Goal: Task Accomplishment & Management: Manage account settings

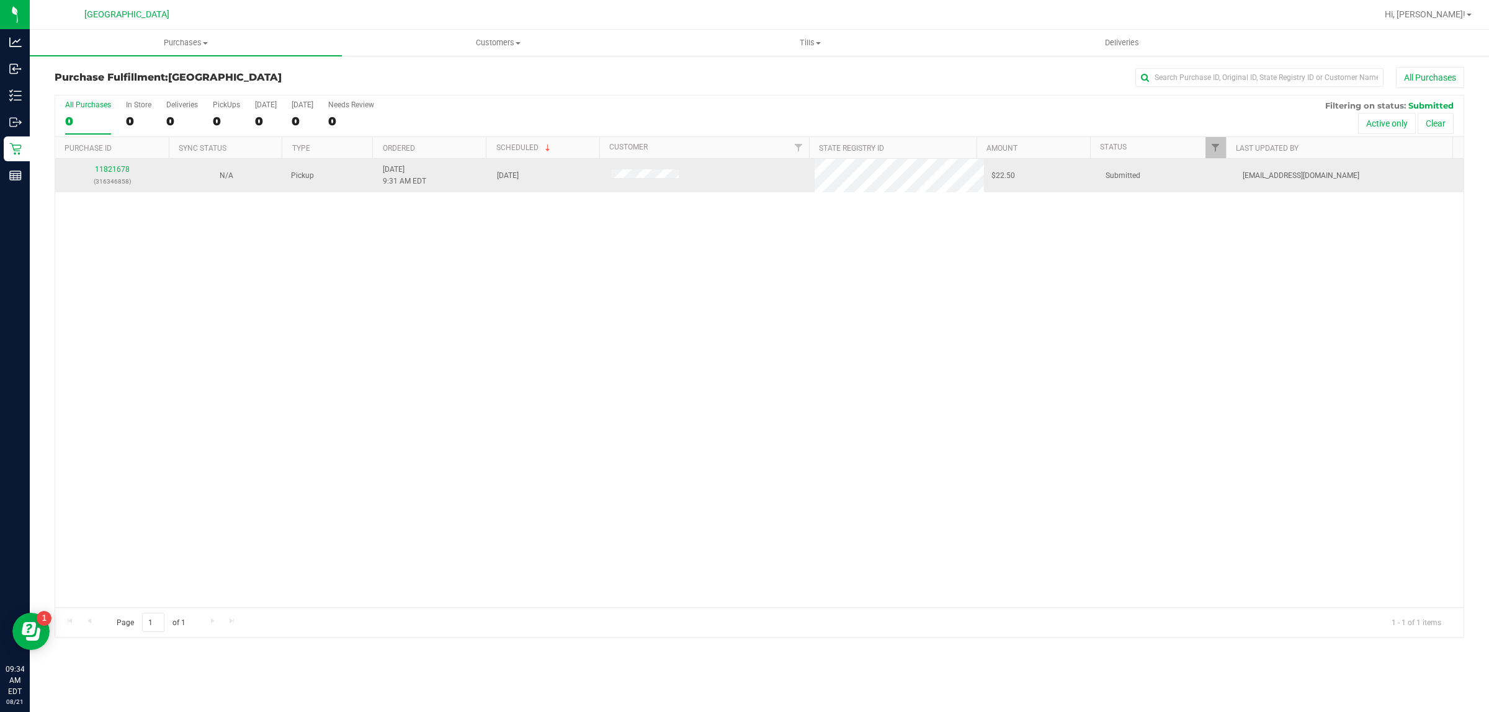
click at [103, 163] on td "11821678 (316346858)" at bounding box center [112, 176] width 114 height 34
click at [106, 166] on link "11821678" at bounding box center [112, 169] width 35 height 9
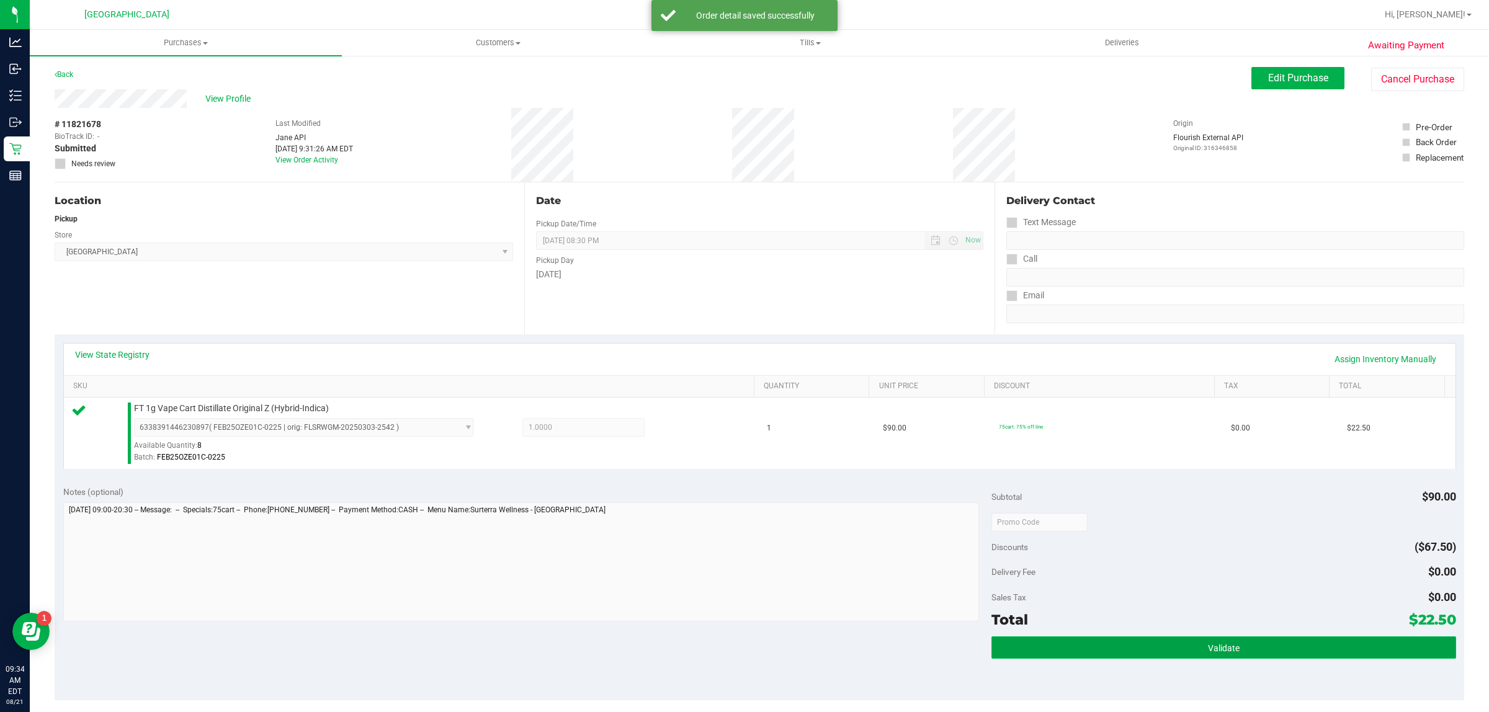
click at [1220, 650] on span "Validate" at bounding box center [1224, 649] width 32 height 10
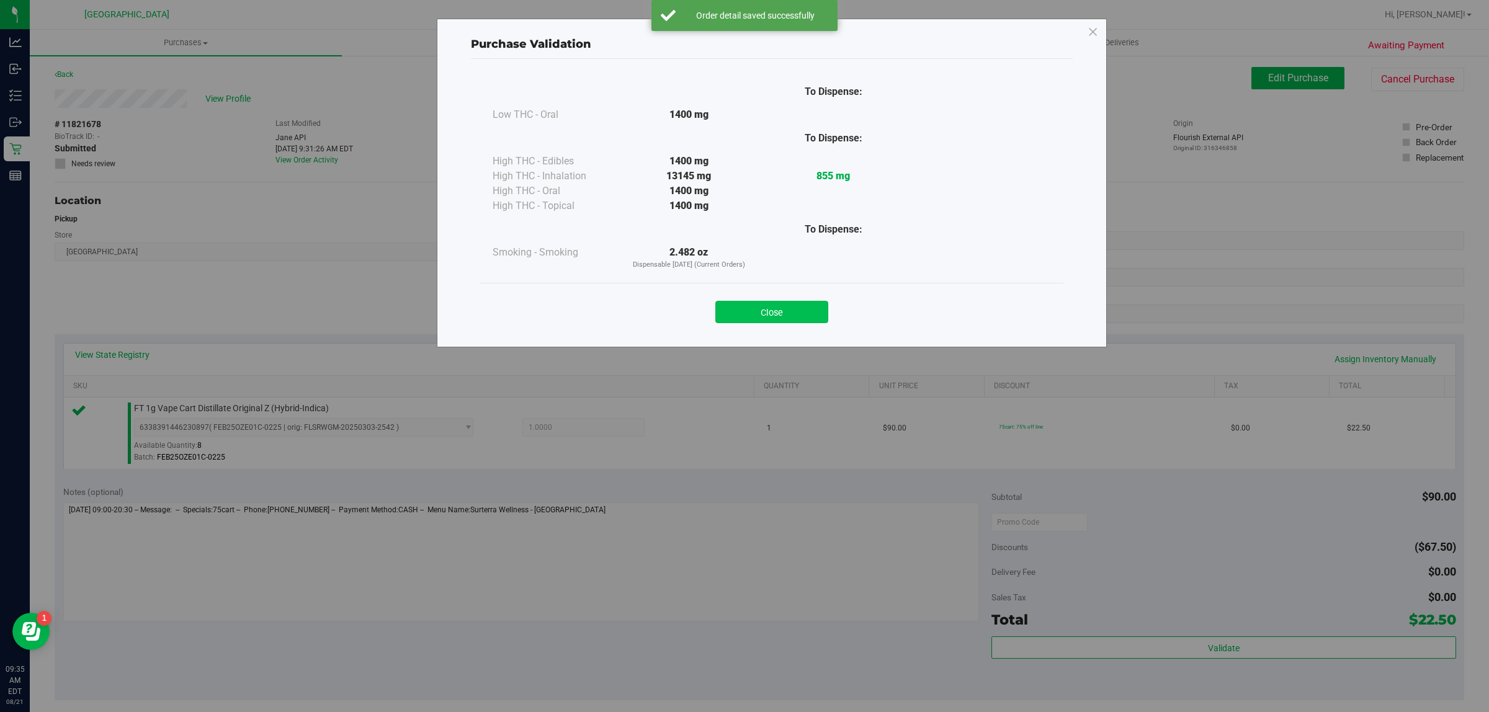
click at [761, 323] on div "Close" at bounding box center [771, 308] width 583 height 50
click at [765, 314] on button "Close" at bounding box center [772, 312] width 113 height 22
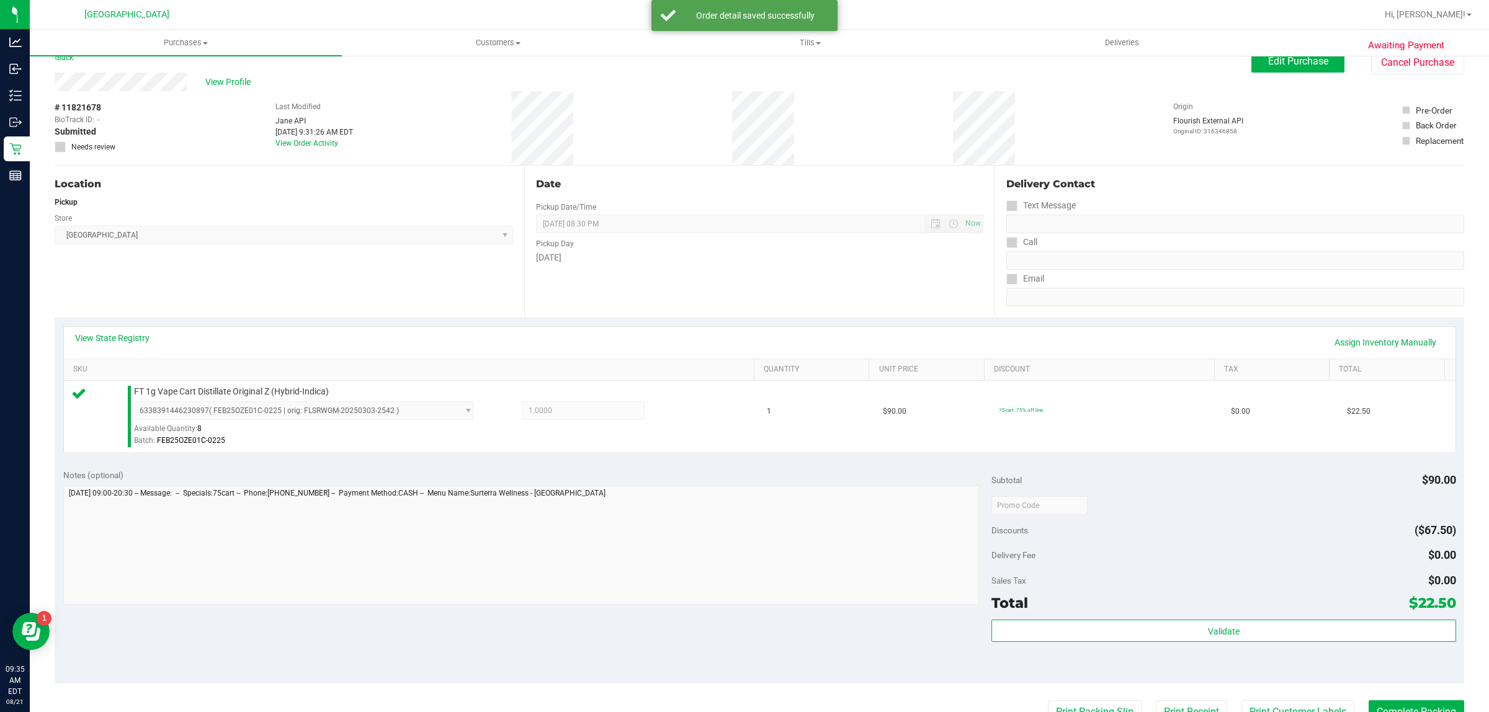
scroll to position [155, 0]
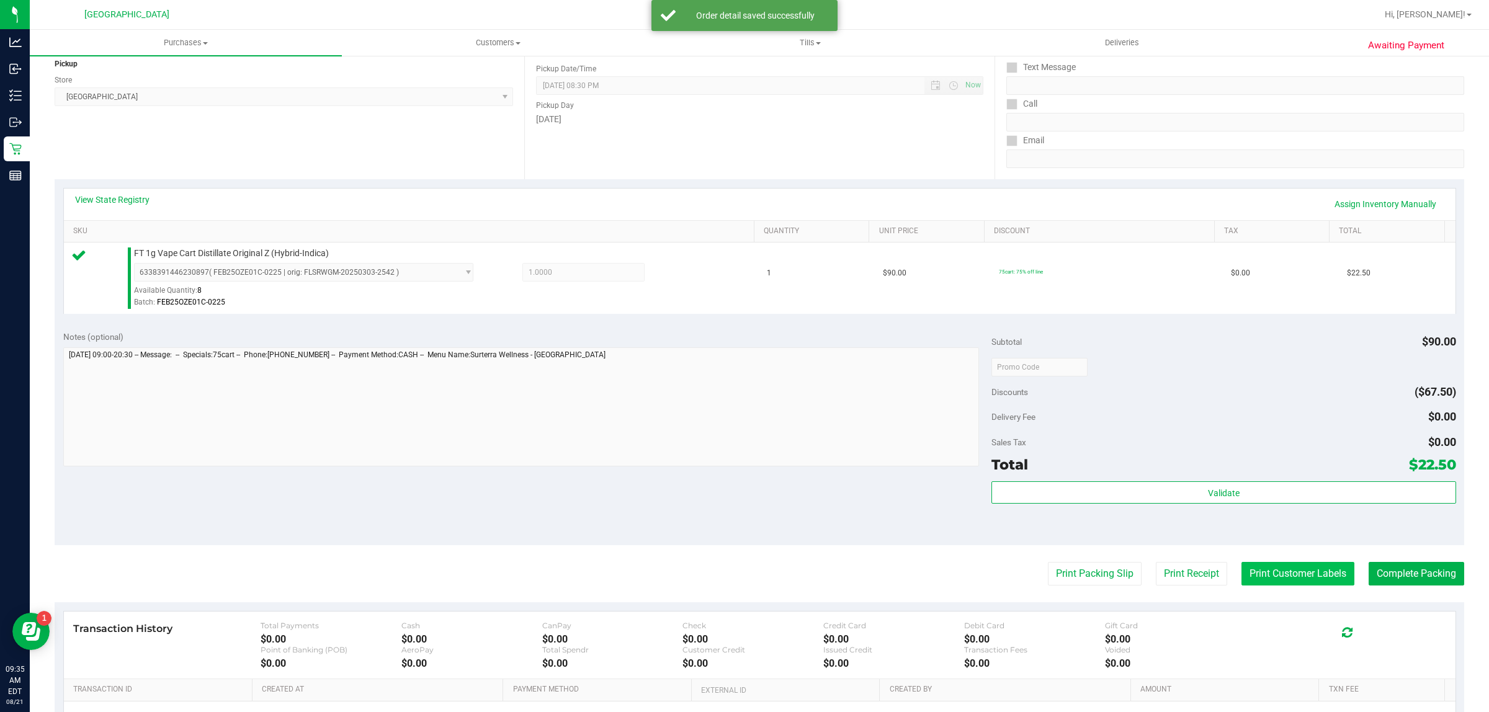
click at [1263, 583] on button "Print Customer Labels" at bounding box center [1298, 574] width 113 height 24
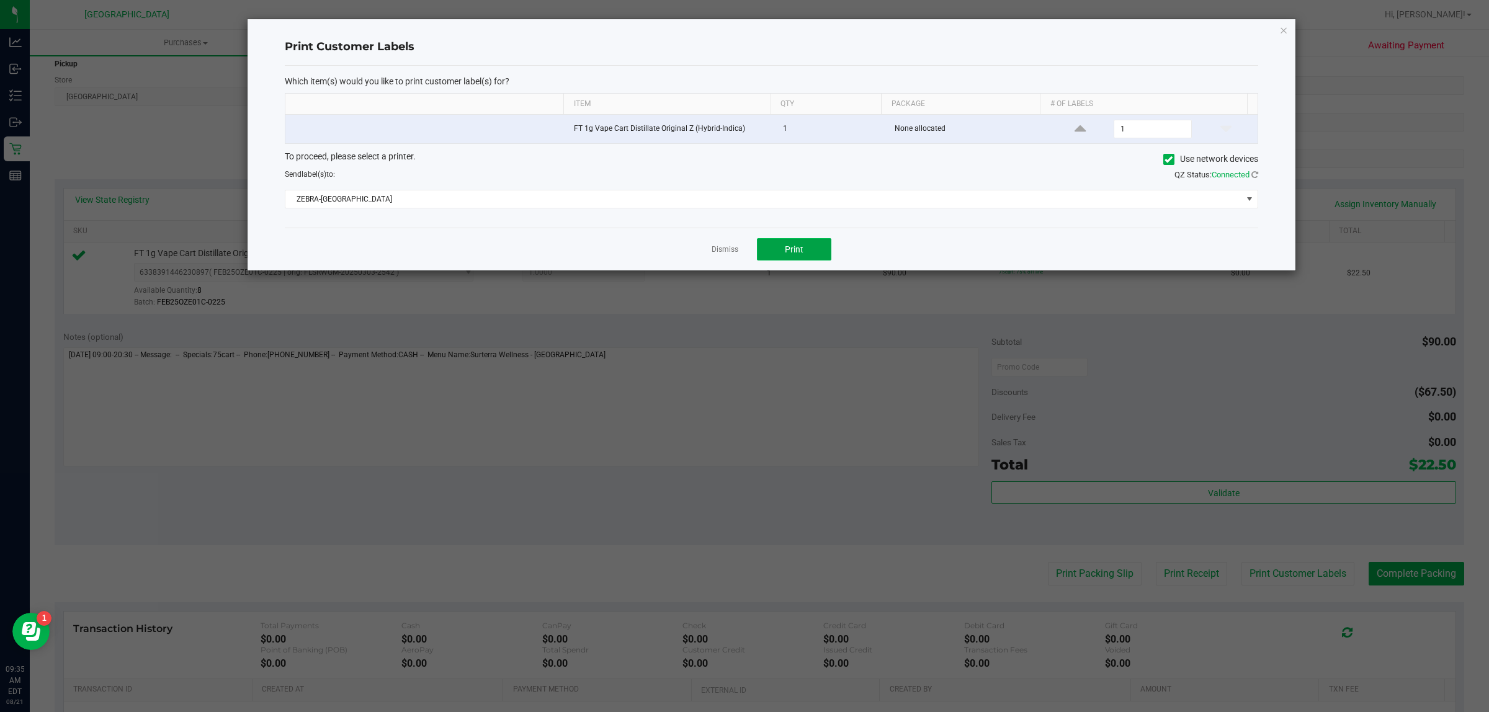
click at [799, 243] on button "Print" at bounding box center [794, 249] width 74 height 22
click at [1283, 34] on icon "button" at bounding box center [1284, 29] width 9 height 15
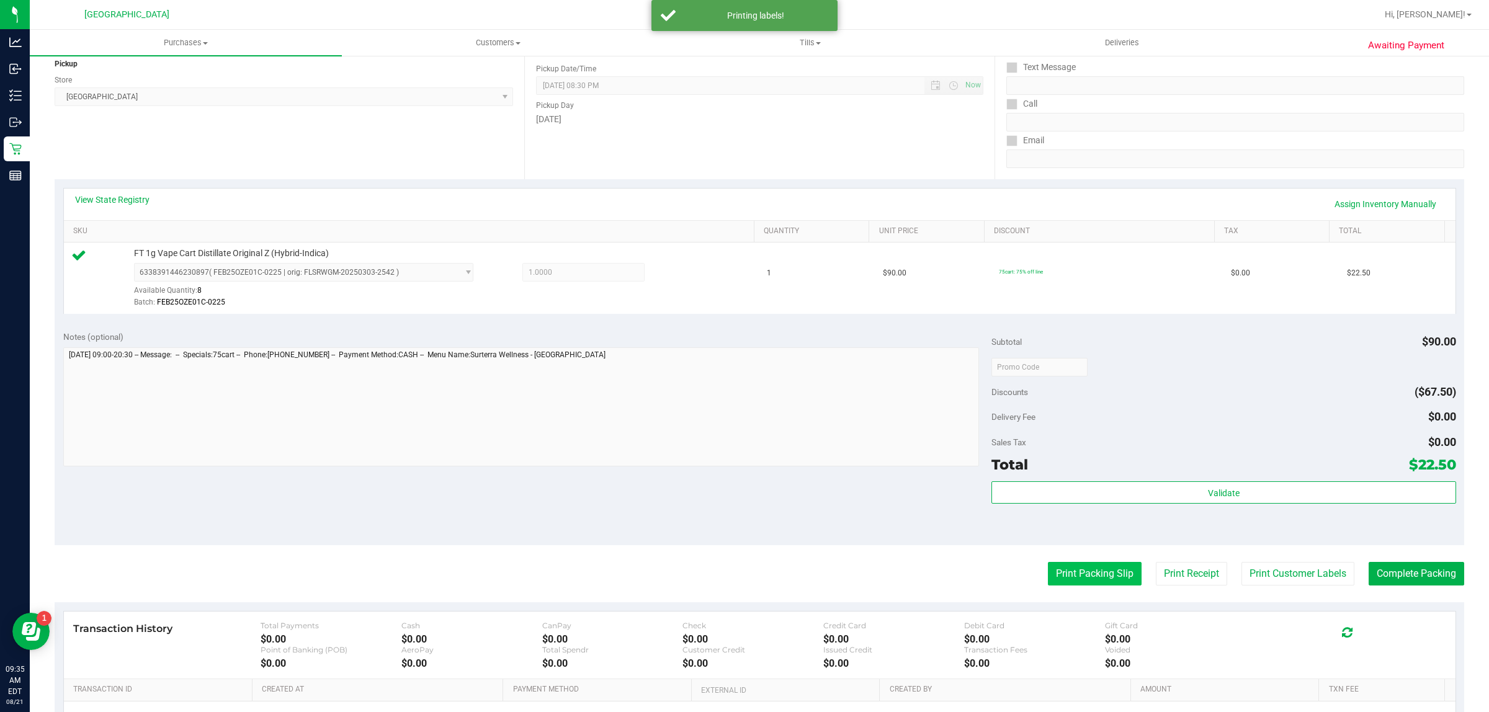
click at [1100, 572] on button "Print Packing Slip" at bounding box center [1095, 574] width 94 height 24
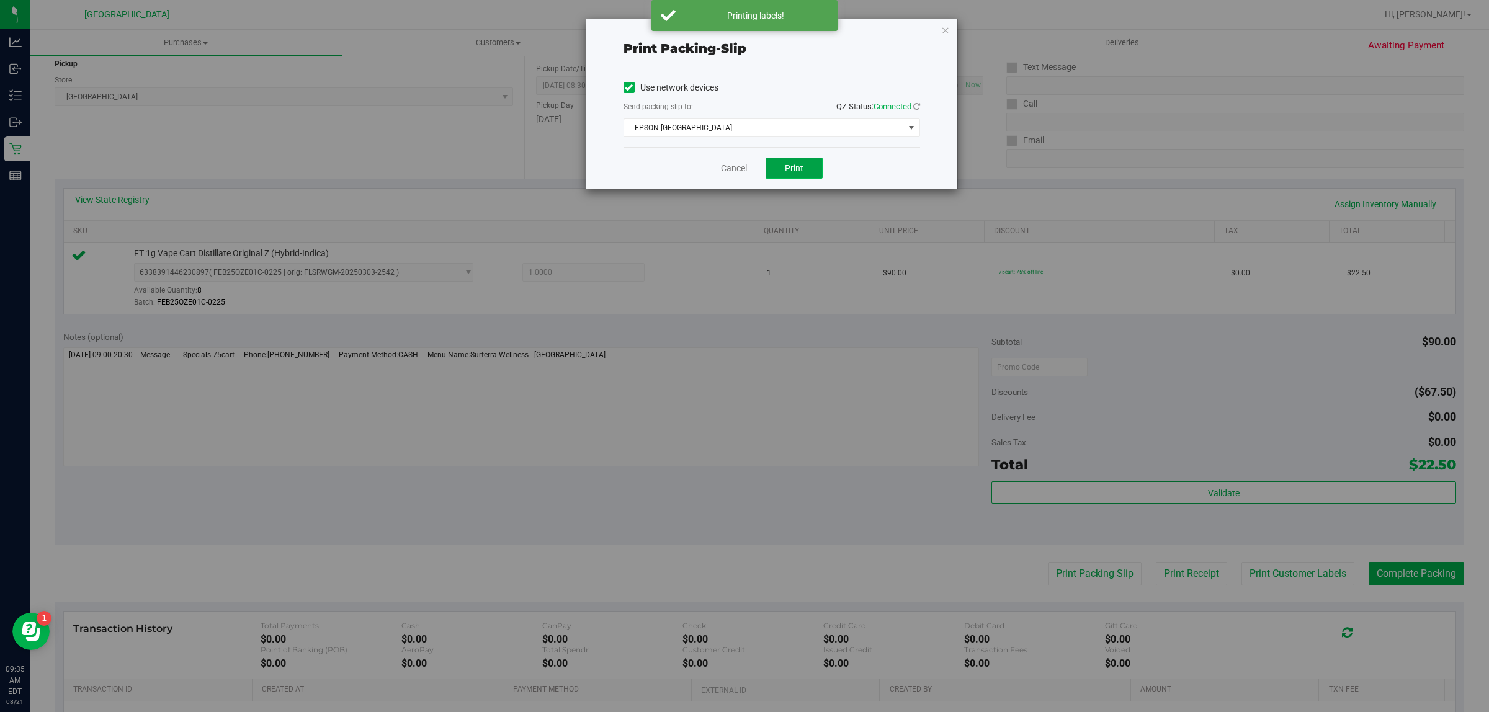
click at [788, 175] on button "Print" at bounding box center [794, 168] width 57 height 21
click at [945, 22] on icon "button" at bounding box center [945, 29] width 9 height 15
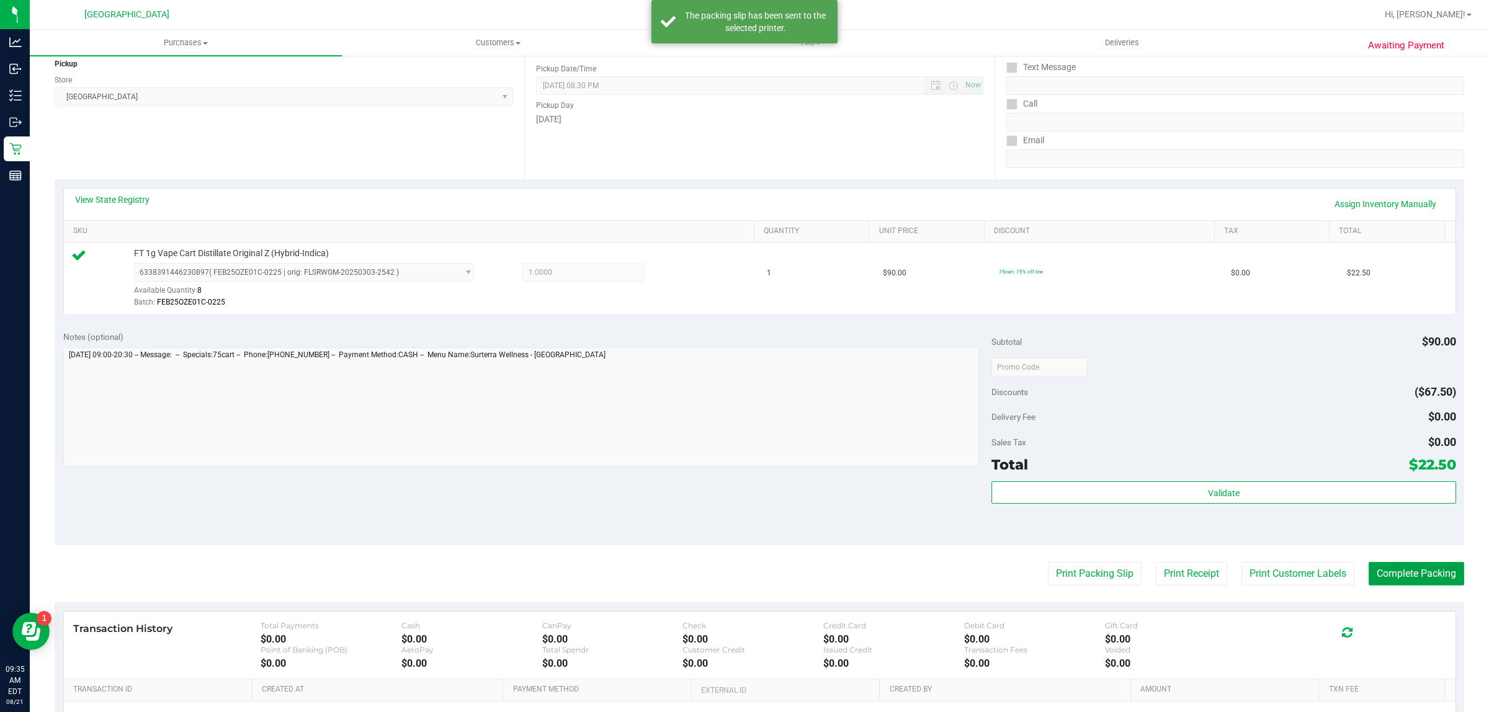
click at [1431, 584] on button "Complete Packing" at bounding box center [1417, 574] width 96 height 24
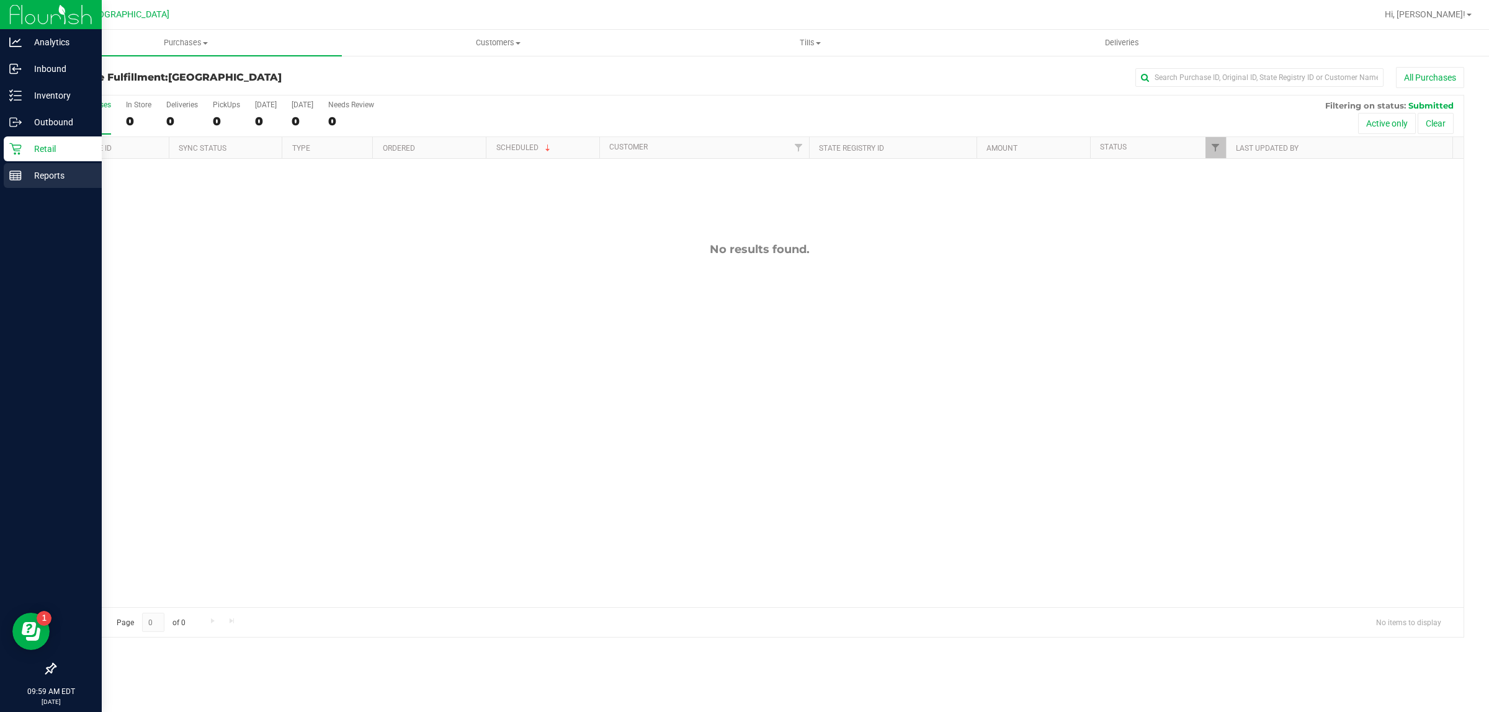
click at [14, 179] on line at bounding box center [14, 177] width 0 height 6
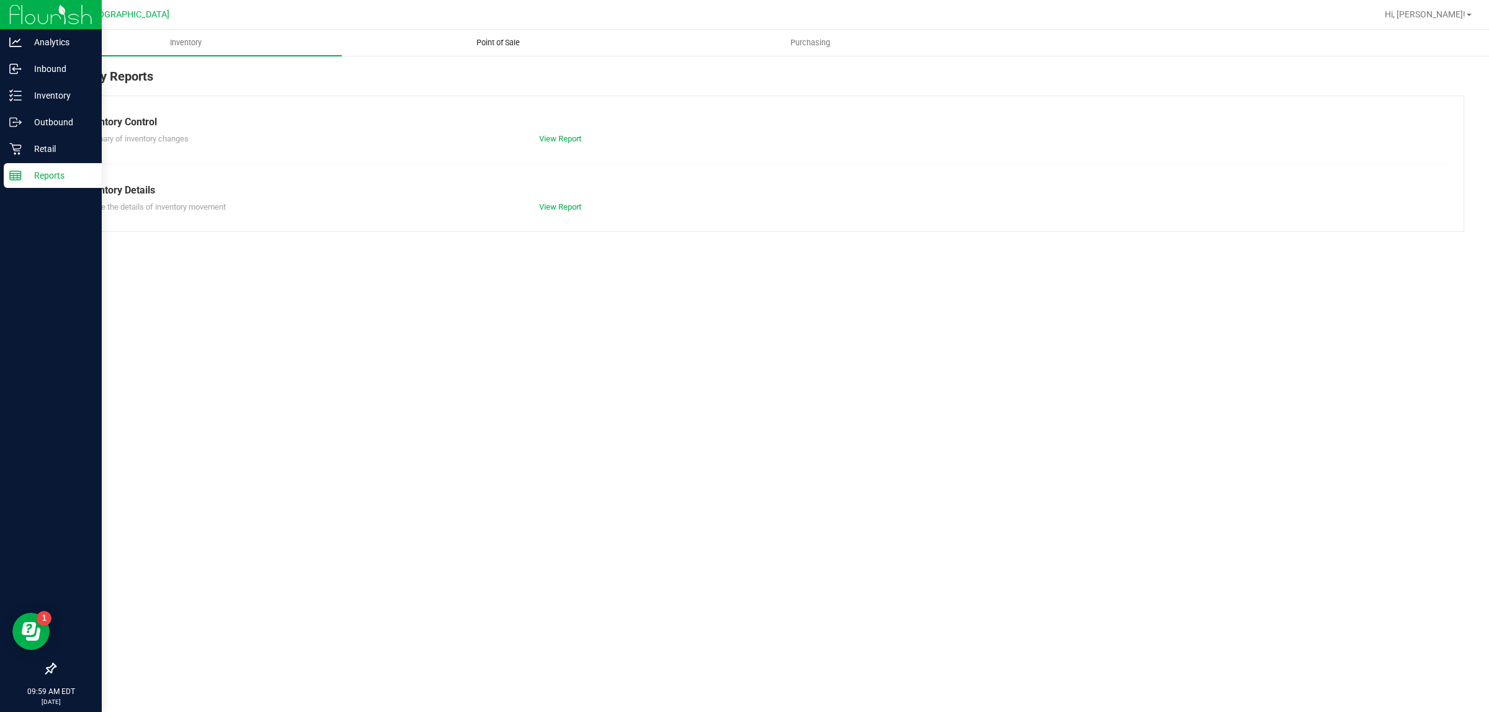
click at [506, 42] on span "Point of Sale" at bounding box center [498, 42] width 77 height 11
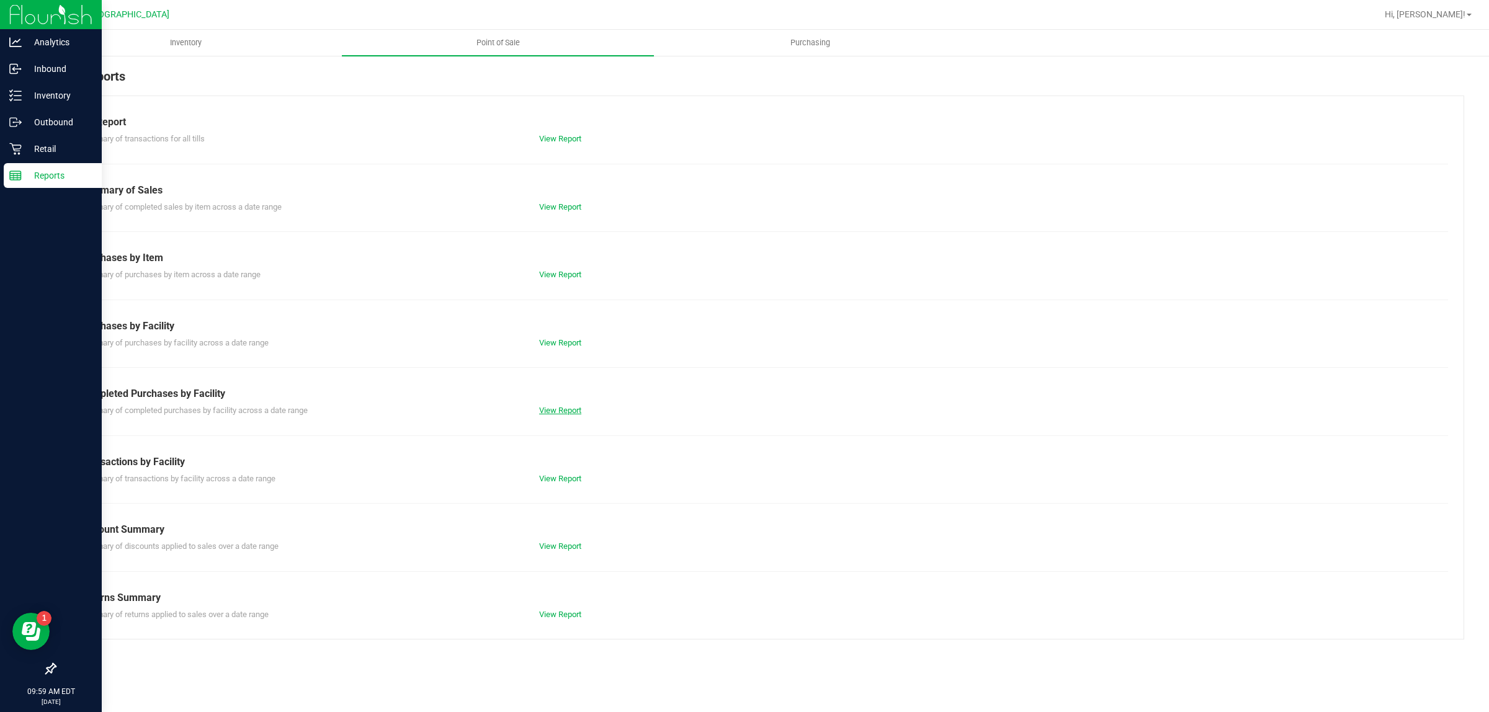
click at [571, 411] on link "View Report" at bounding box center [560, 410] width 42 height 9
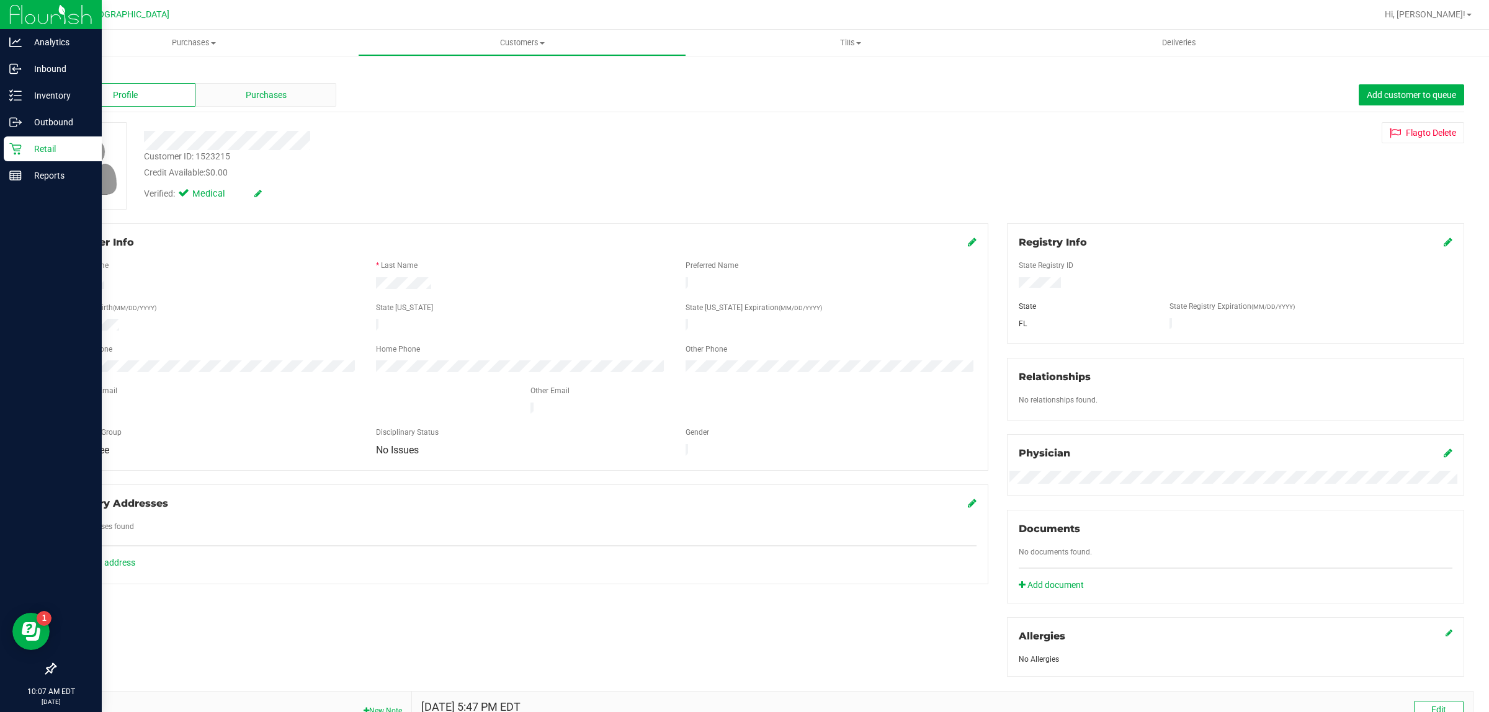
click at [275, 87] on div "Purchases" at bounding box center [265, 95] width 141 height 24
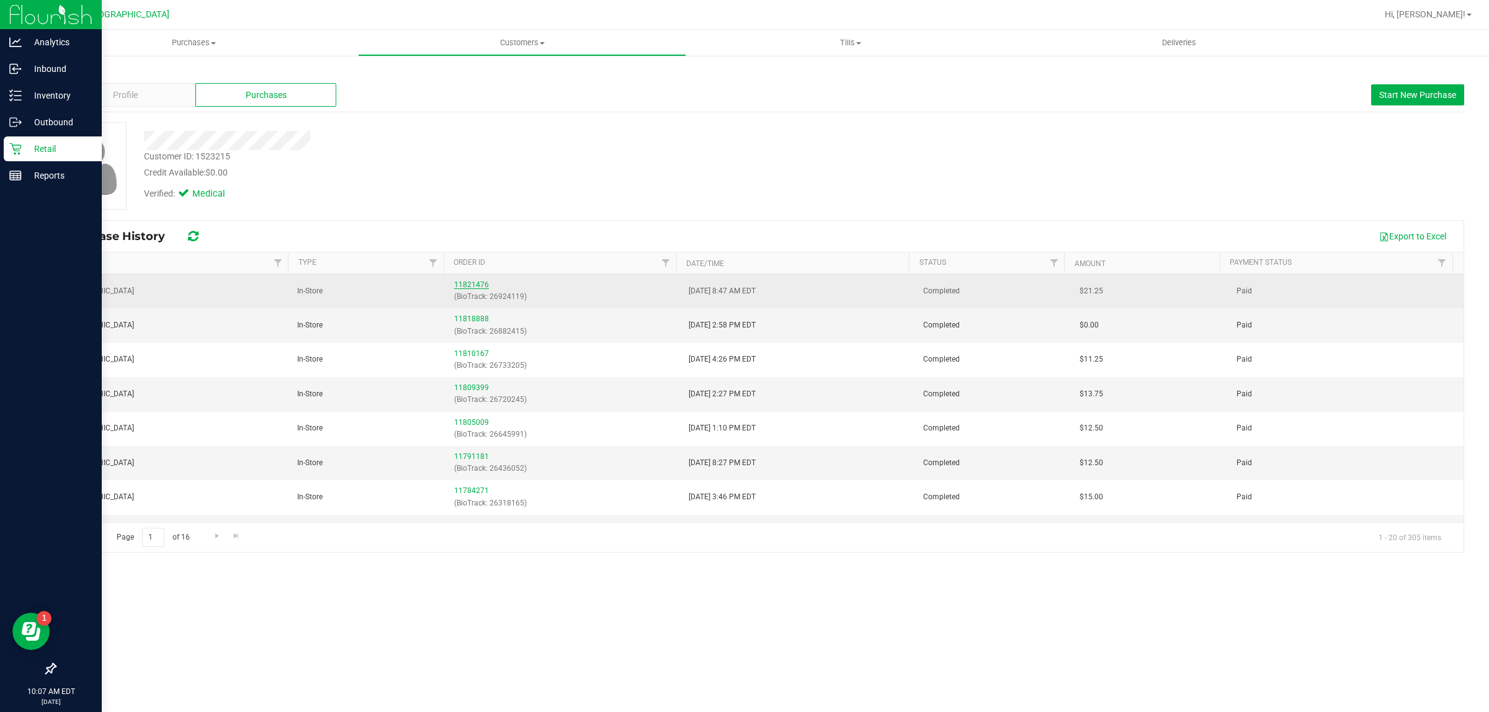
click at [469, 287] on link "11821476" at bounding box center [471, 284] width 35 height 9
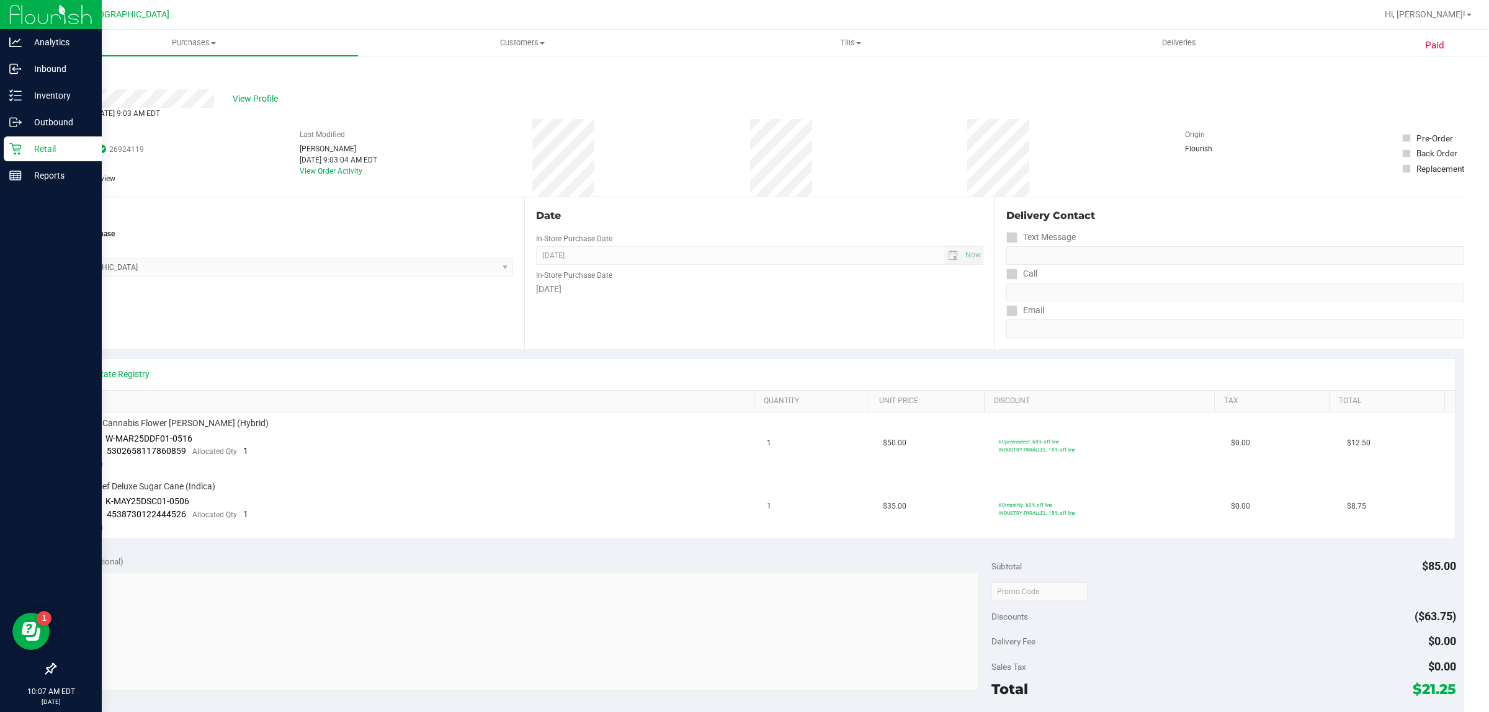
click at [66, 73] on link "Back" at bounding box center [64, 74] width 19 height 9
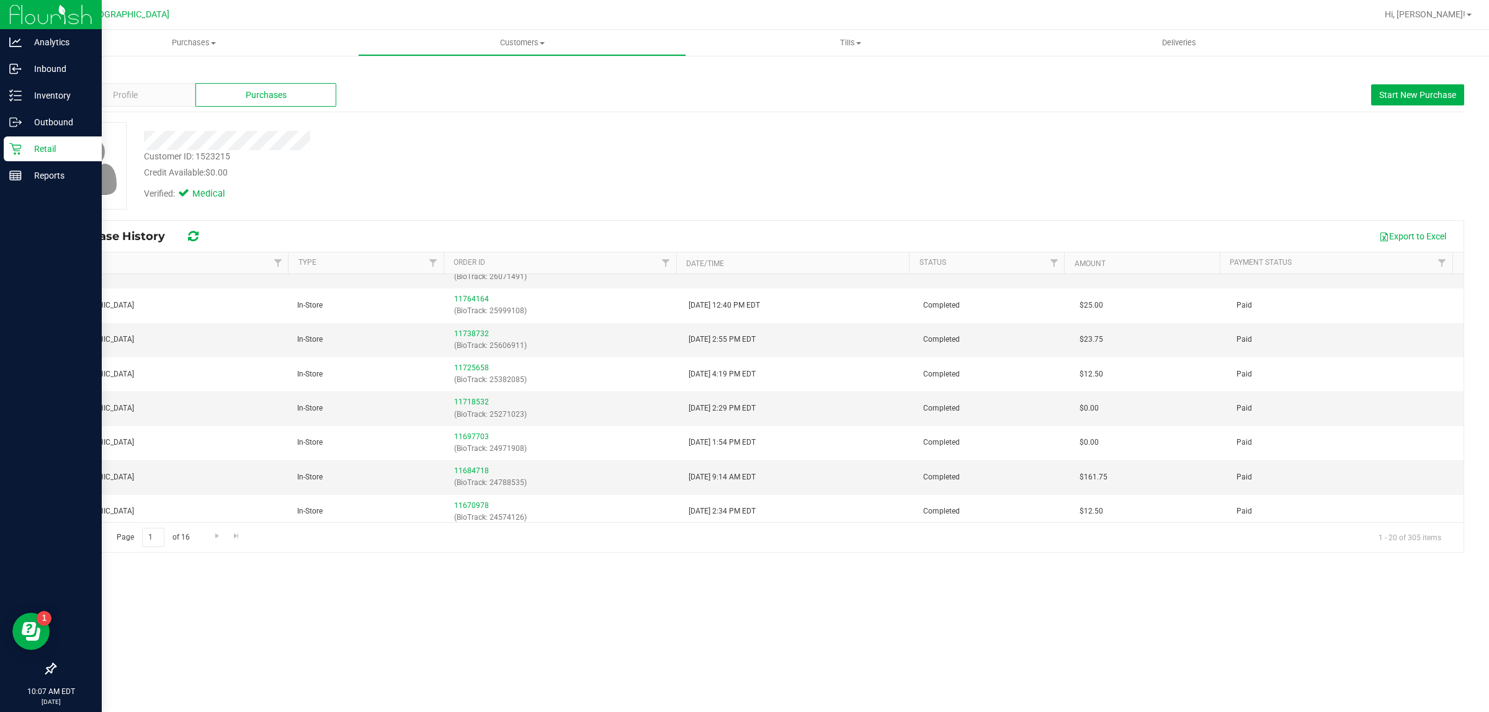
scroll to position [295, 0]
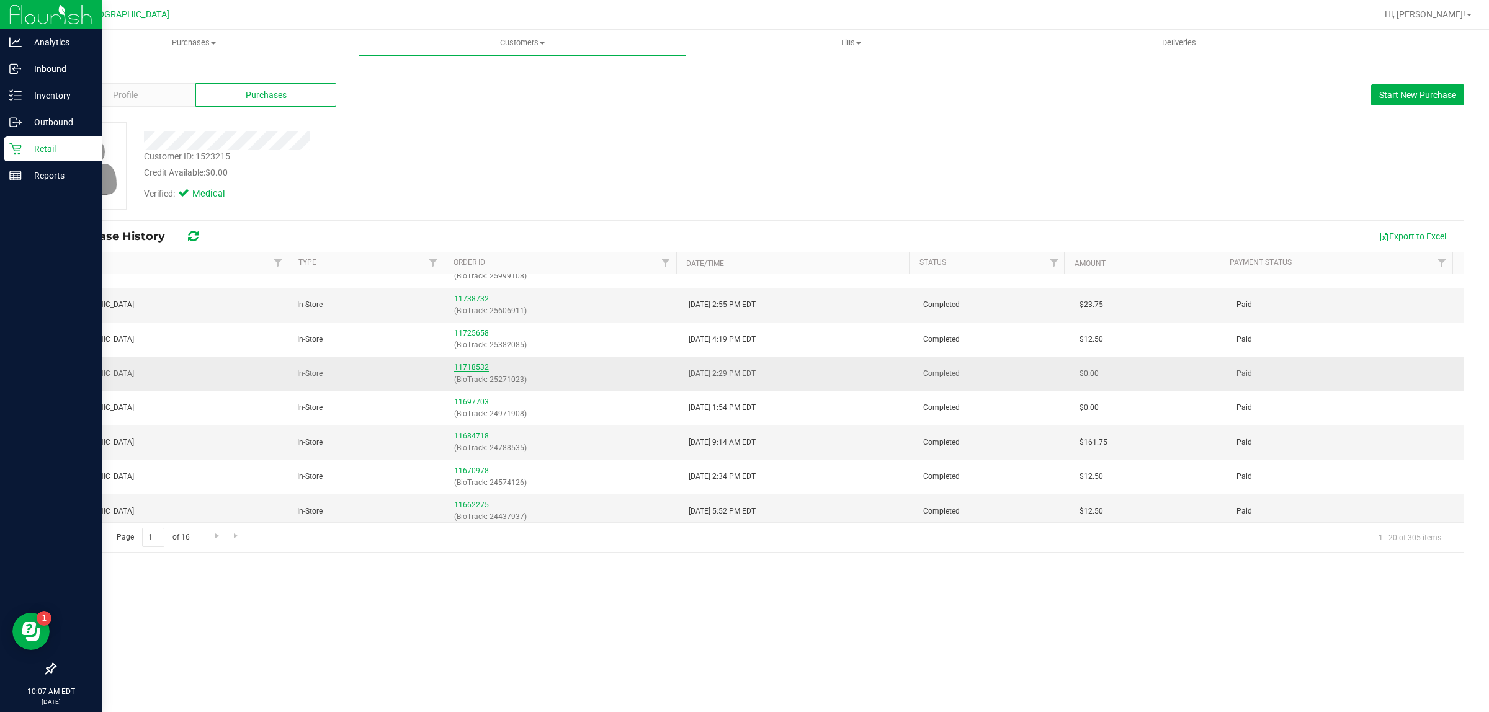
click at [470, 371] on link "11718532" at bounding box center [471, 367] width 35 height 9
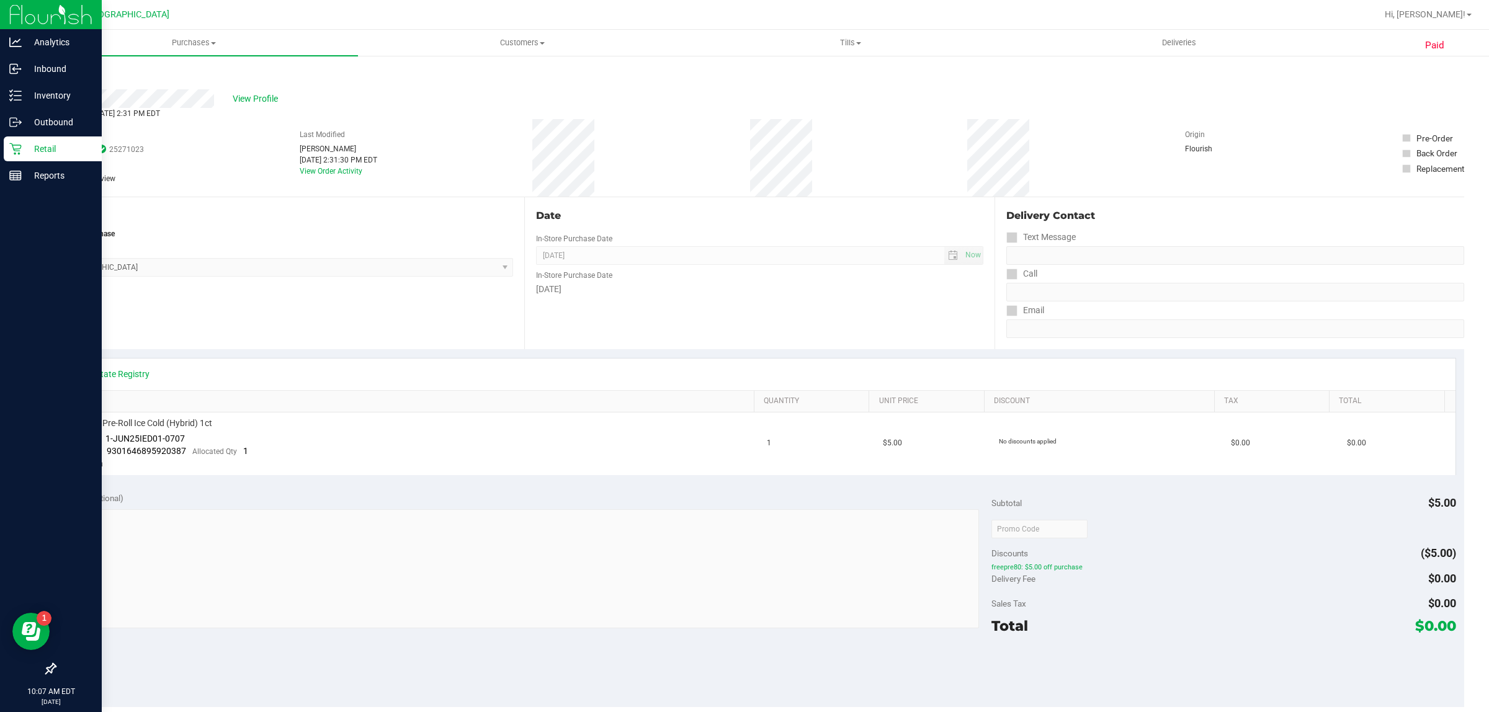
click at [66, 72] on link "Back" at bounding box center [64, 74] width 19 height 9
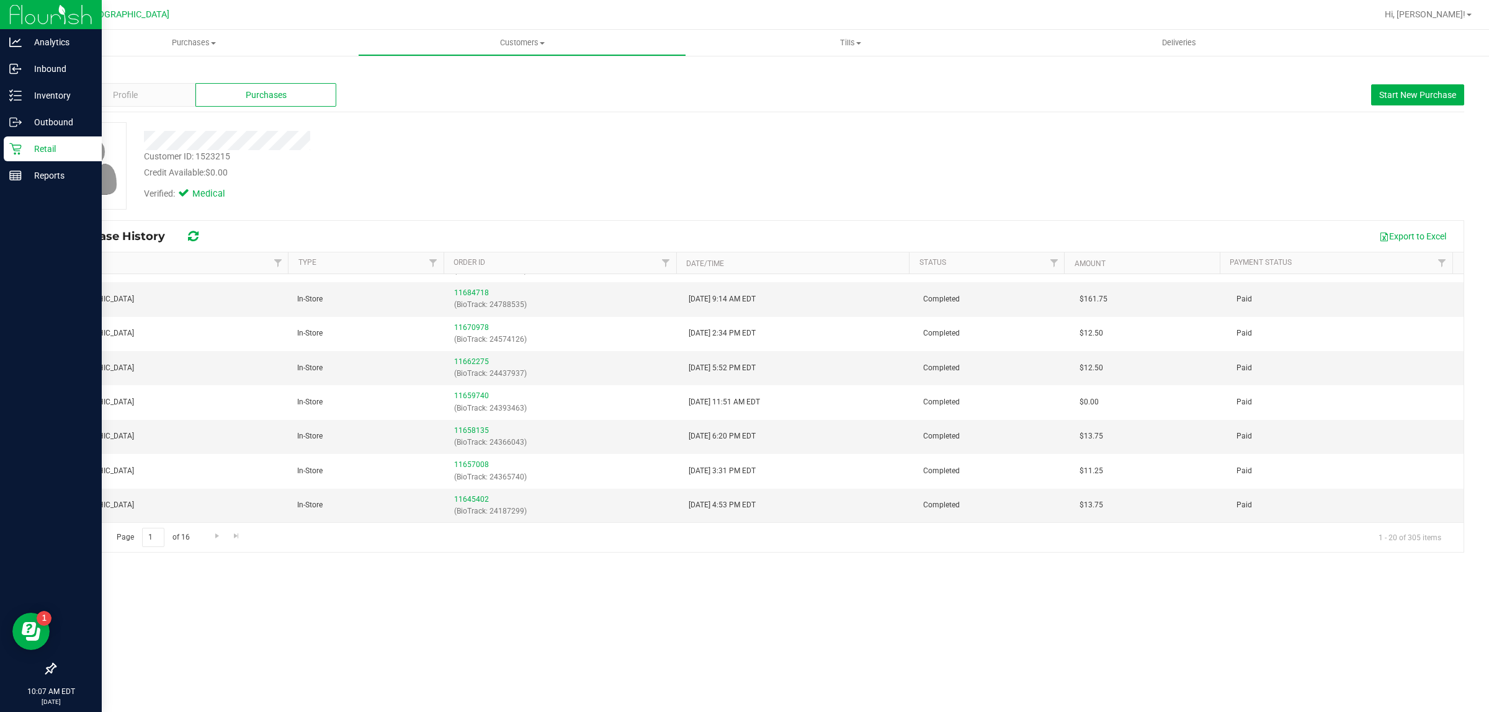
scroll to position [441, 0]
click at [469, 500] on link "11645402" at bounding box center [471, 499] width 35 height 9
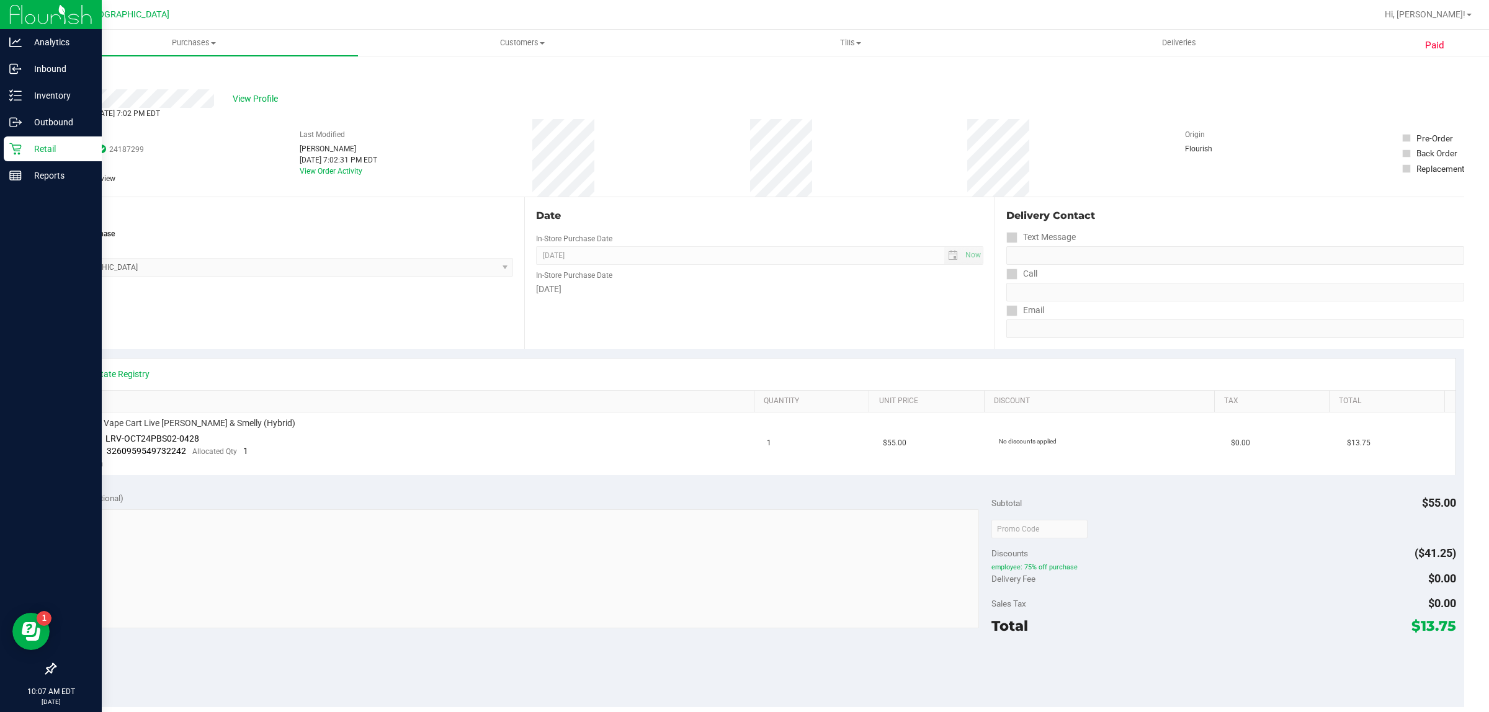
click at [56, 78] on icon at bounding box center [56, 74] width 2 height 7
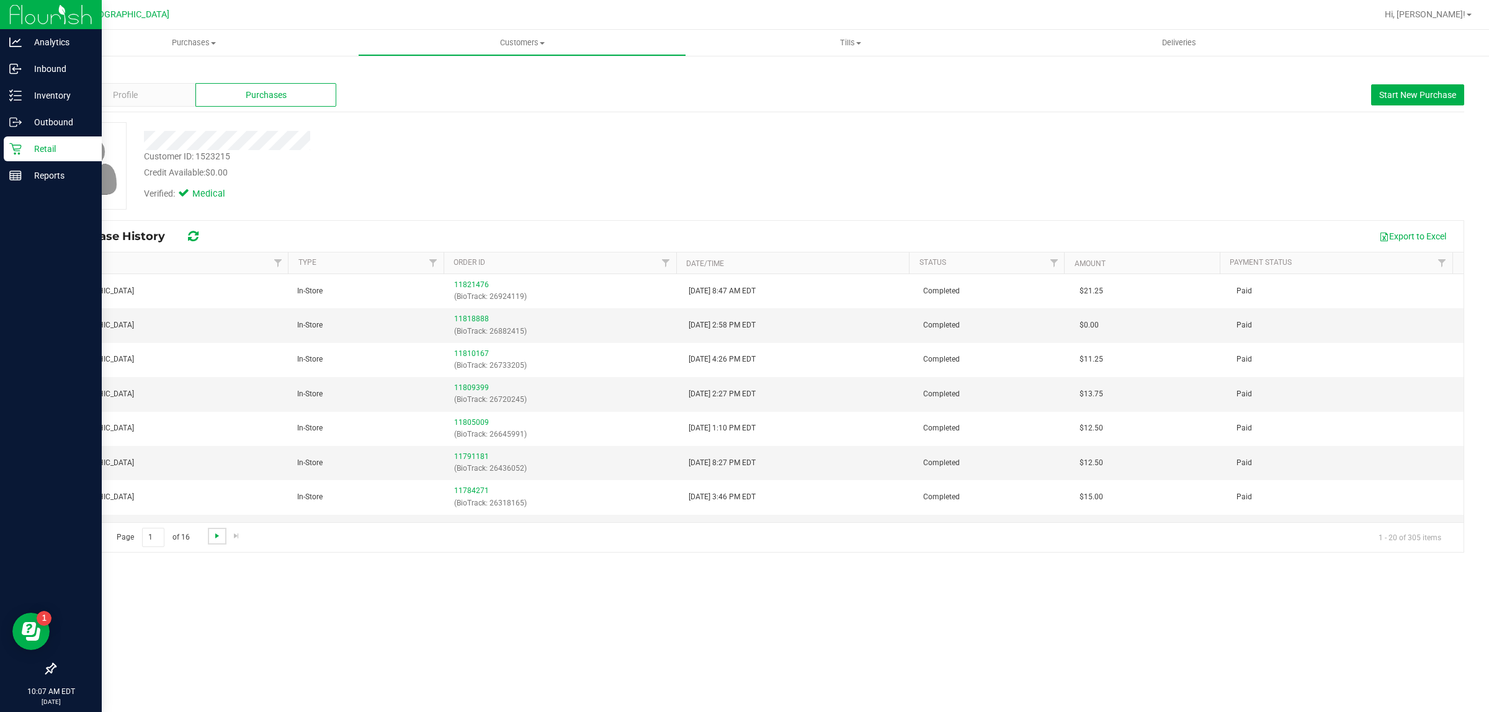
click at [218, 534] on span "Go to the next page" at bounding box center [217, 536] width 10 height 10
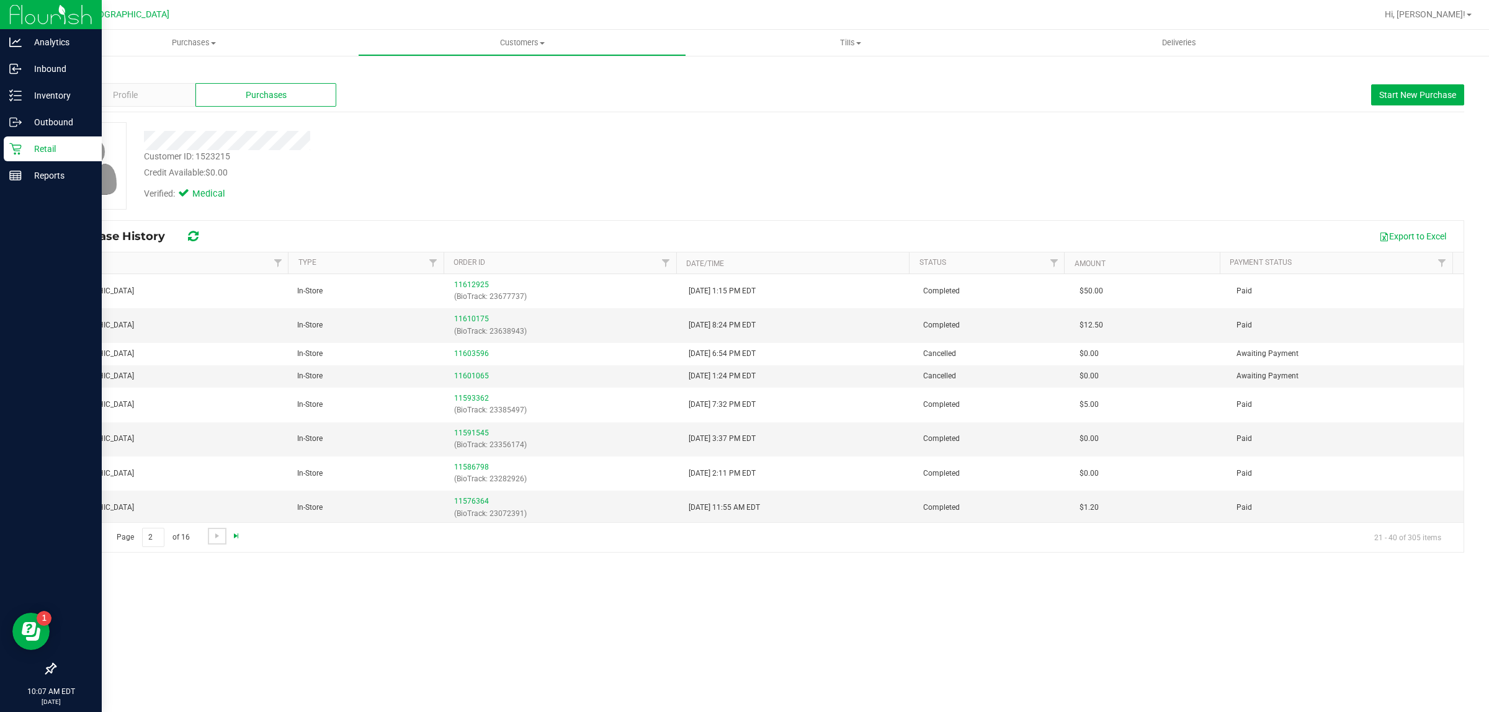
click at [236, 537] on span "Go to the last page" at bounding box center [236, 536] width 10 height 10
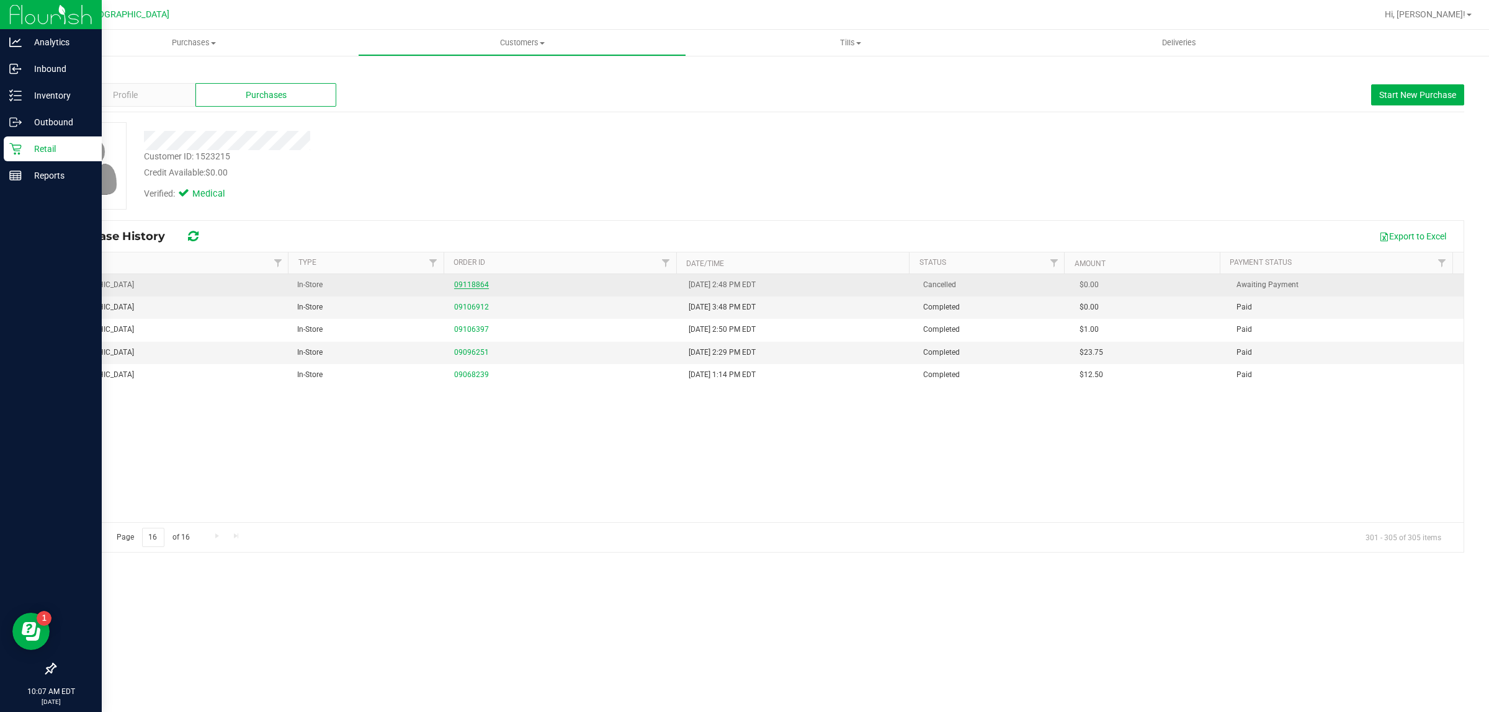
click at [473, 285] on link "09118864" at bounding box center [471, 284] width 35 height 9
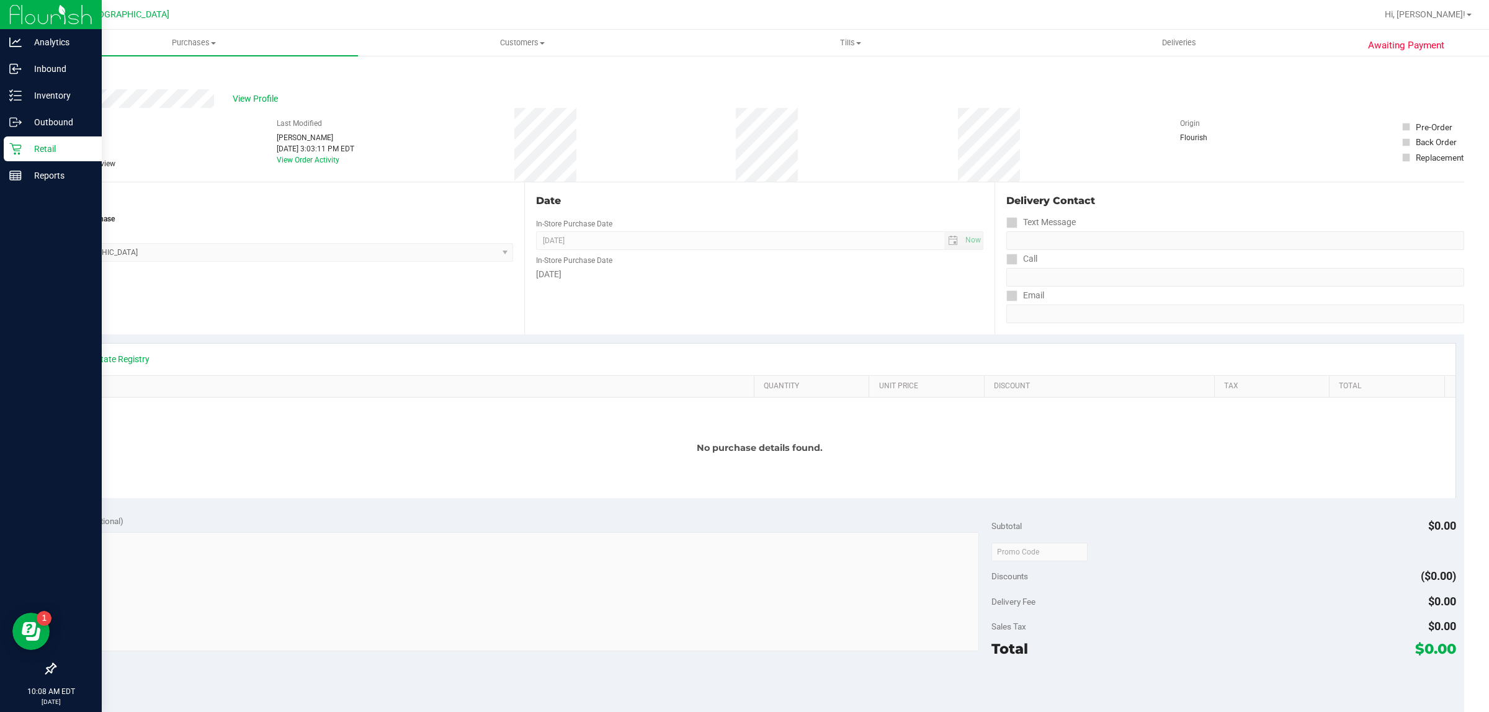
click at [70, 74] on link "Back" at bounding box center [64, 74] width 19 height 9
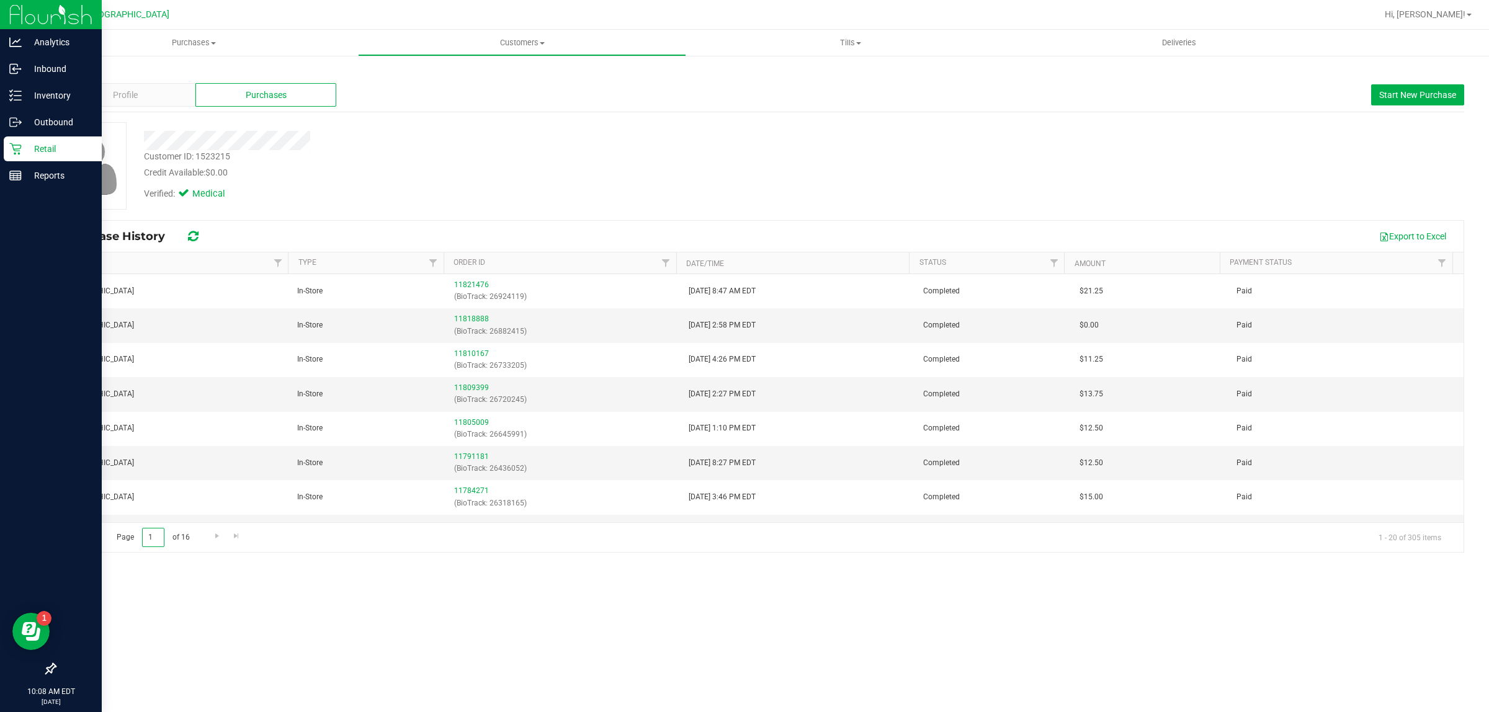
click at [153, 538] on input "1" at bounding box center [153, 537] width 22 height 19
type input "6"
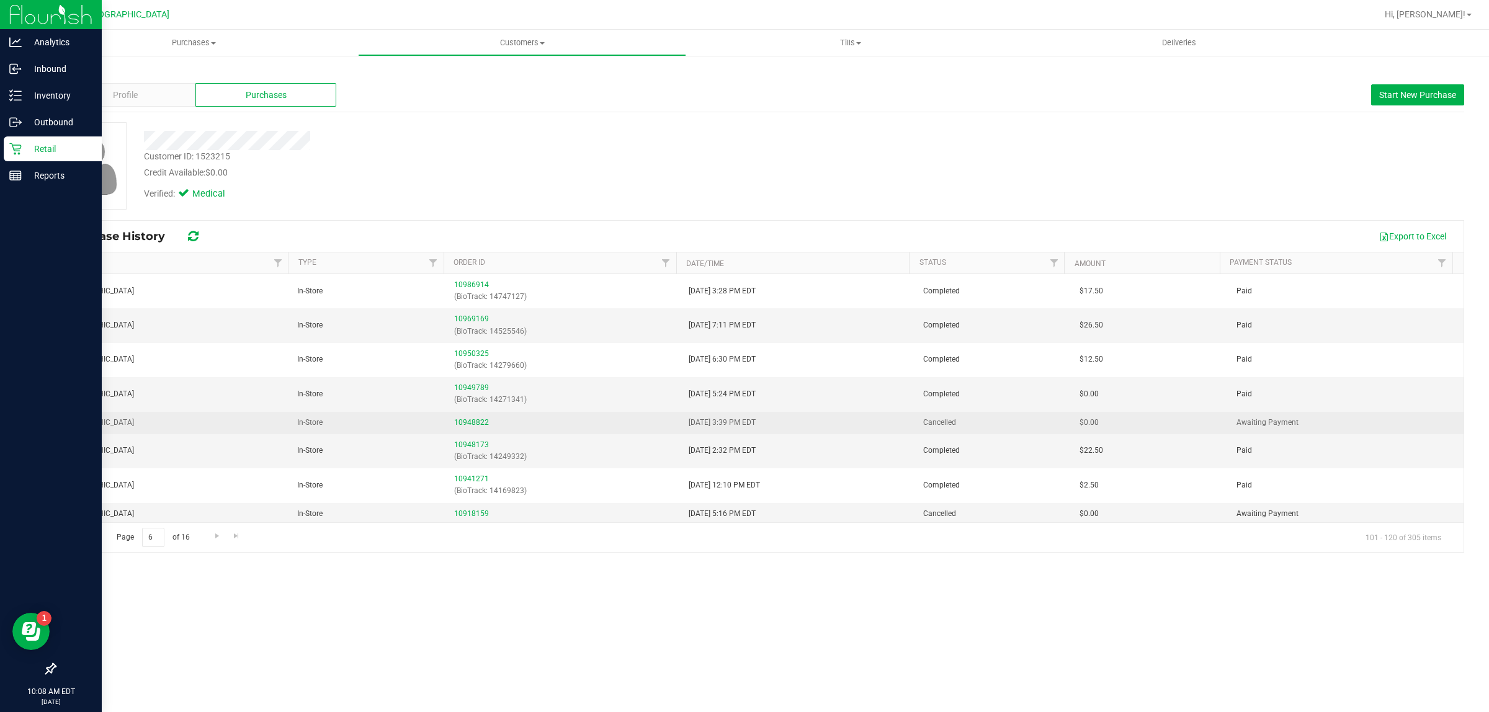
click at [484, 427] on div "10948822" at bounding box center [564, 423] width 220 height 12
click at [473, 423] on link "10948822" at bounding box center [471, 422] width 35 height 9
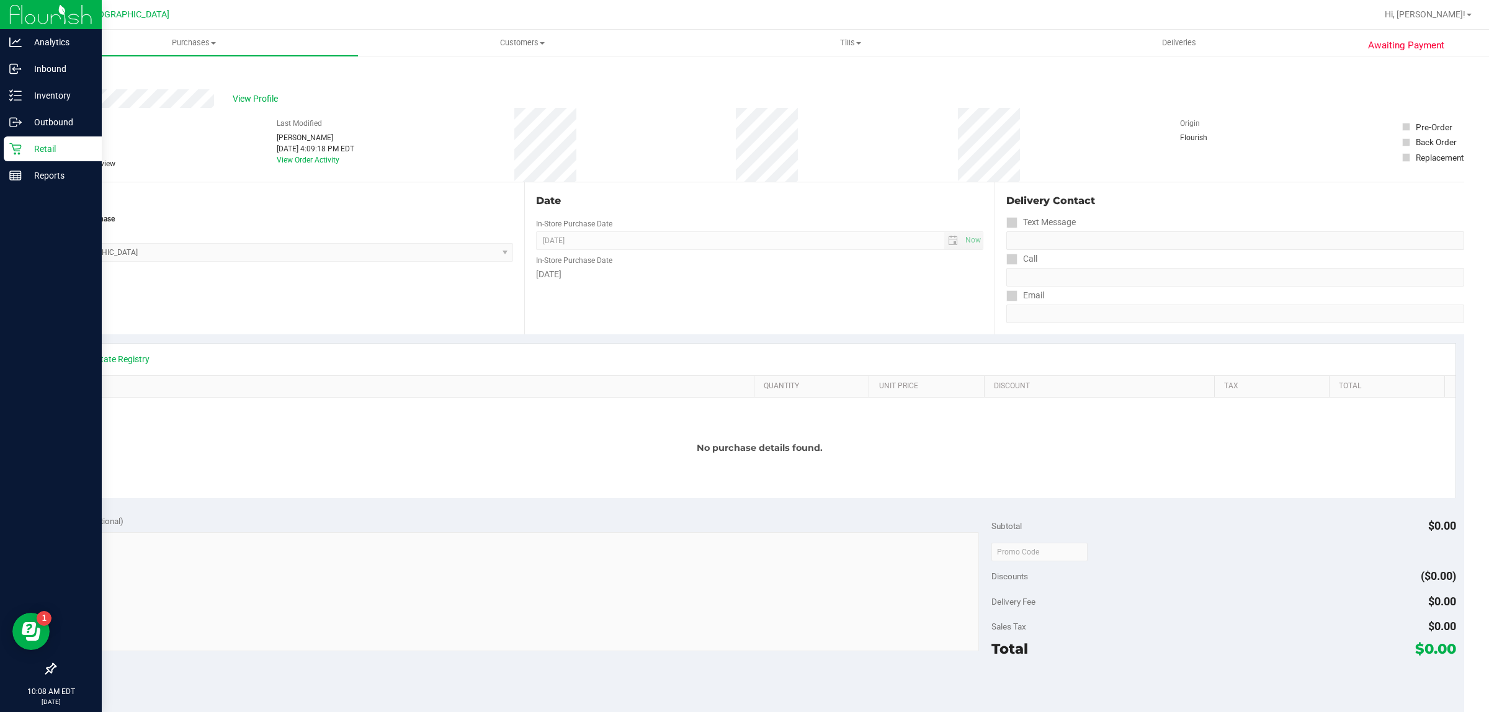
click at [64, 72] on link "Back" at bounding box center [64, 74] width 19 height 9
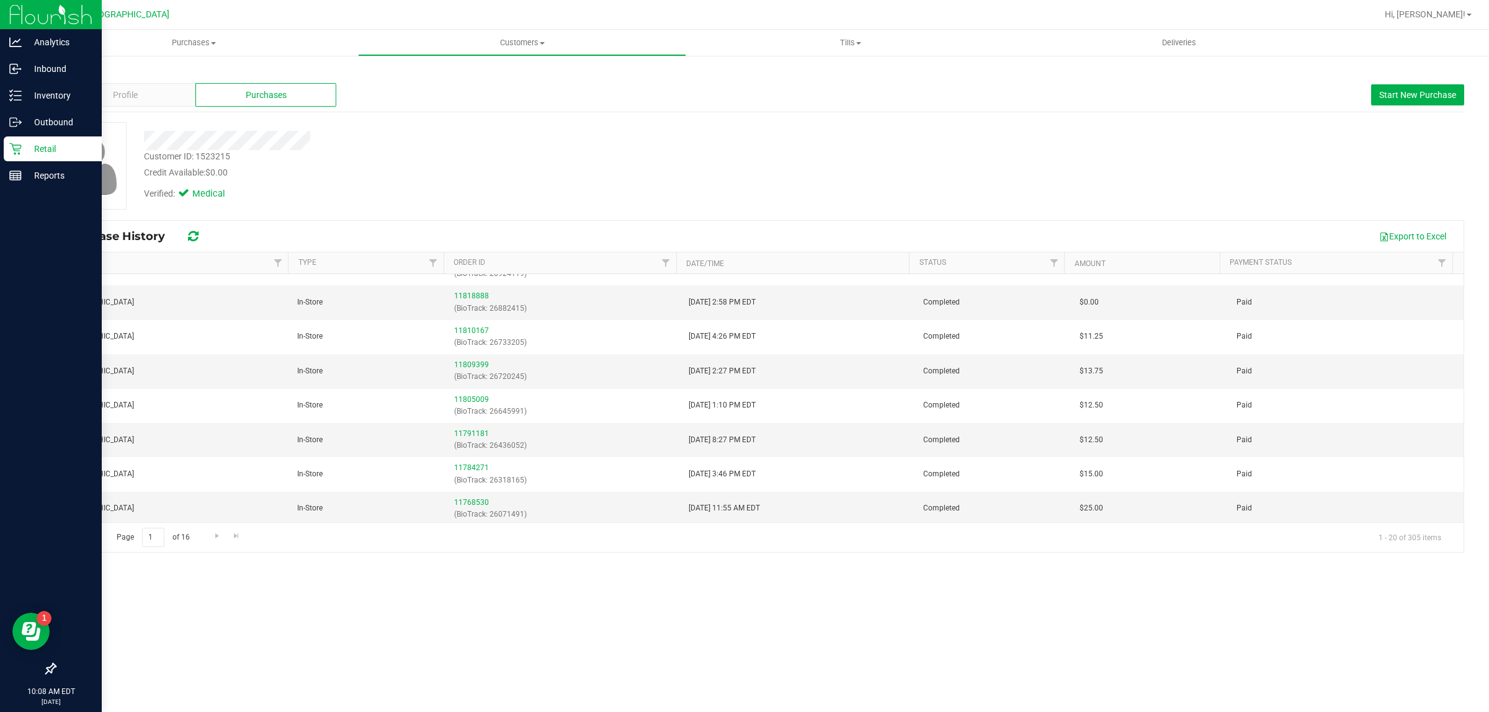
scroll to position [26, 0]
click at [221, 535] on span "Go to the next page" at bounding box center [217, 536] width 10 height 10
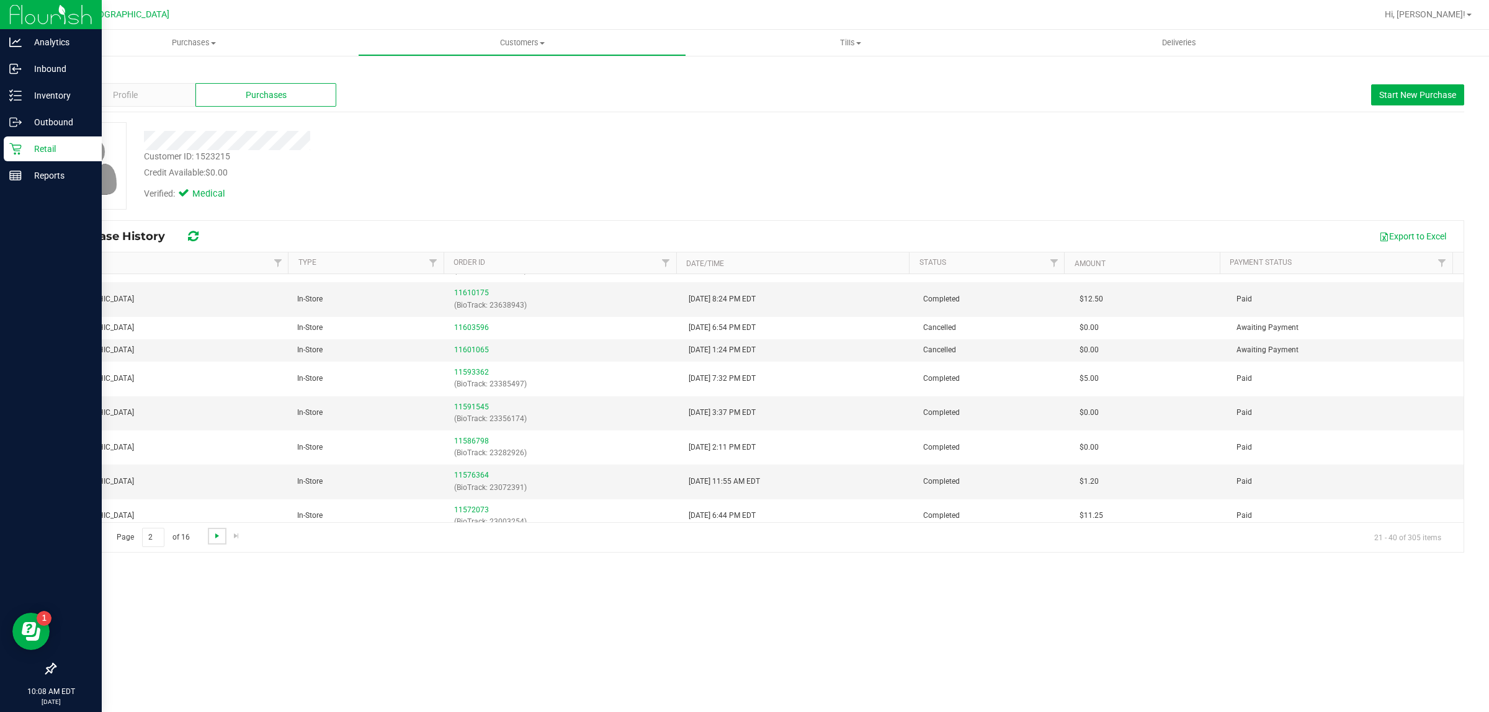
scroll to position [0, 0]
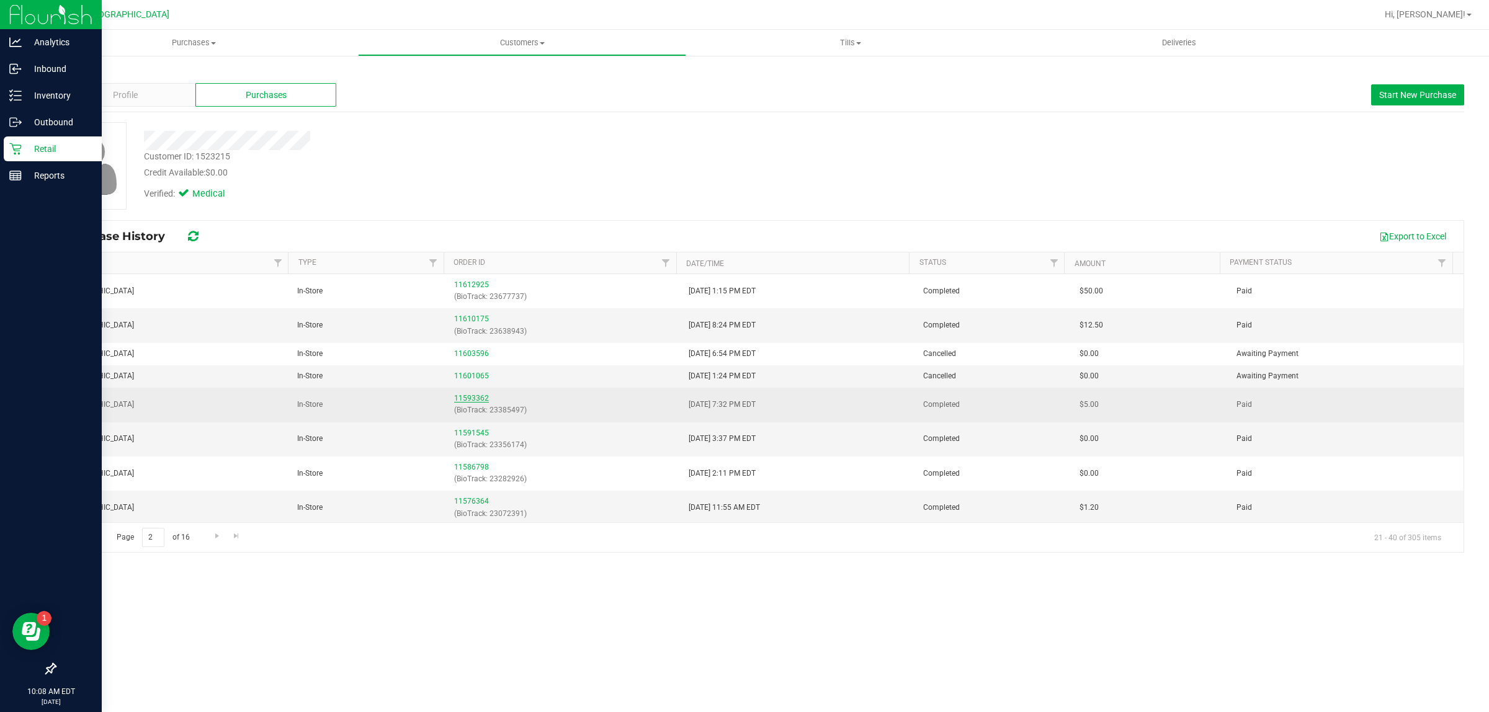
click at [466, 402] on link "11593362" at bounding box center [471, 398] width 35 height 9
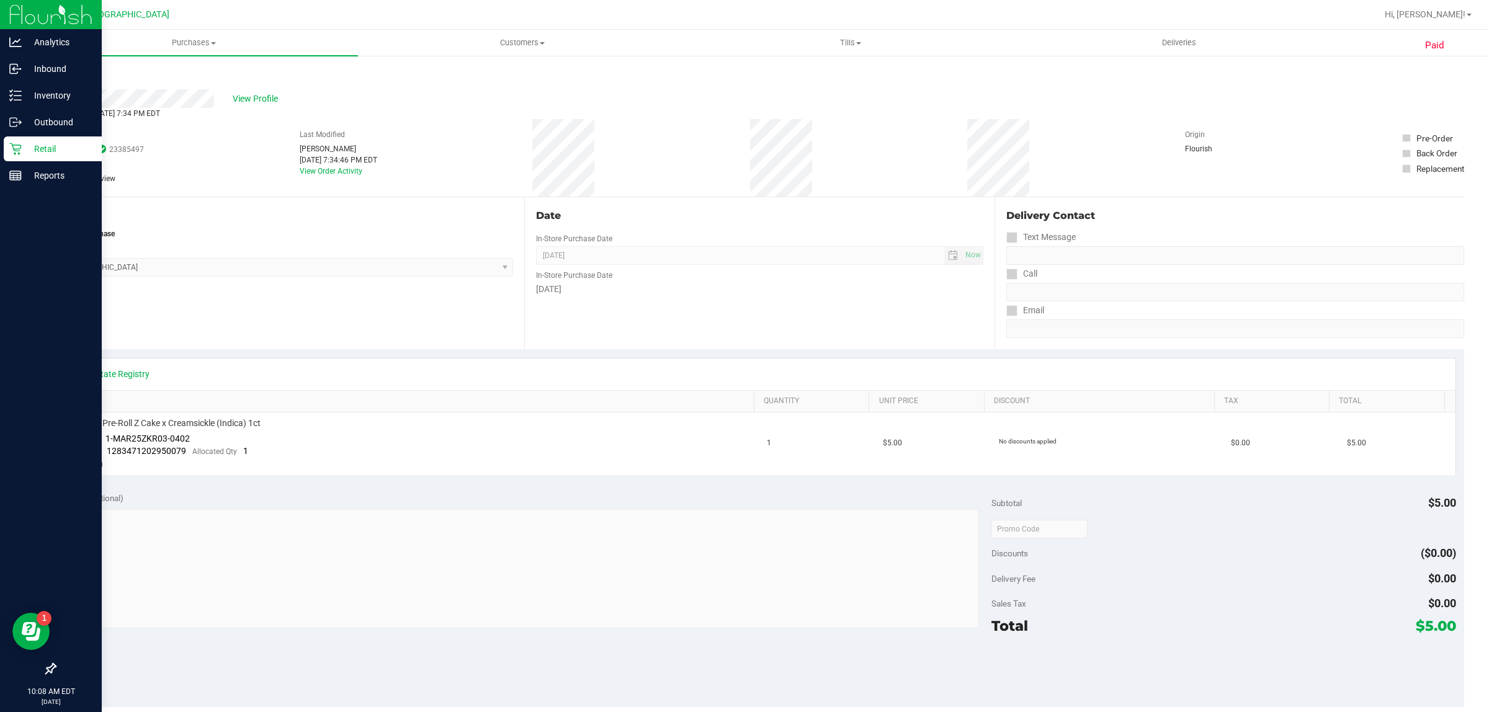
click at [56, 74] on icon at bounding box center [56, 74] width 2 height 7
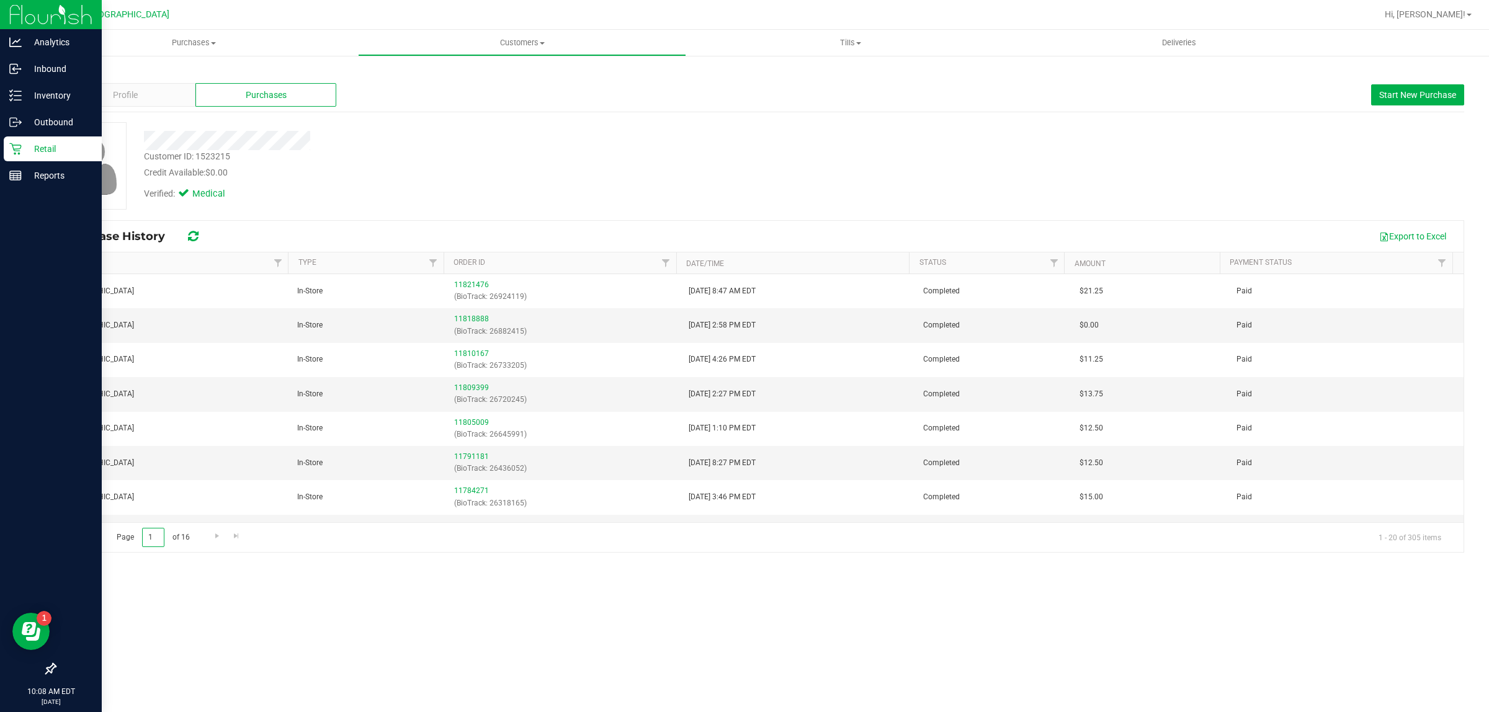
click at [159, 538] on input "1" at bounding box center [153, 537] width 22 height 19
type input "14"
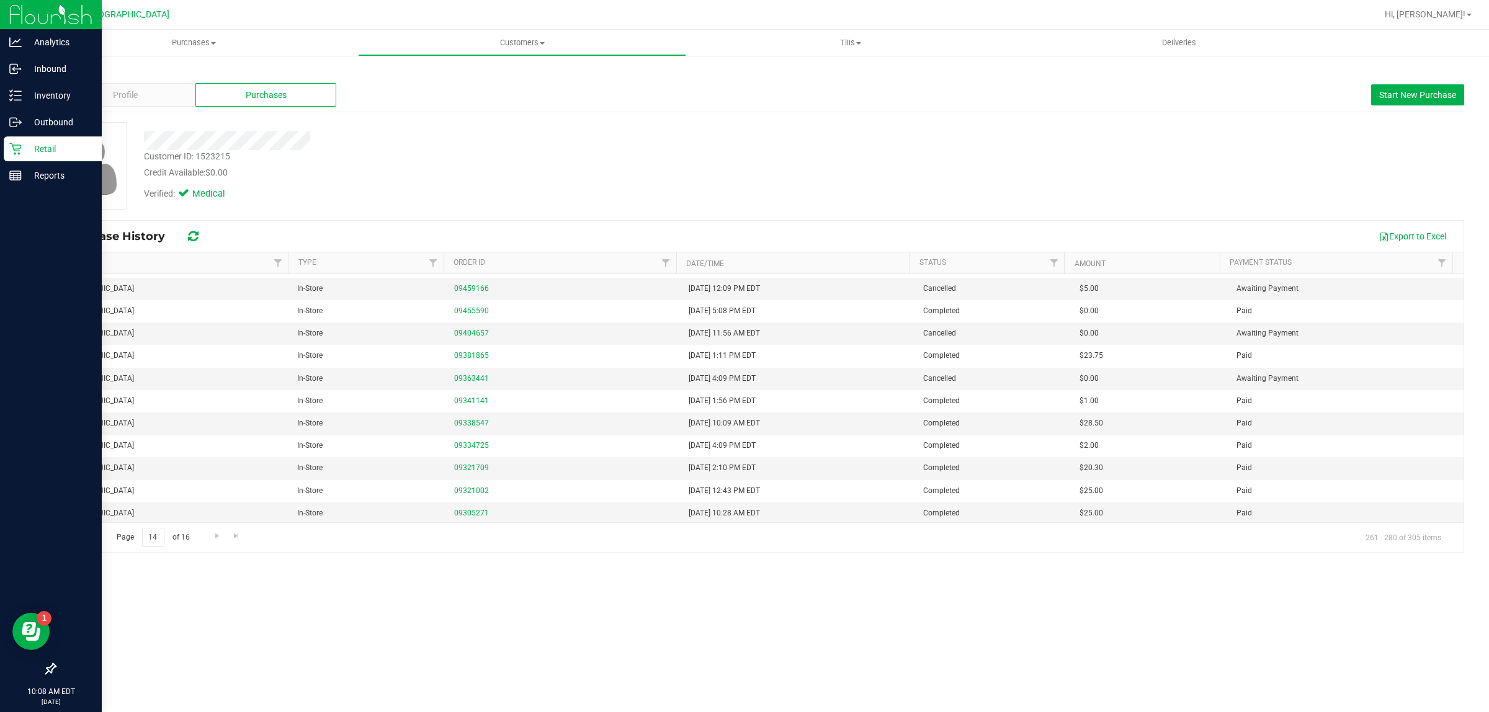
scroll to position [202, 0]
click at [470, 513] on link "09305271" at bounding box center [471, 511] width 35 height 9
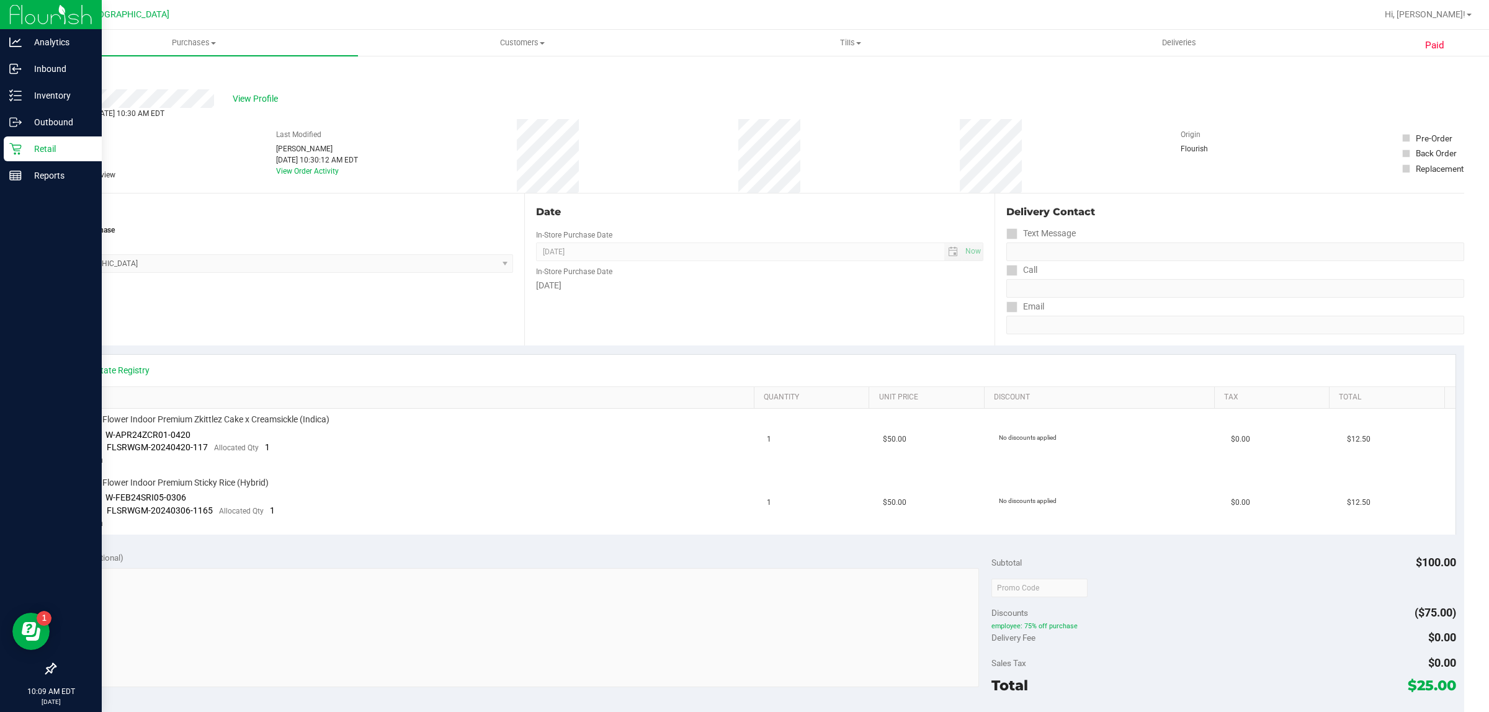
click at [56, 74] on icon at bounding box center [56, 74] width 2 height 7
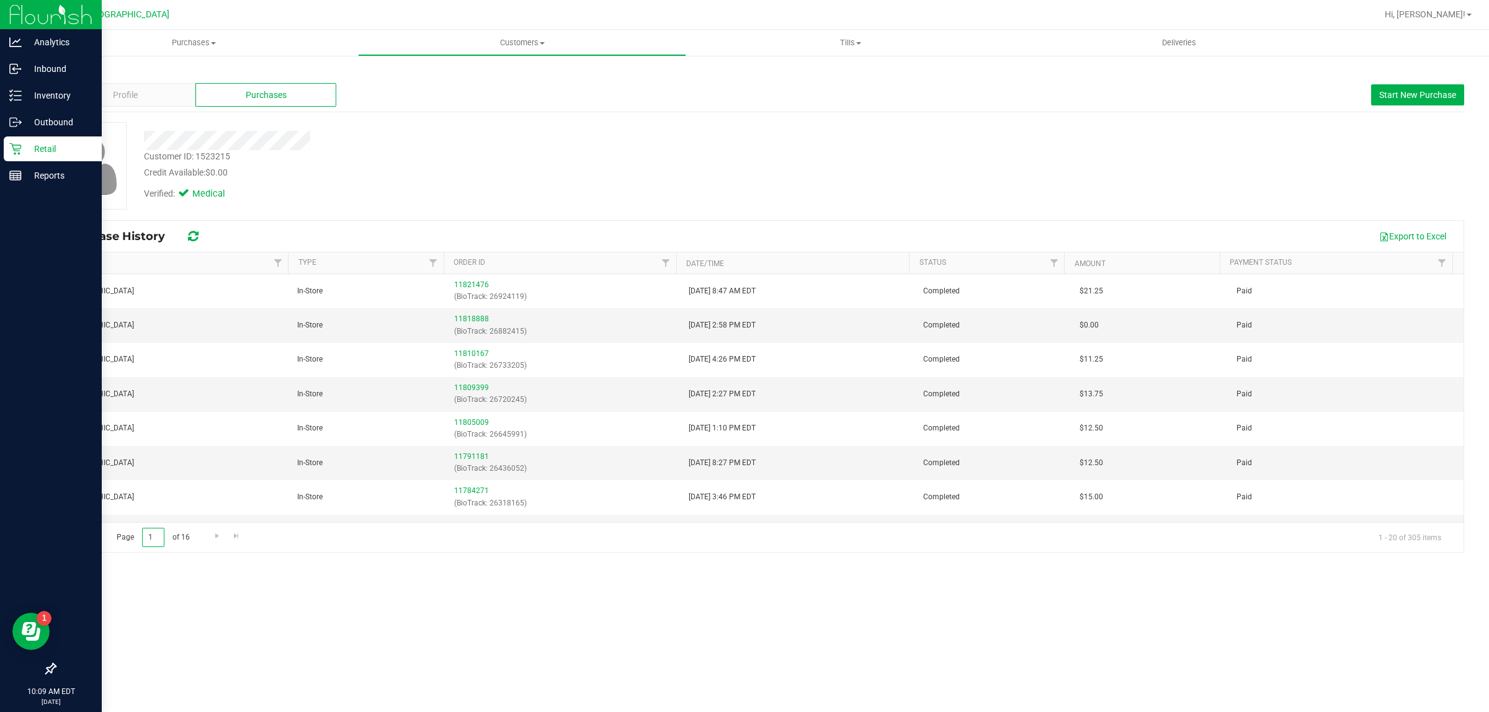
click at [154, 538] on input "1" at bounding box center [153, 537] width 22 height 19
type input "15"
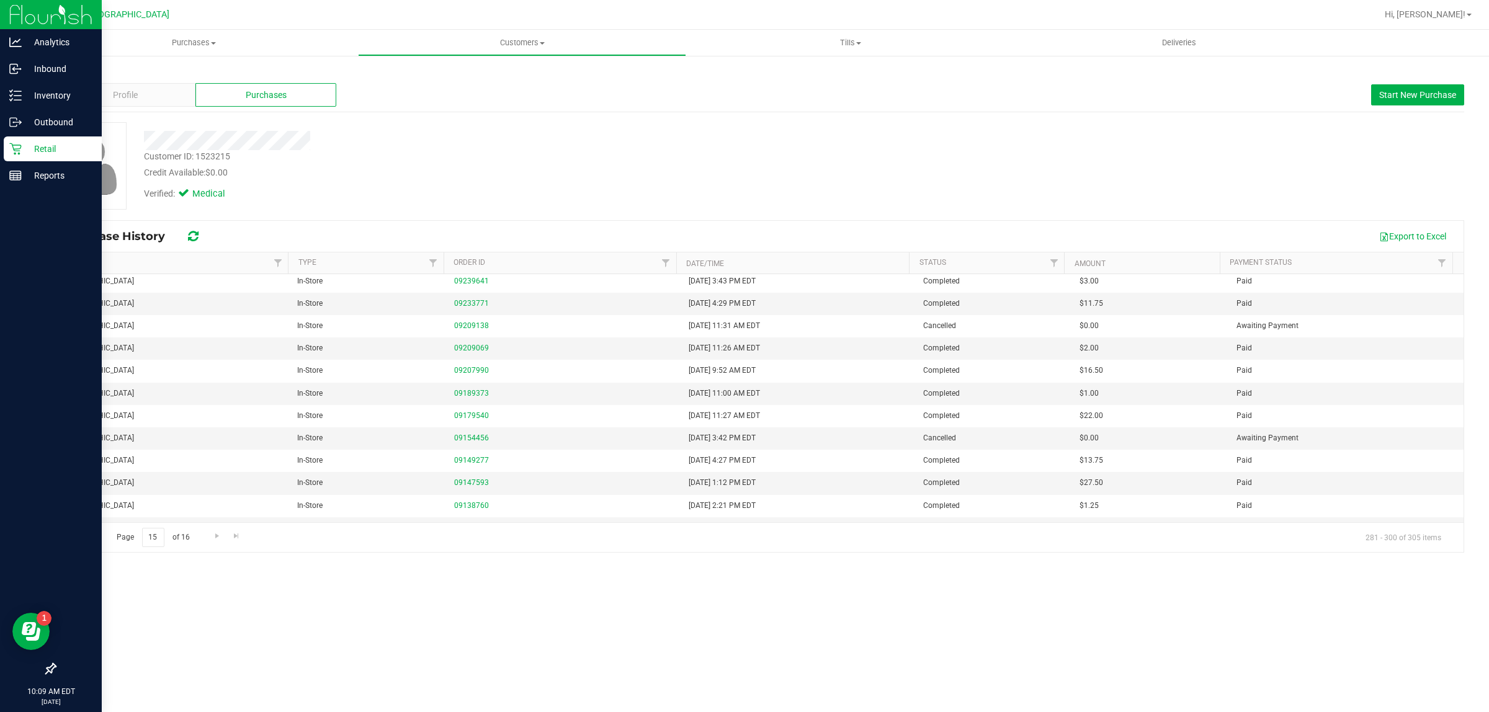
scroll to position [202, 0]
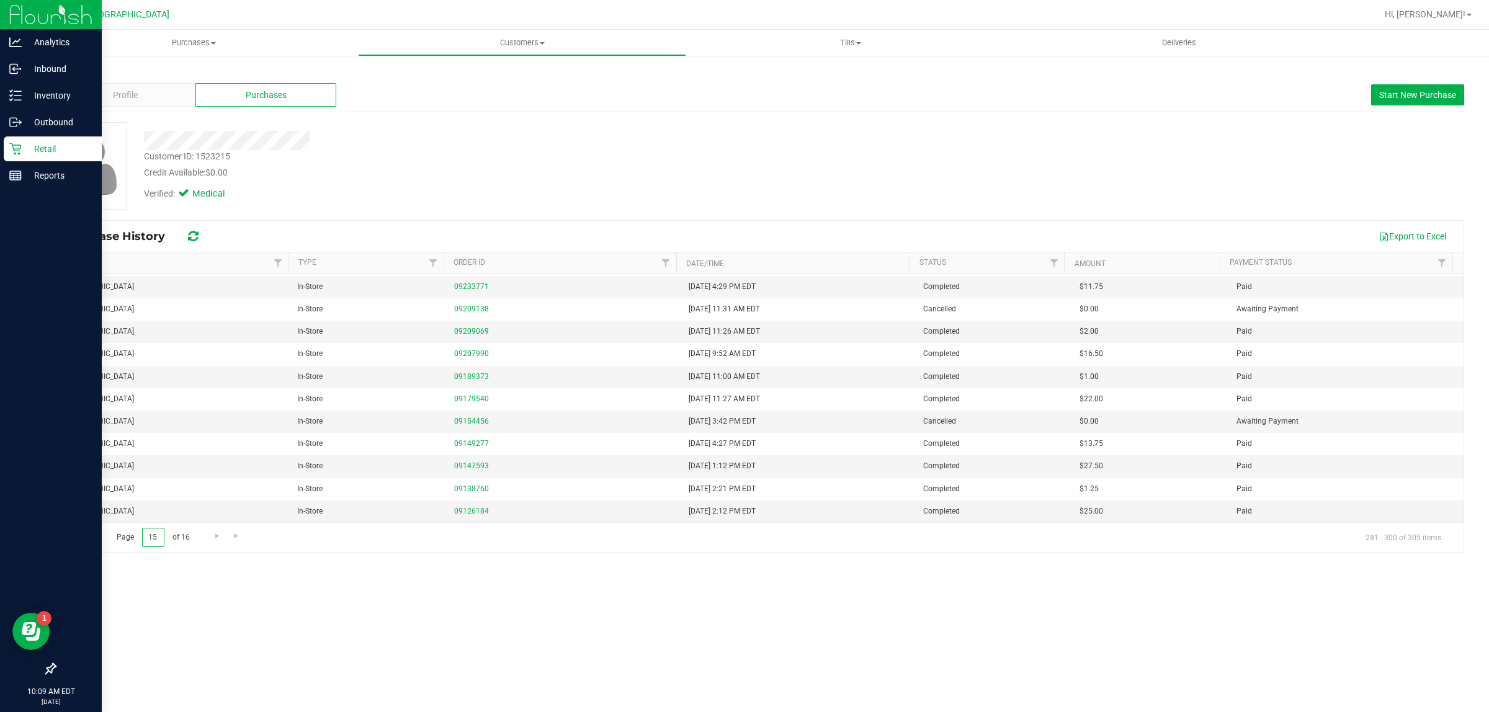
click at [154, 538] on input "15" at bounding box center [153, 537] width 22 height 19
click at [157, 541] on input "15" at bounding box center [153, 537] width 22 height 19
type input "1"
type input "16"
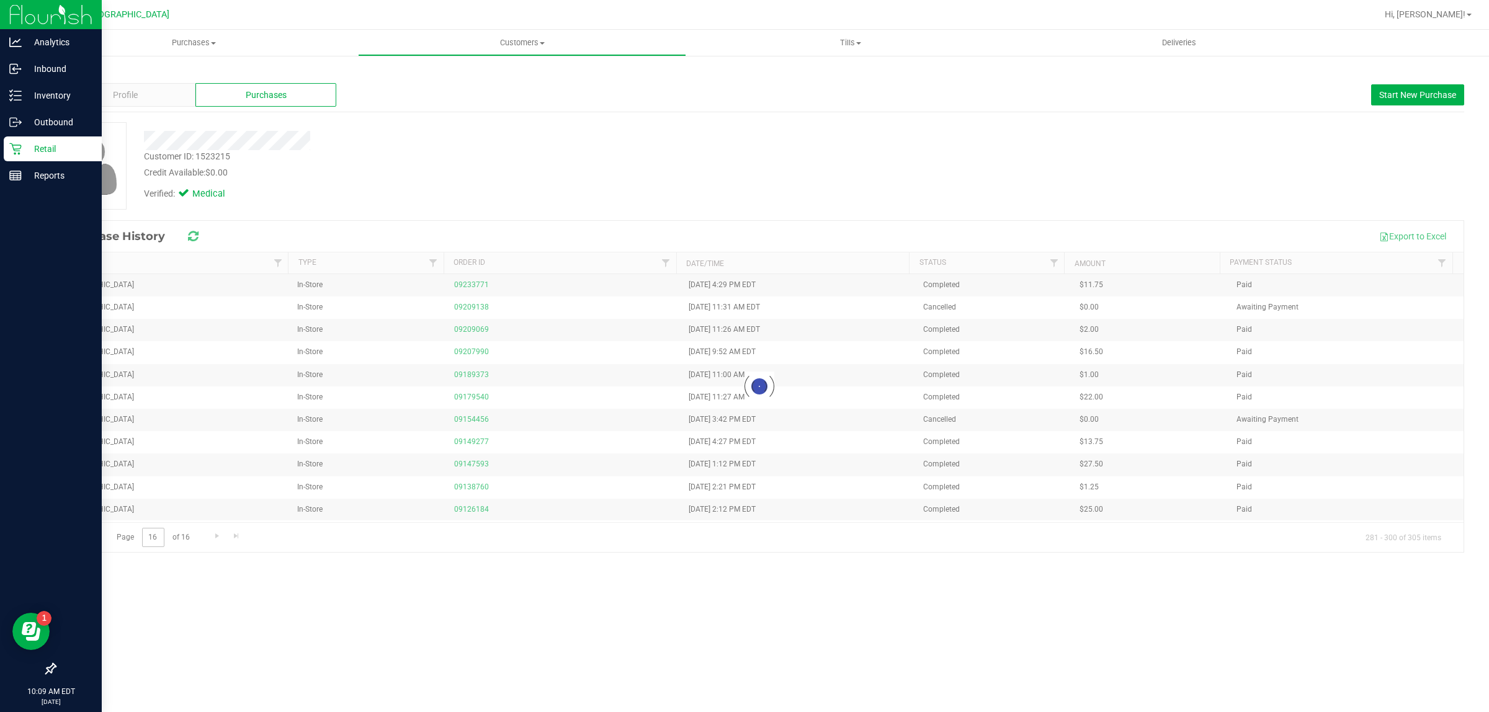
scroll to position [0, 0]
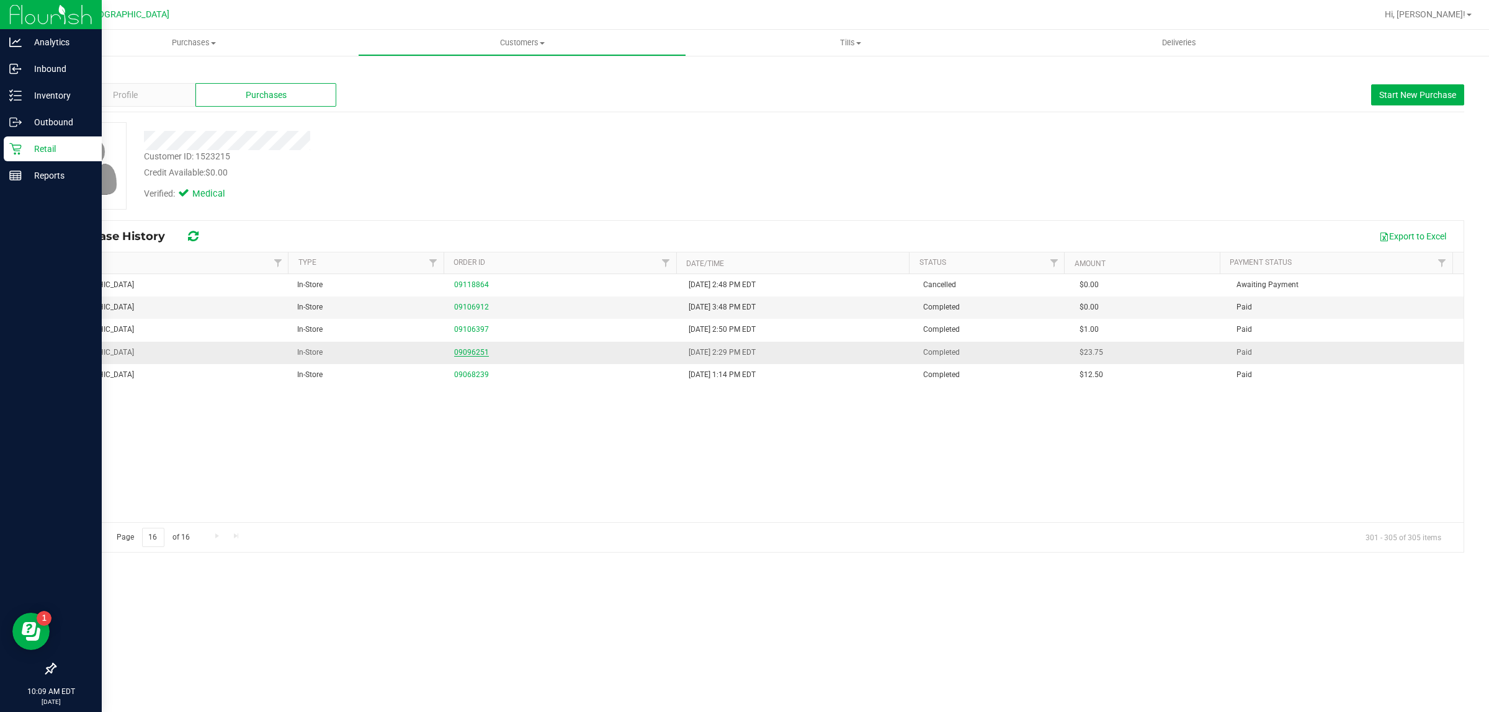
click at [477, 352] on link "09096251" at bounding box center [471, 352] width 35 height 9
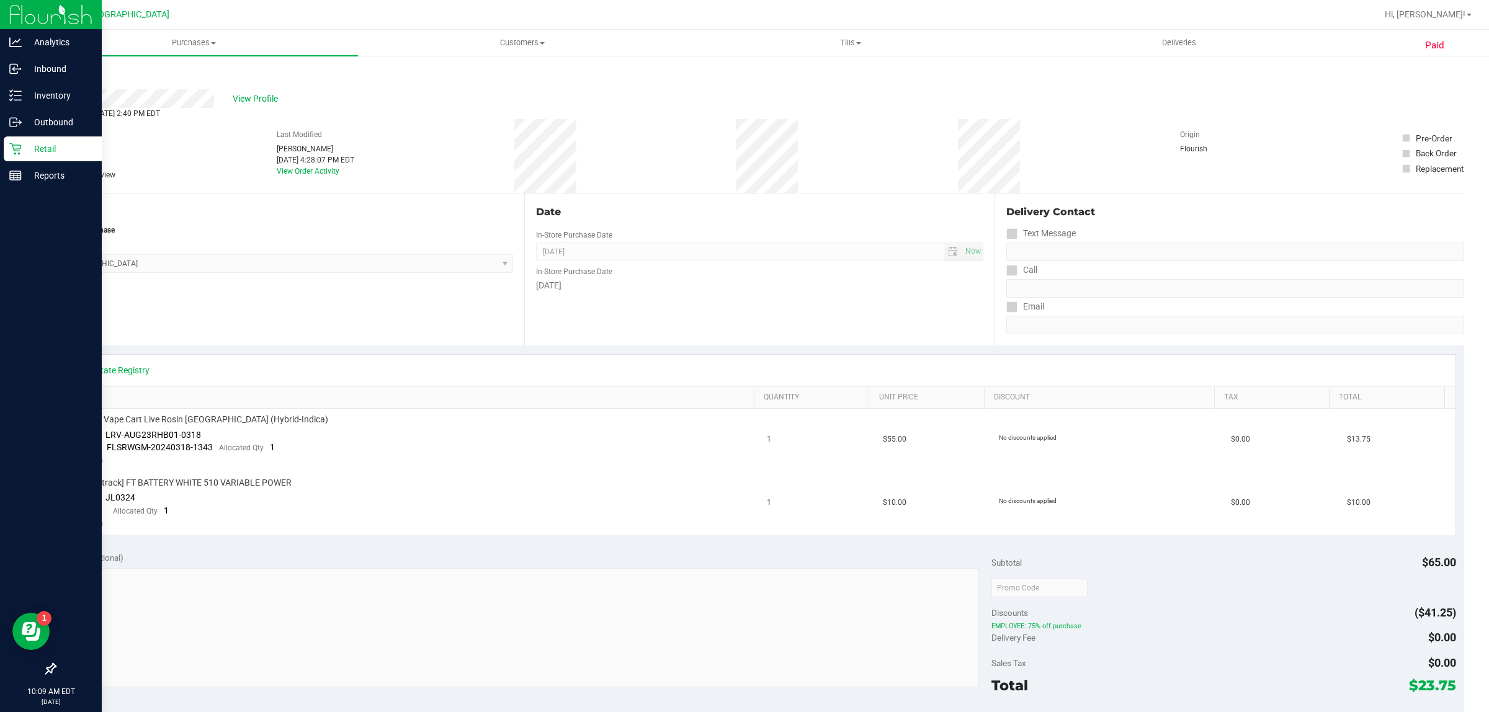
click at [66, 74] on link "Back" at bounding box center [64, 74] width 19 height 9
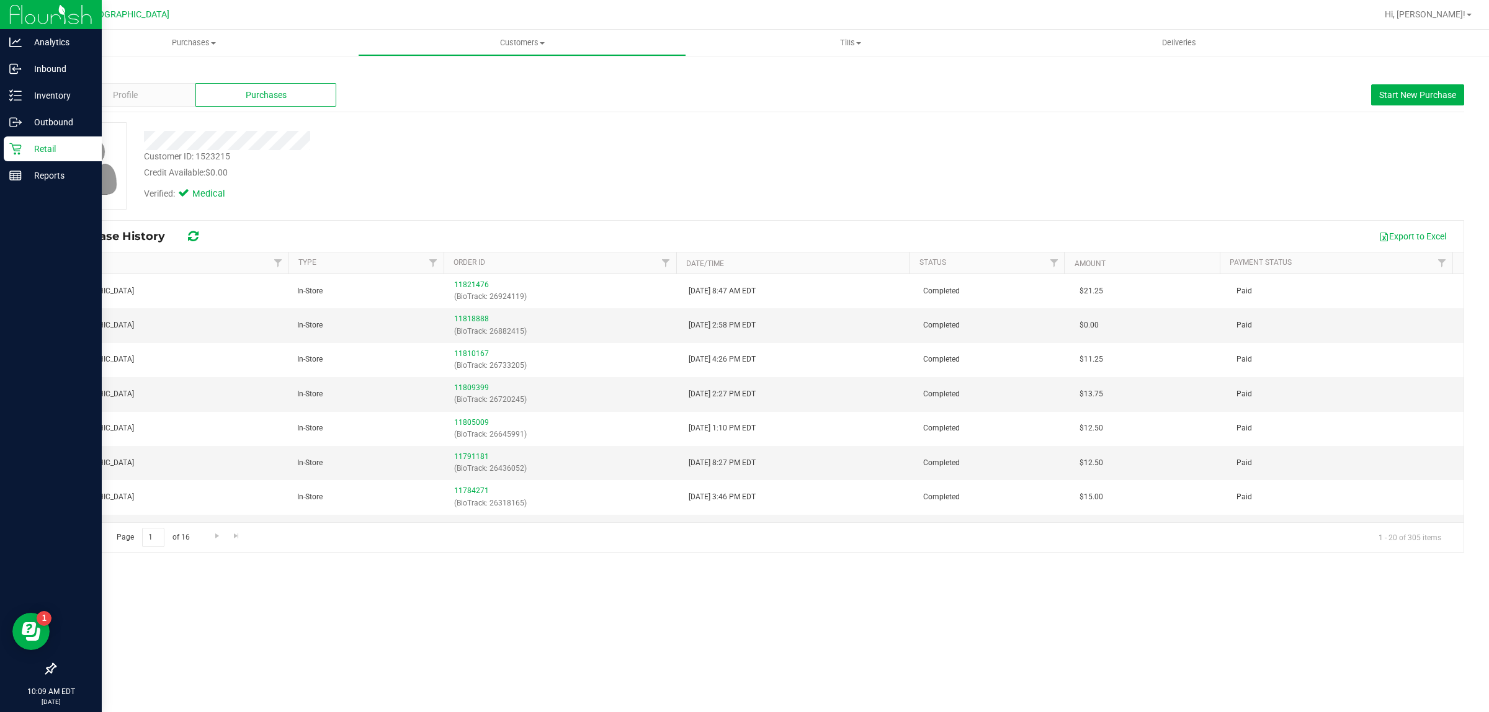
click at [56, 72] on icon at bounding box center [56, 72] width 2 height 7
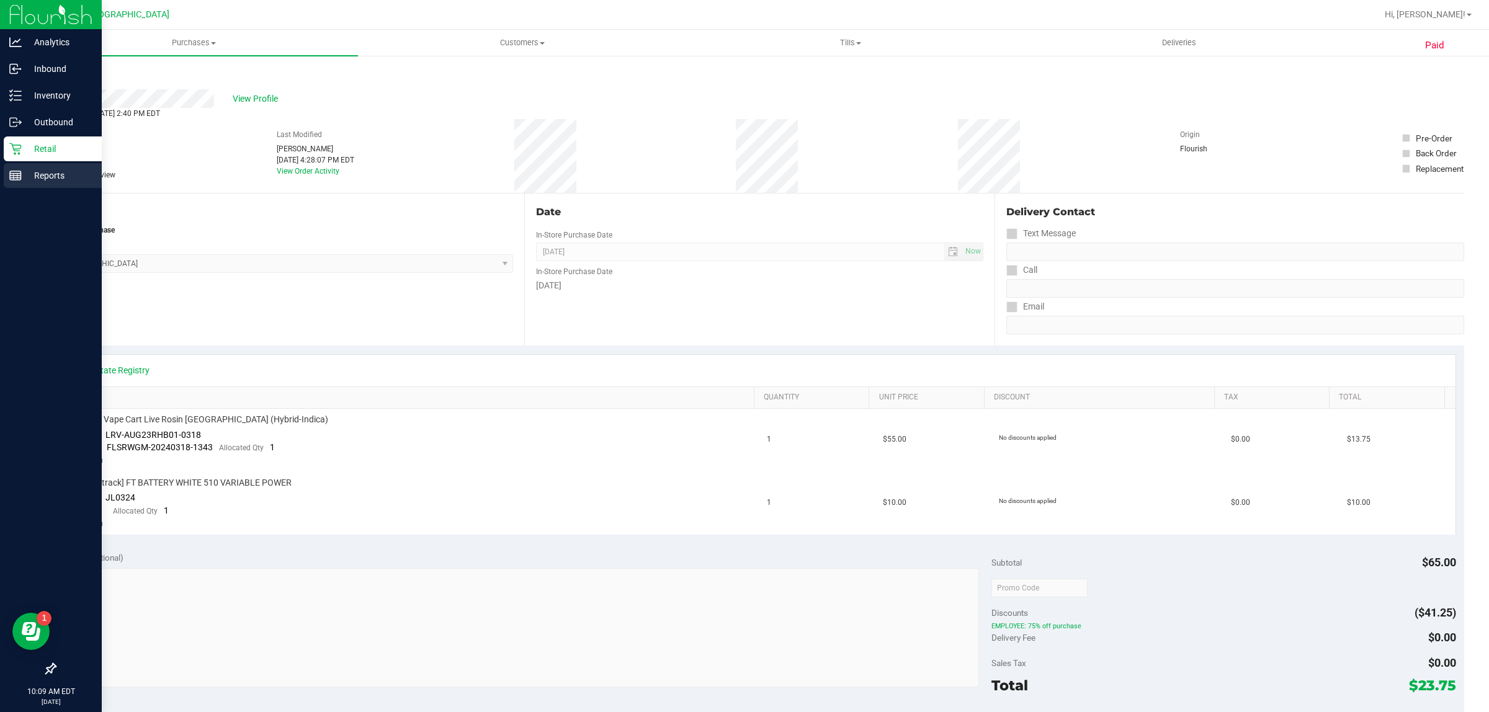
click at [16, 176] on line at bounding box center [15, 176] width 11 height 0
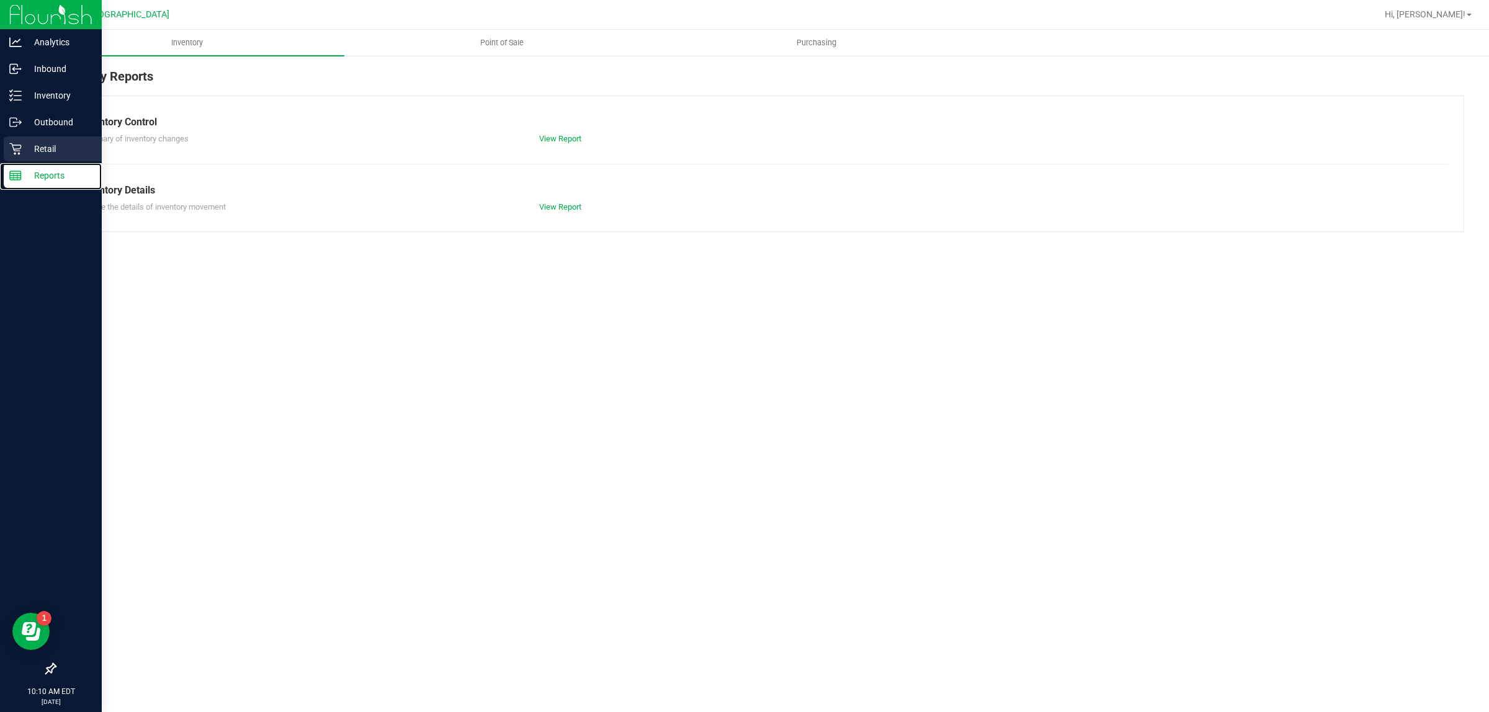
click at [65, 150] on p "Retail" at bounding box center [59, 148] width 74 height 15
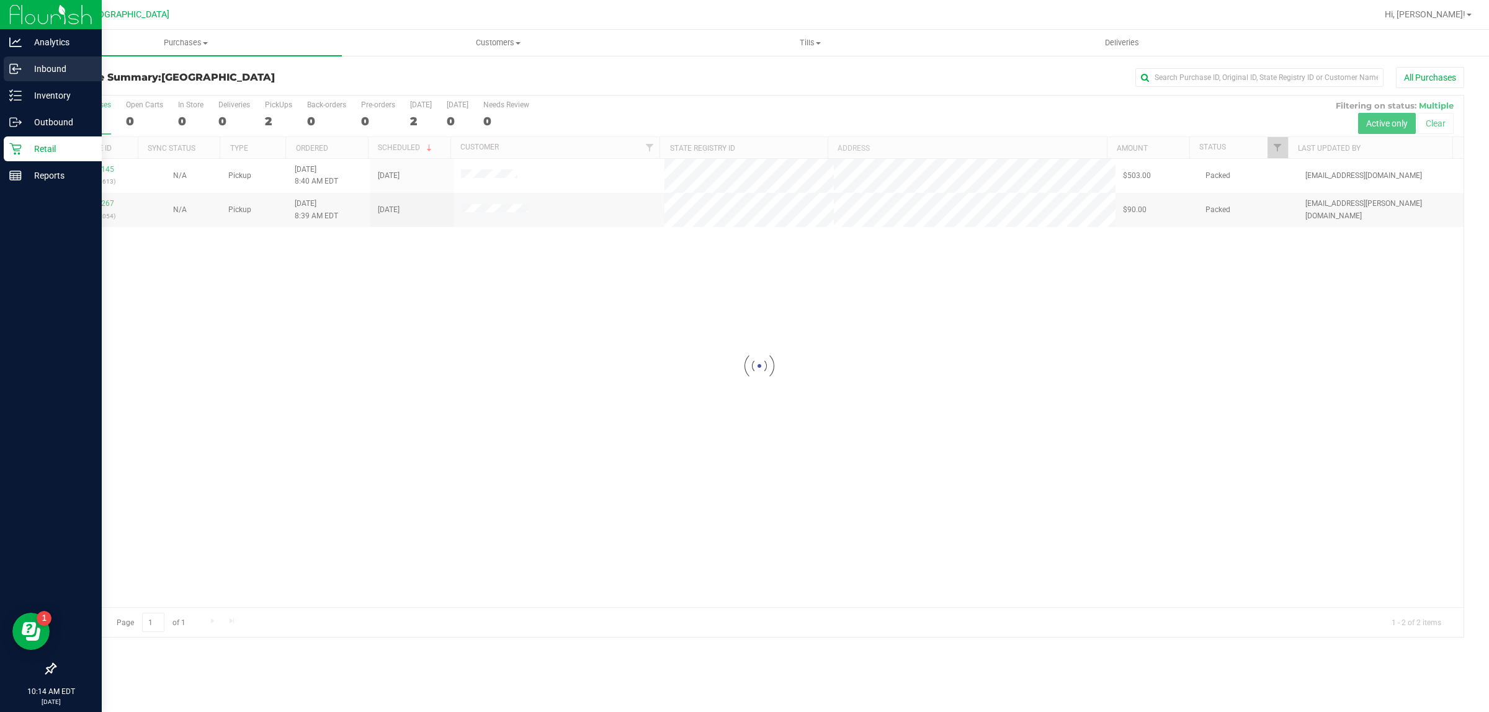
click at [32, 70] on p "Inbound" at bounding box center [59, 68] width 74 height 15
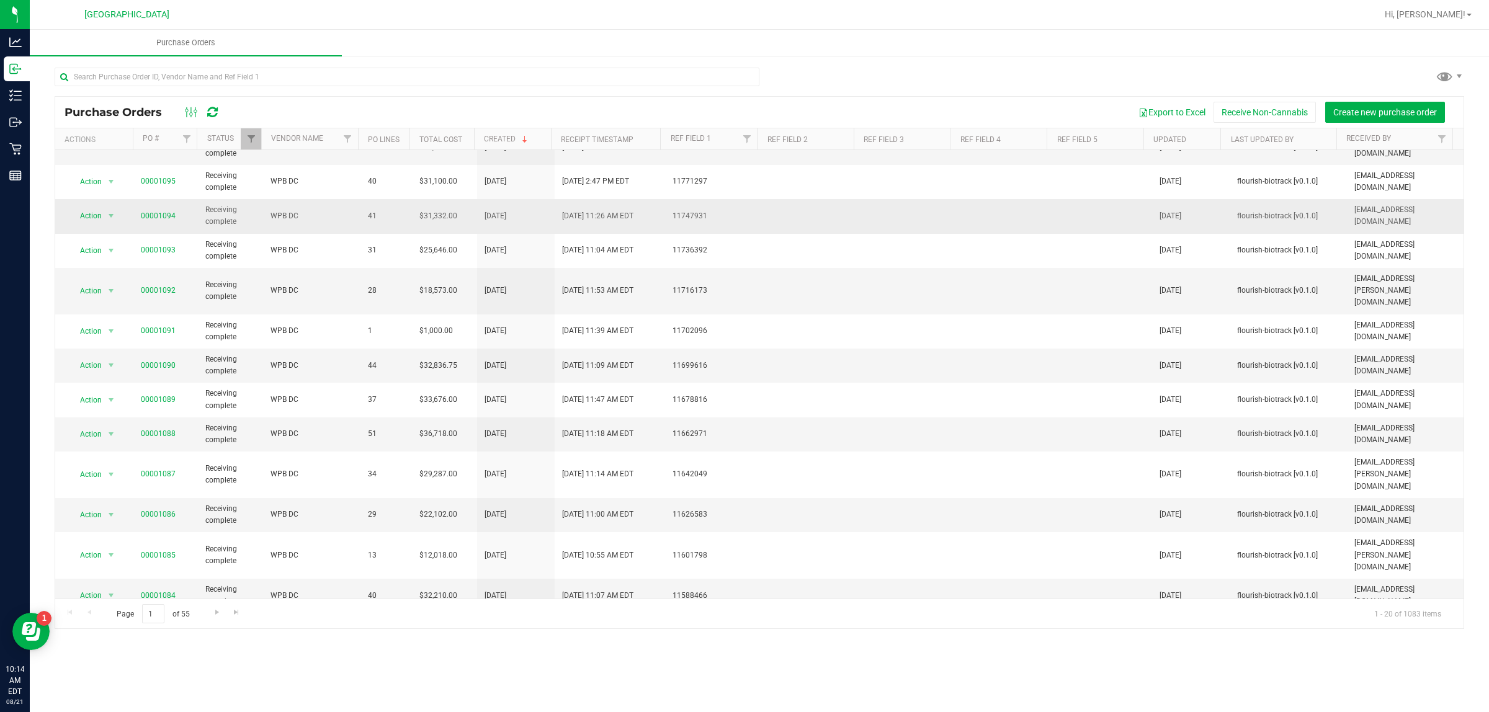
scroll to position [78, 0]
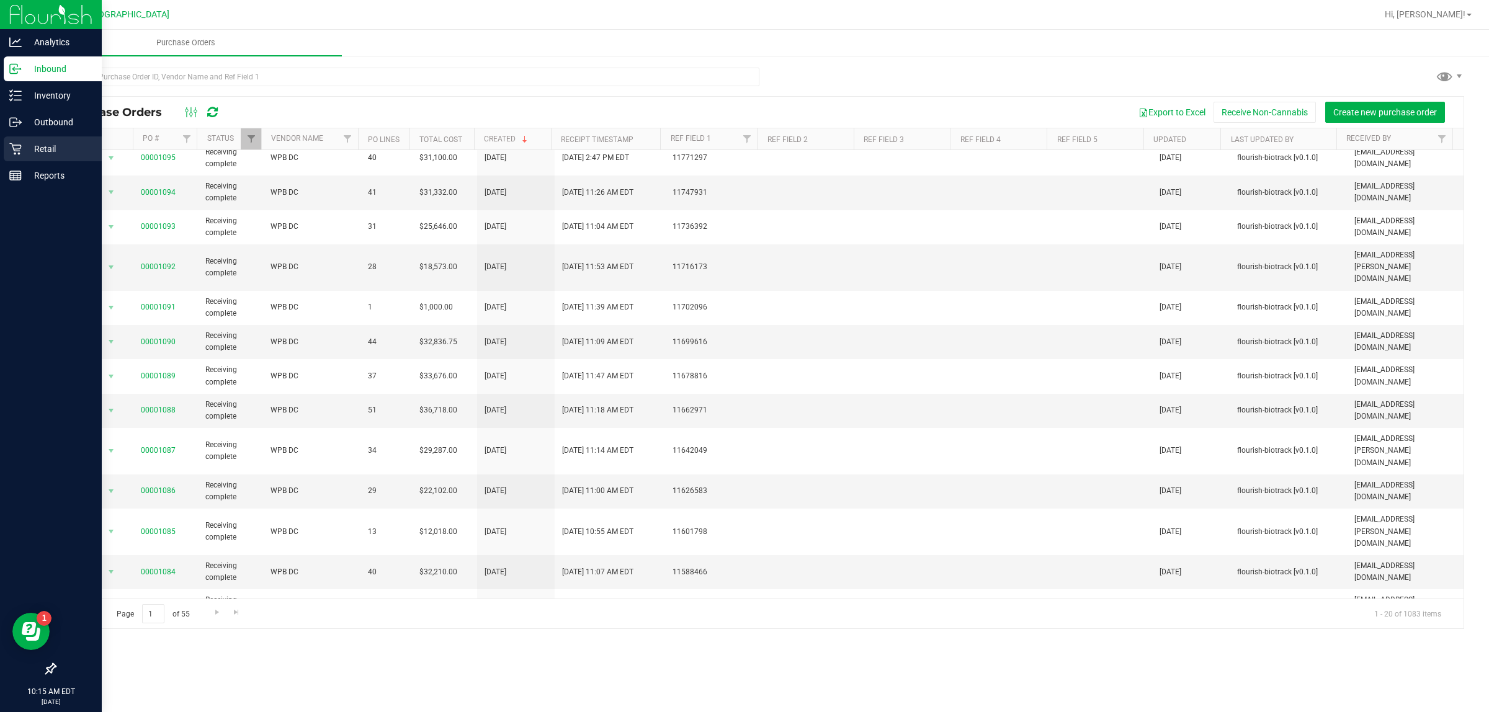
click at [5, 152] on div "Retail" at bounding box center [53, 149] width 98 height 25
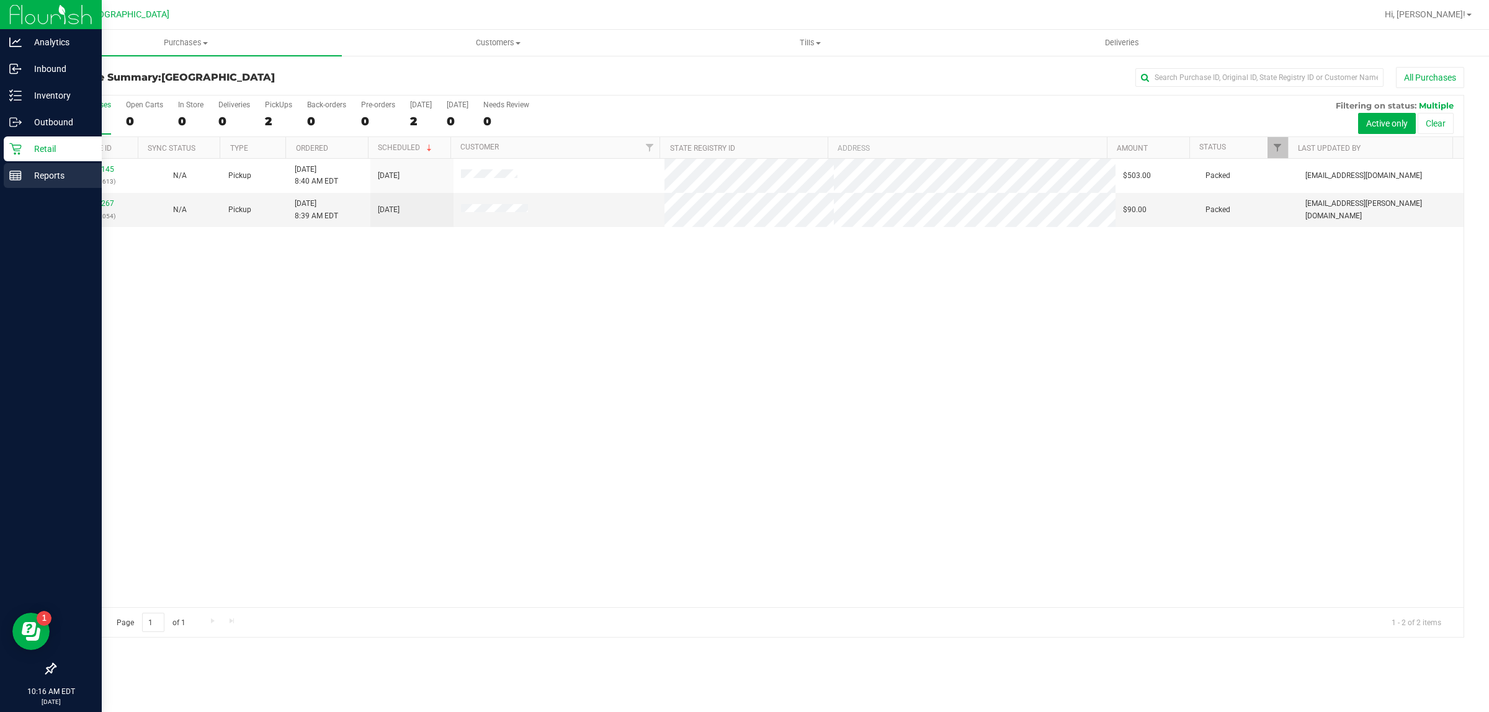
click at [16, 176] on line at bounding box center [15, 176] width 11 height 0
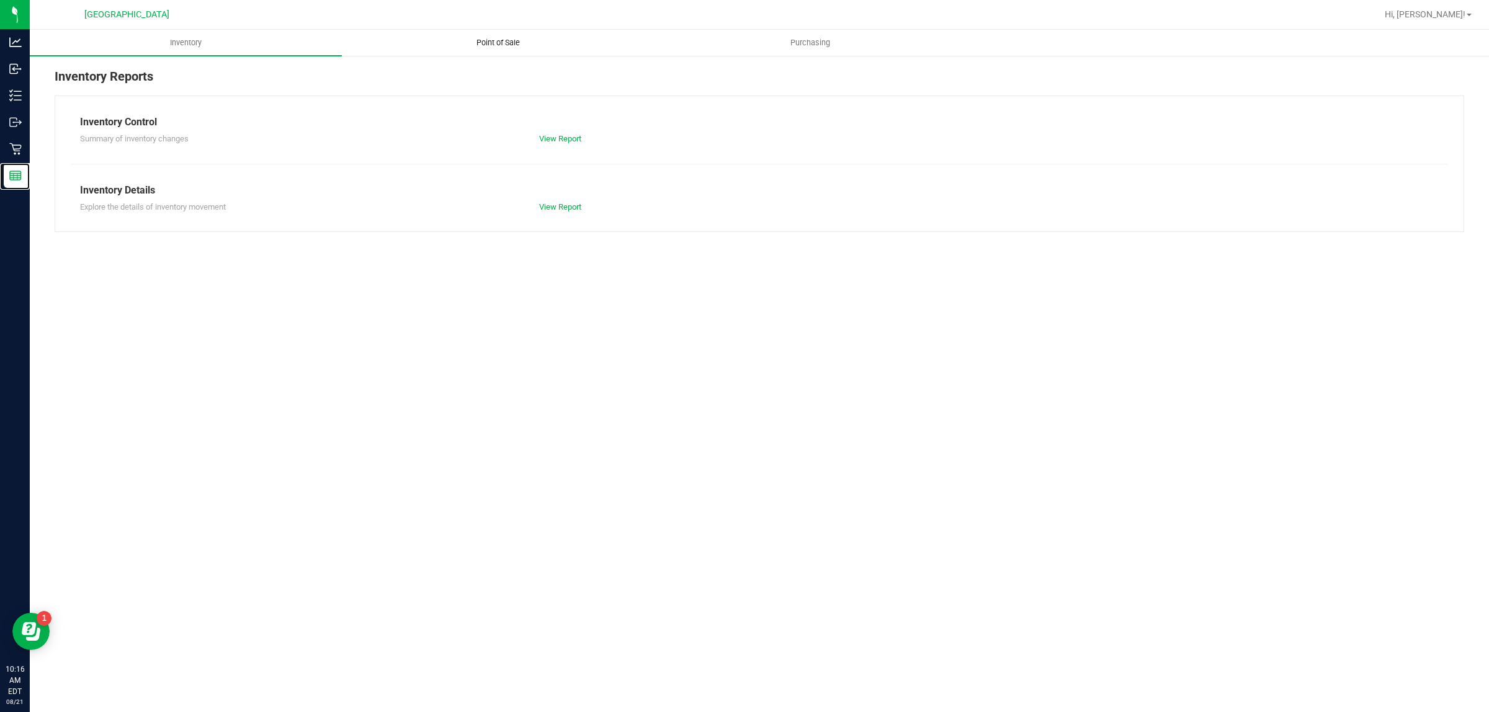
click at [503, 45] on span "Point of Sale" at bounding box center [498, 42] width 77 height 11
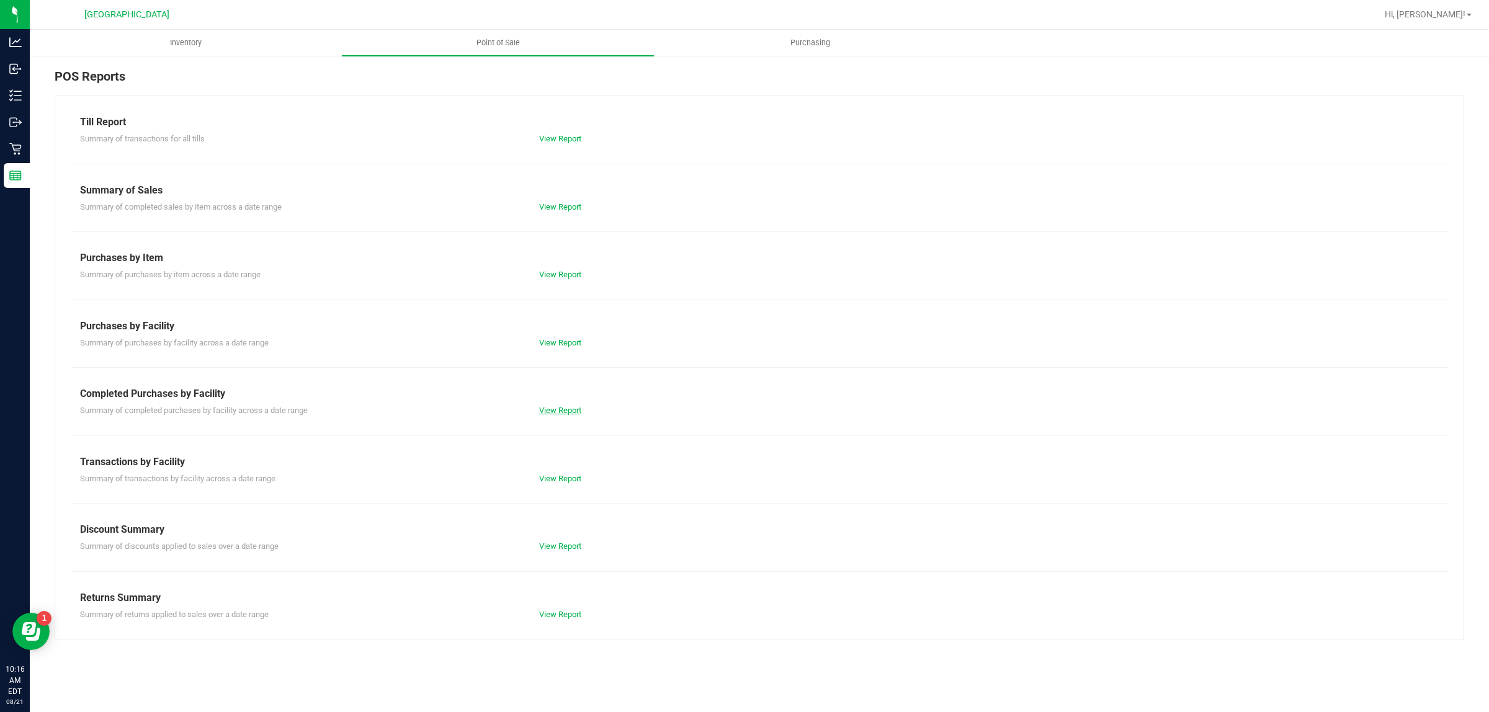
click at [578, 410] on link "View Report" at bounding box center [560, 410] width 42 height 9
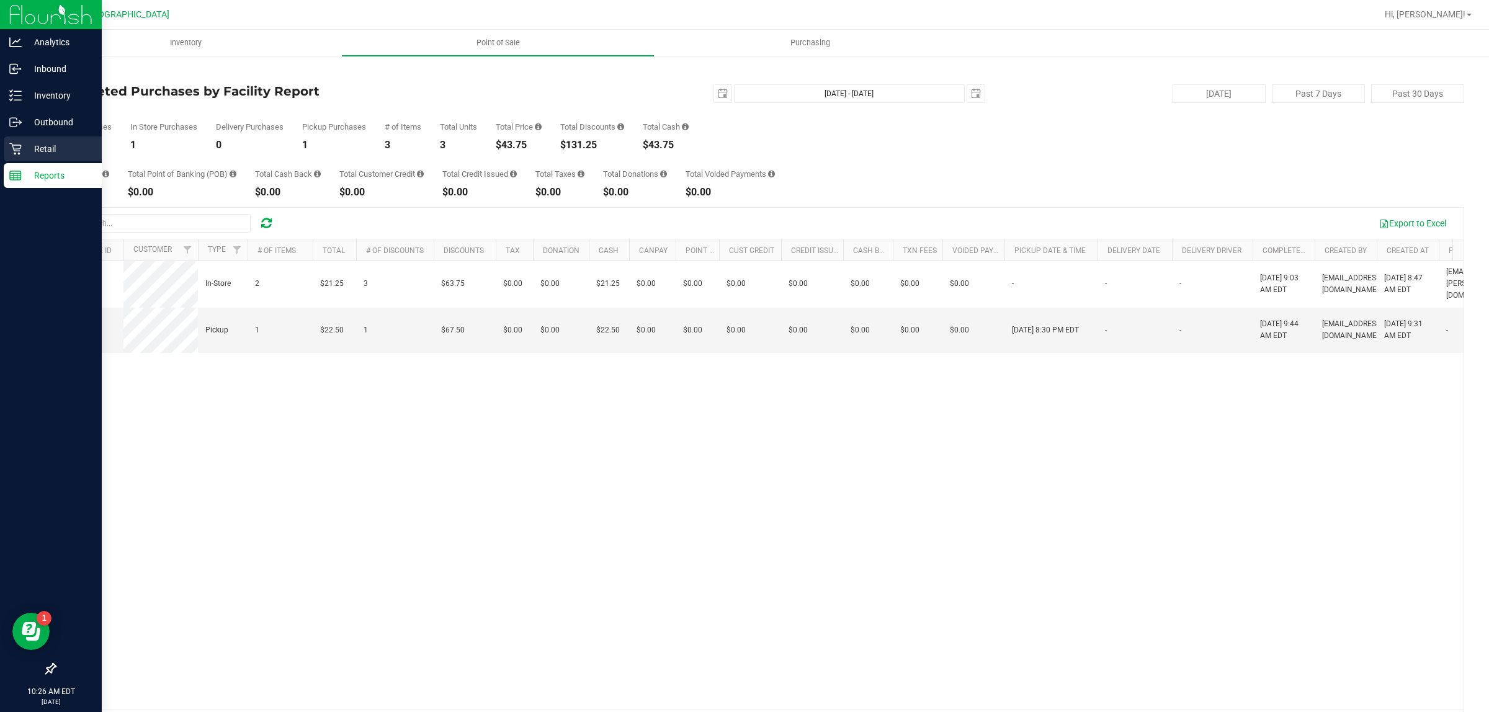
click at [13, 150] on icon at bounding box center [15, 149] width 12 height 12
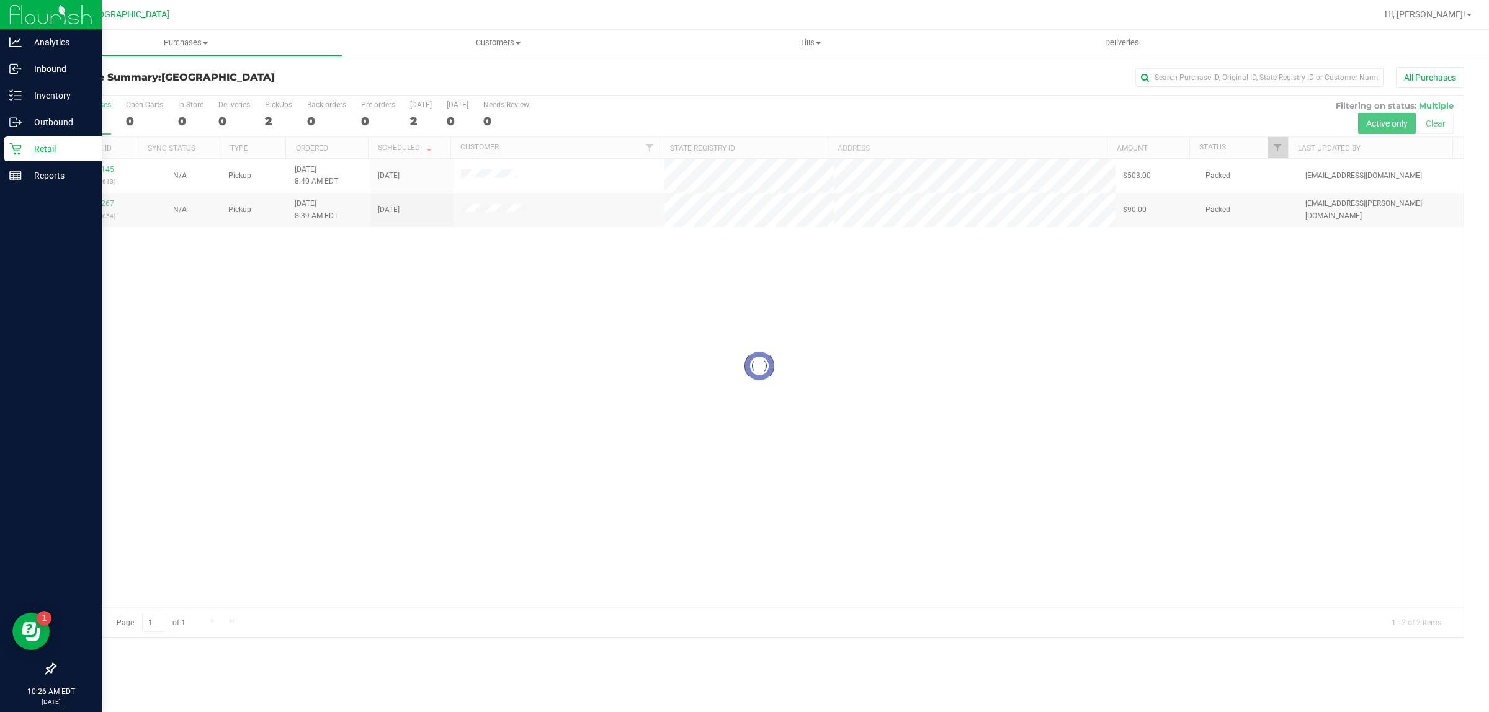
click at [382, 410] on div at bounding box center [759, 367] width 1409 height 542
click at [7, 186] on div "Reports" at bounding box center [53, 175] width 98 height 25
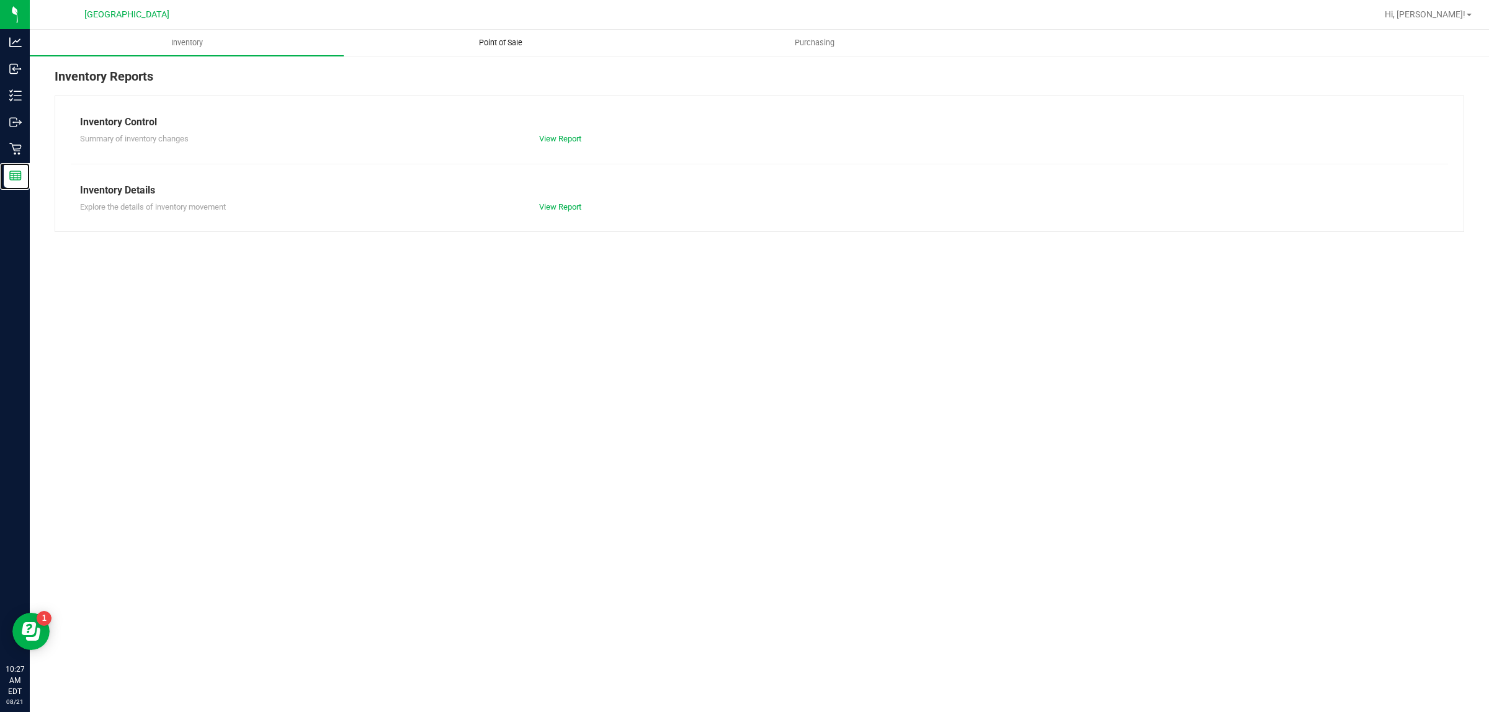
click at [510, 47] on span "Point of Sale" at bounding box center [500, 42] width 77 height 11
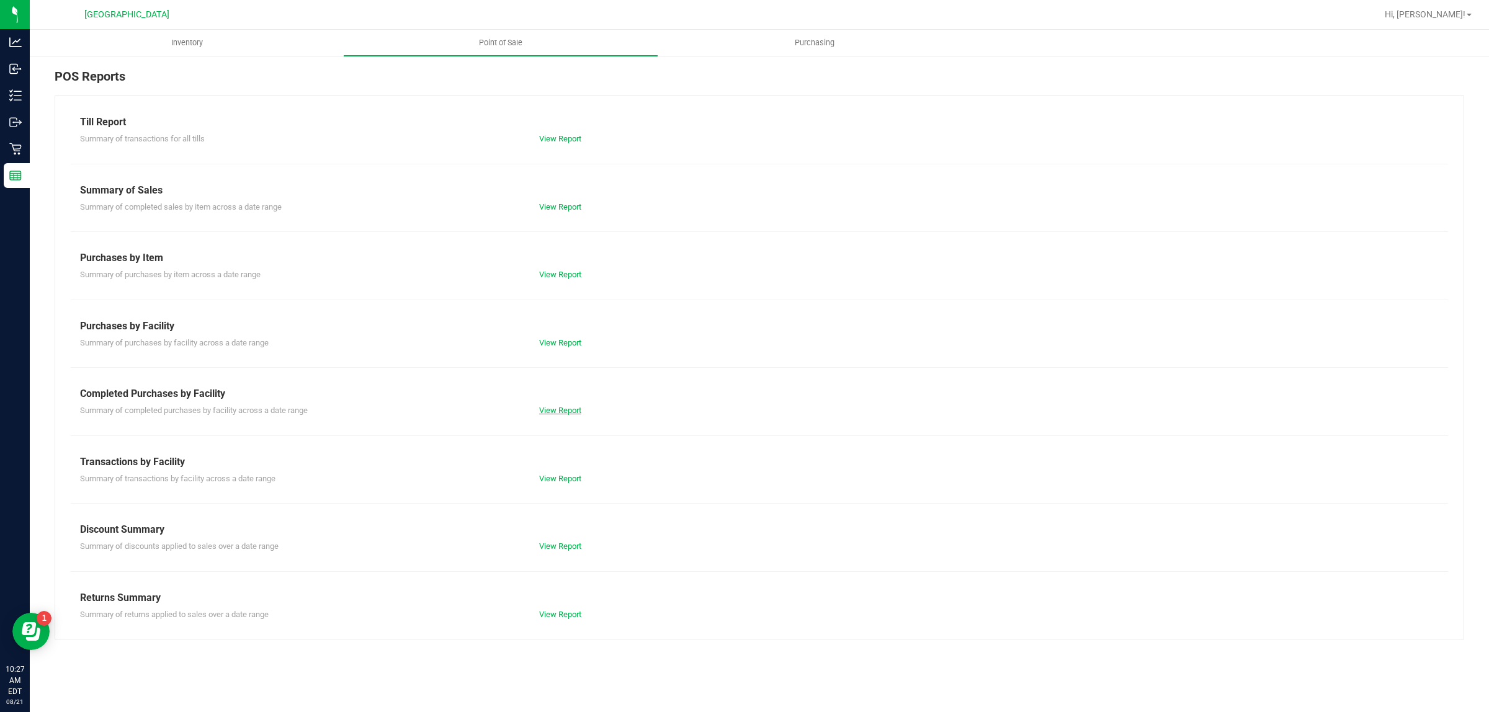
click at [573, 413] on link "View Report" at bounding box center [560, 410] width 42 height 9
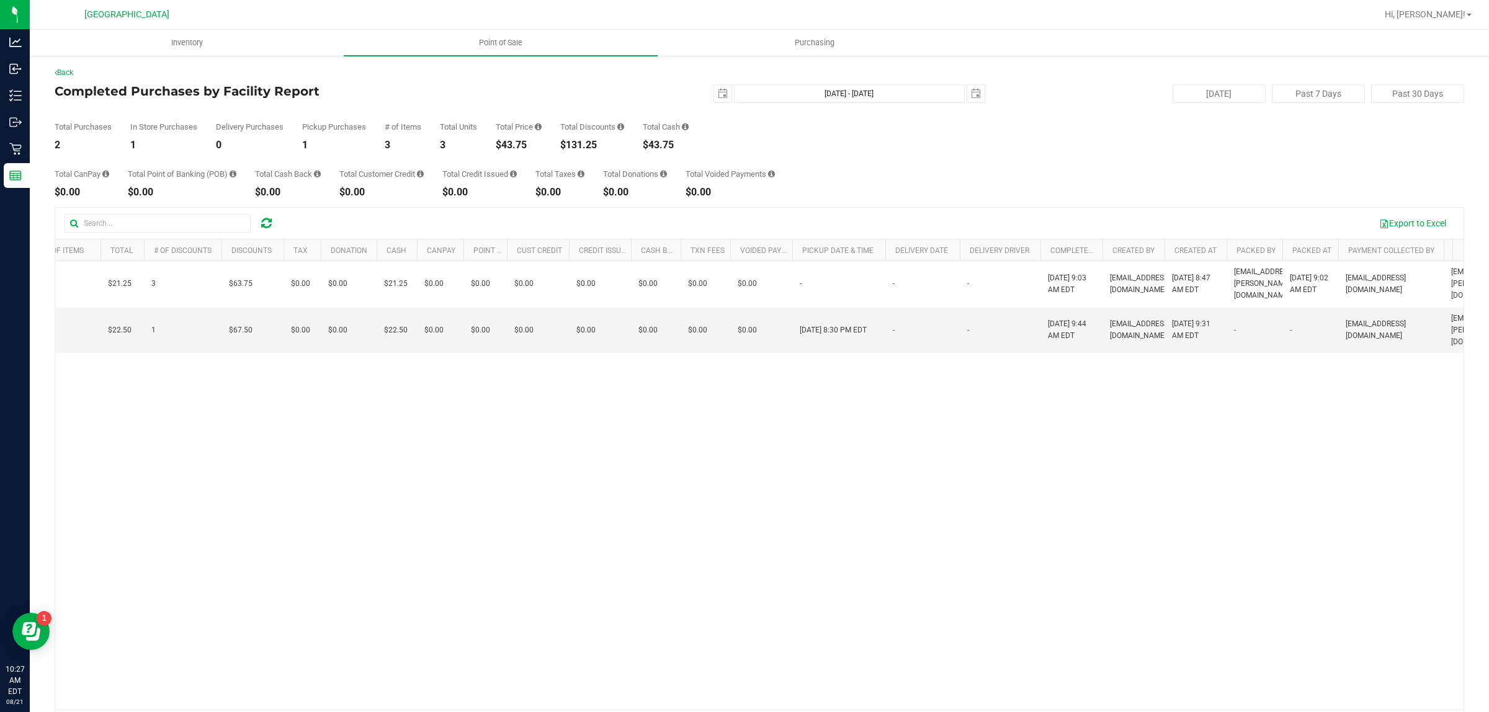
scroll to position [0, 389]
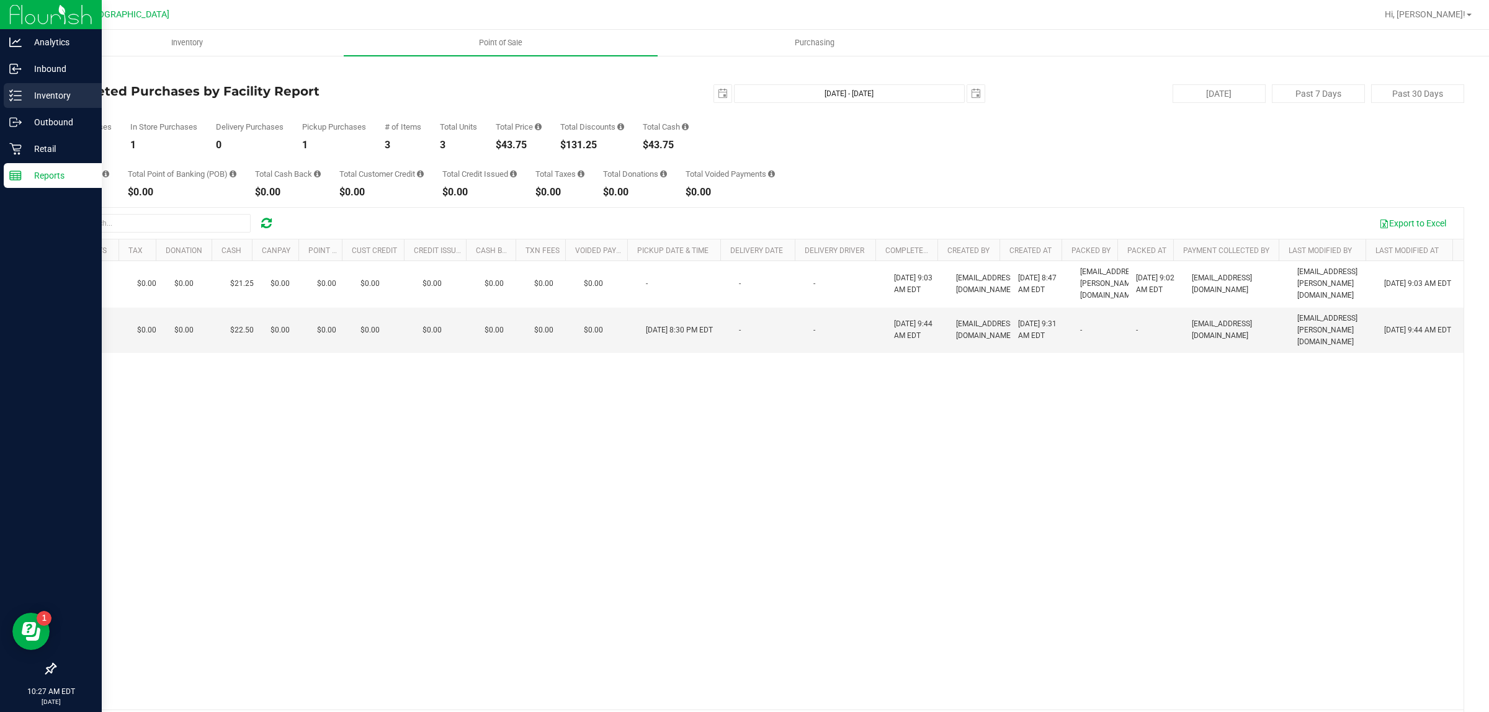
click at [11, 95] on icon at bounding box center [15, 95] width 12 height 12
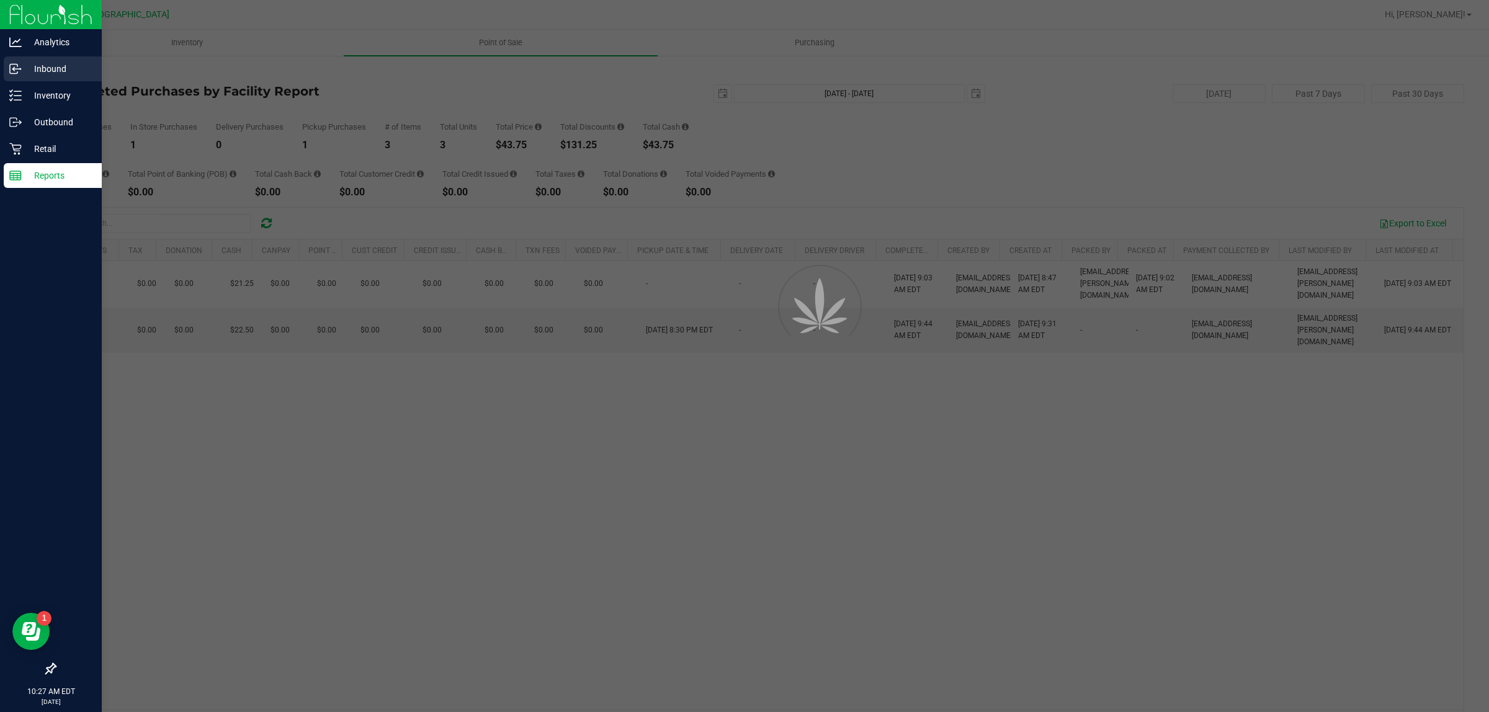
click at [70, 69] on p "Inbound" at bounding box center [59, 68] width 74 height 15
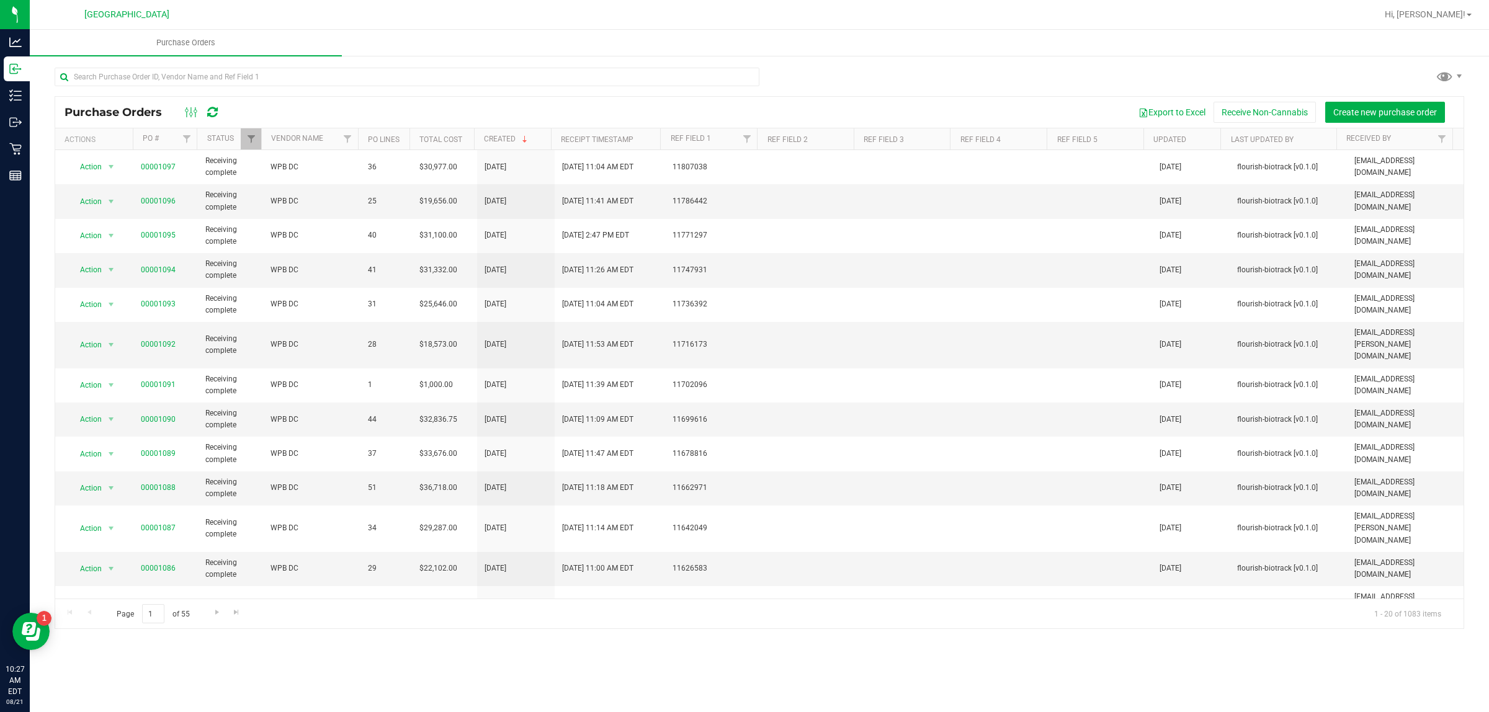
click at [721, 658] on div "Purchase Orders Purchase Orders Export to Excel Receive Non-Cannabis Create new…" at bounding box center [760, 371] width 1460 height 683
click at [559, 14] on div at bounding box center [799, 14] width 1155 height 24
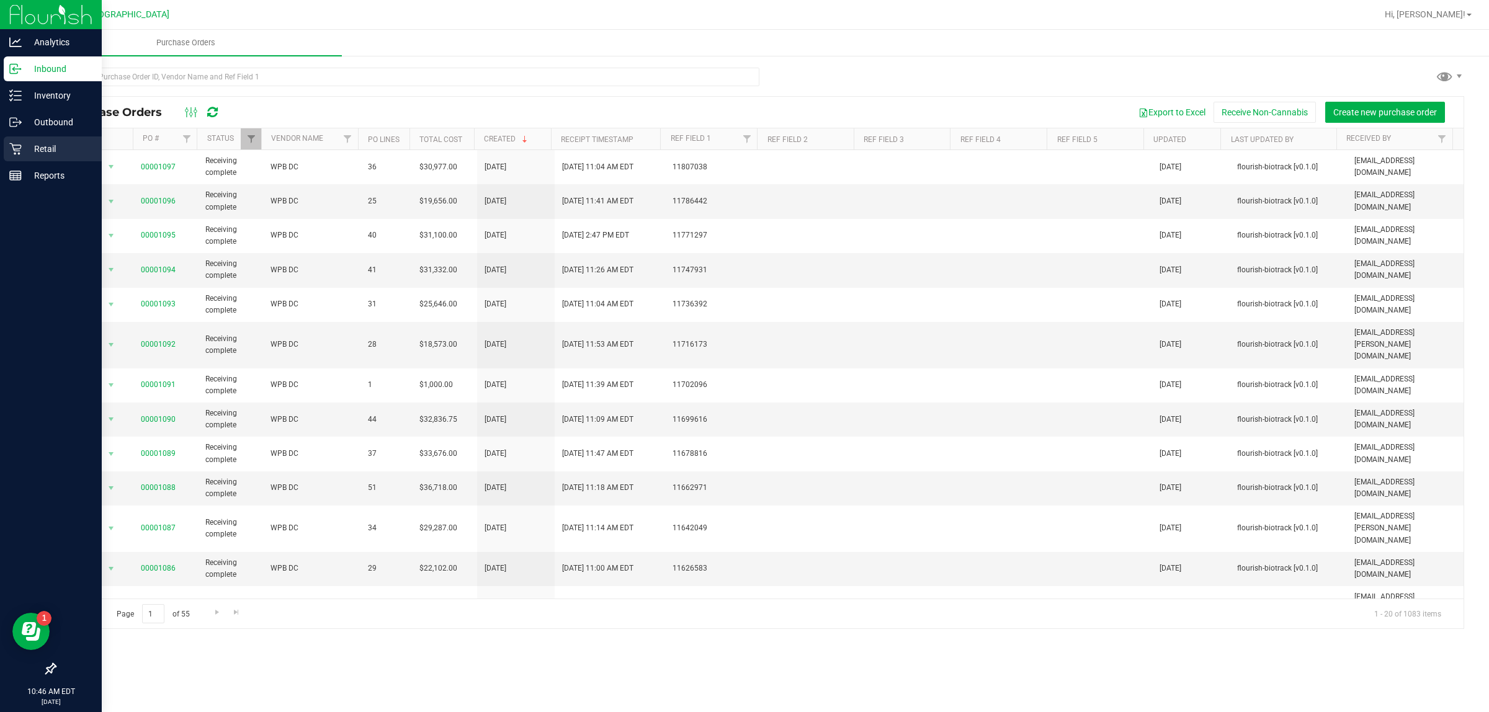
click at [16, 149] on icon at bounding box center [15, 149] width 12 height 12
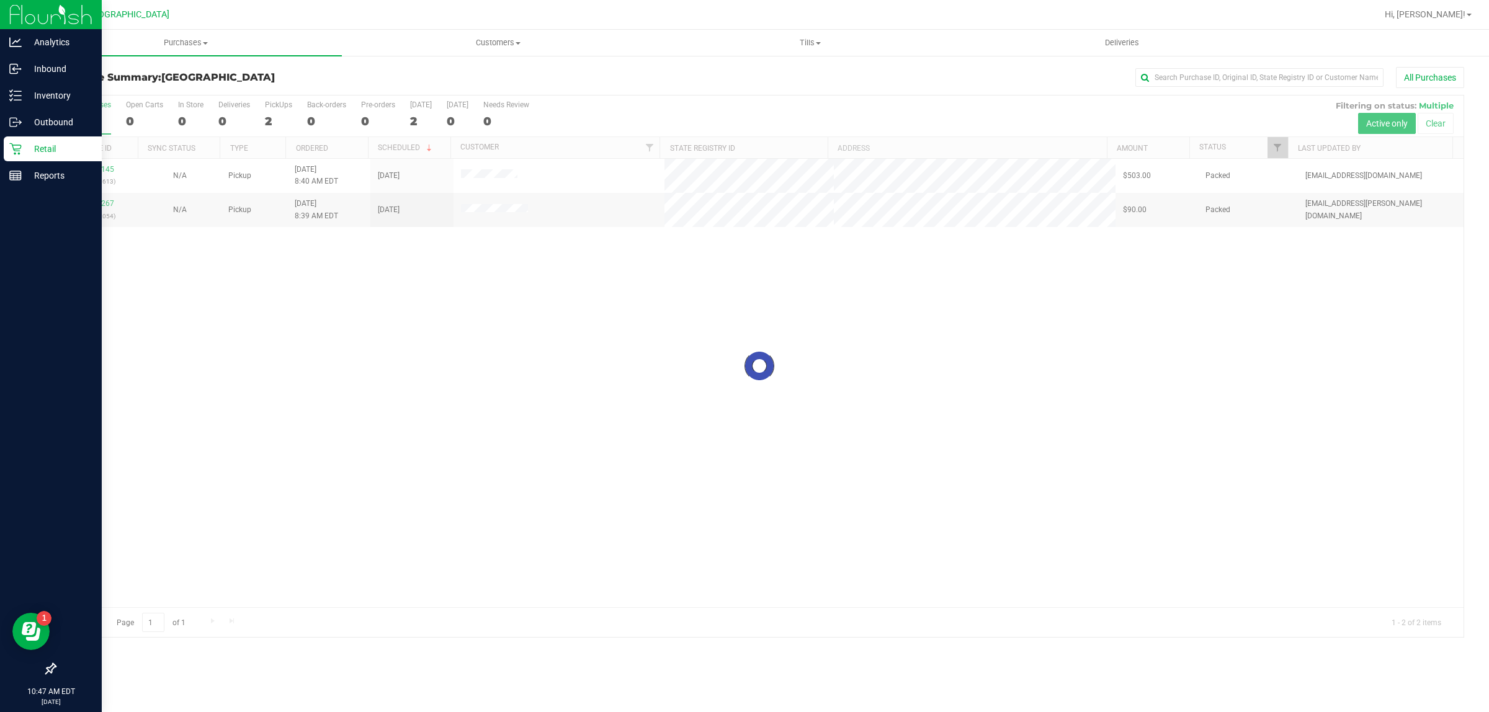
click at [580, 401] on div at bounding box center [759, 367] width 1409 height 542
click at [20, 184] on div "Reports" at bounding box center [53, 175] width 98 height 25
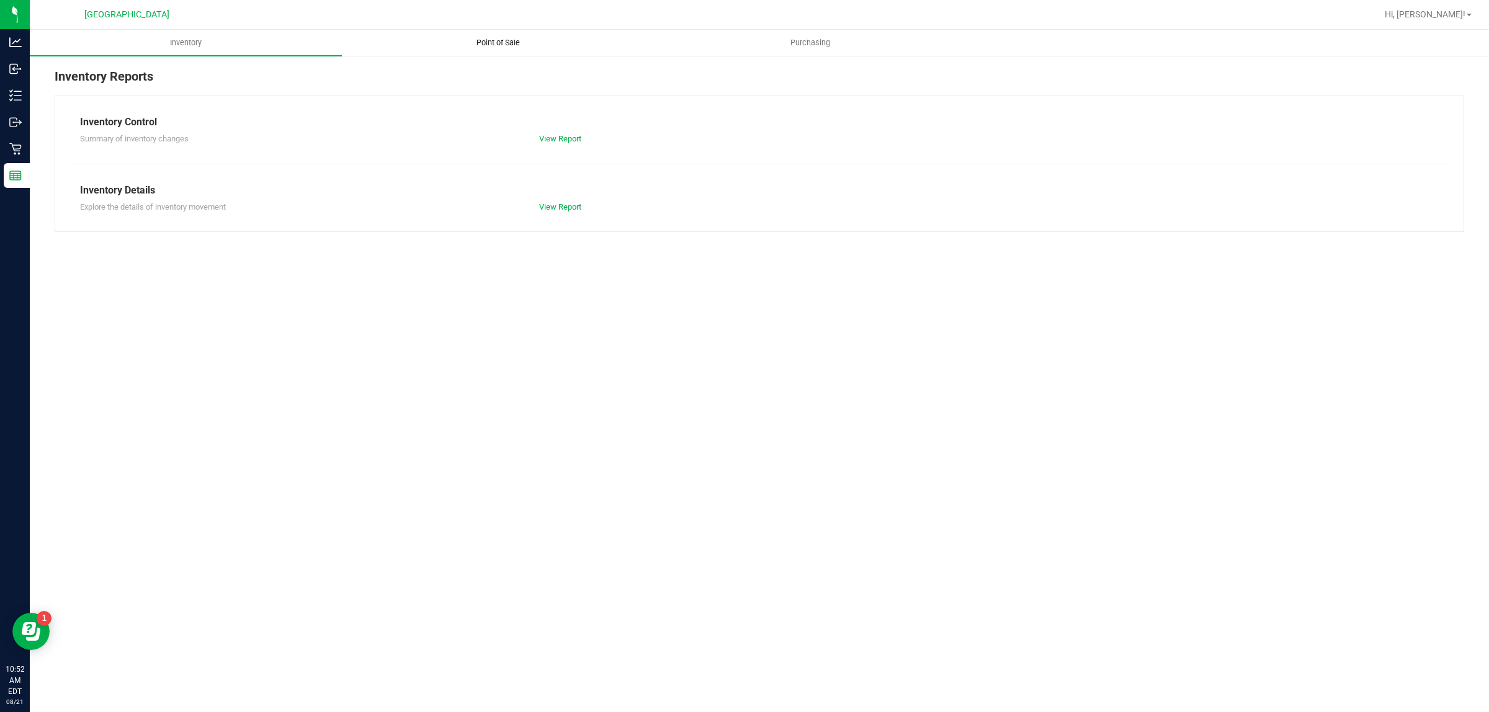
click at [504, 41] on span "Point of Sale" at bounding box center [498, 42] width 77 height 11
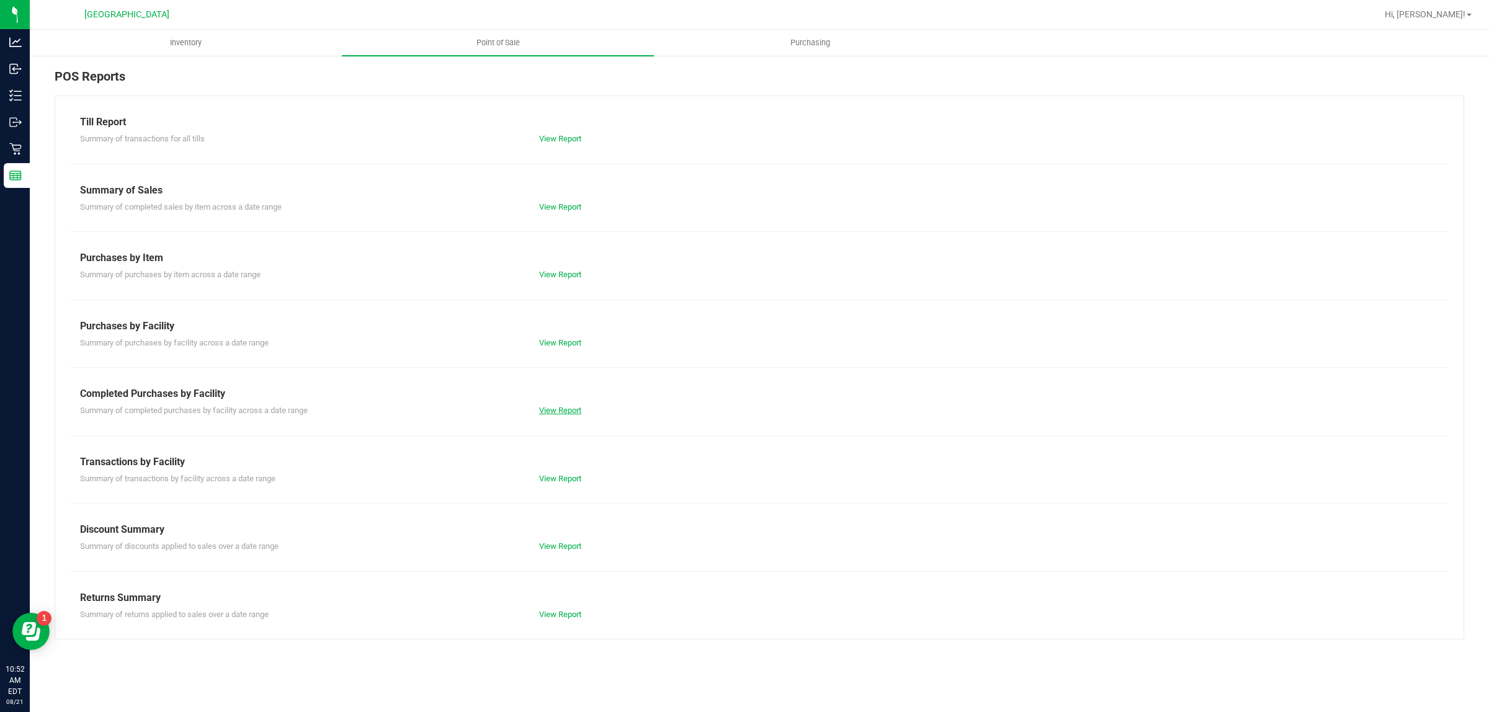
click at [581, 411] on link "View Report" at bounding box center [560, 410] width 42 height 9
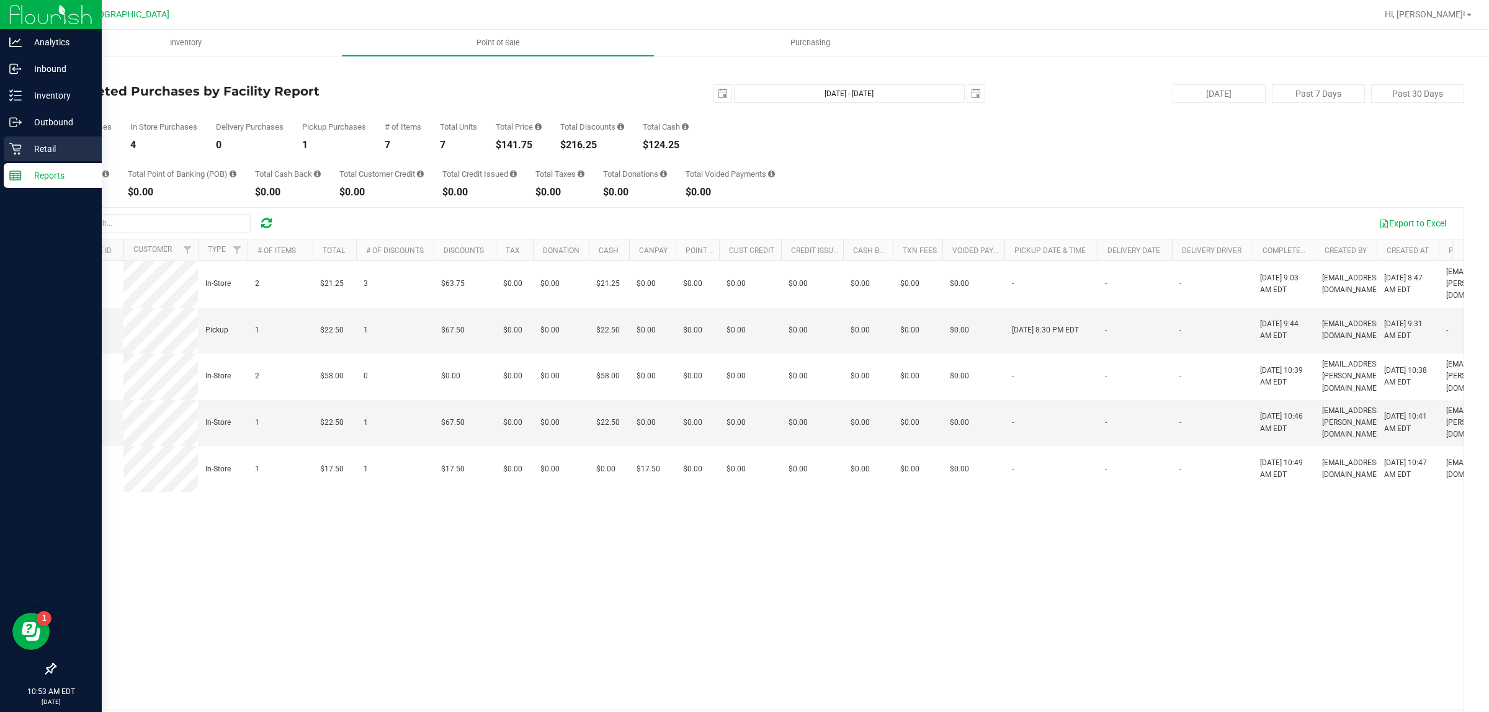
click at [26, 150] on p "Retail" at bounding box center [59, 148] width 74 height 15
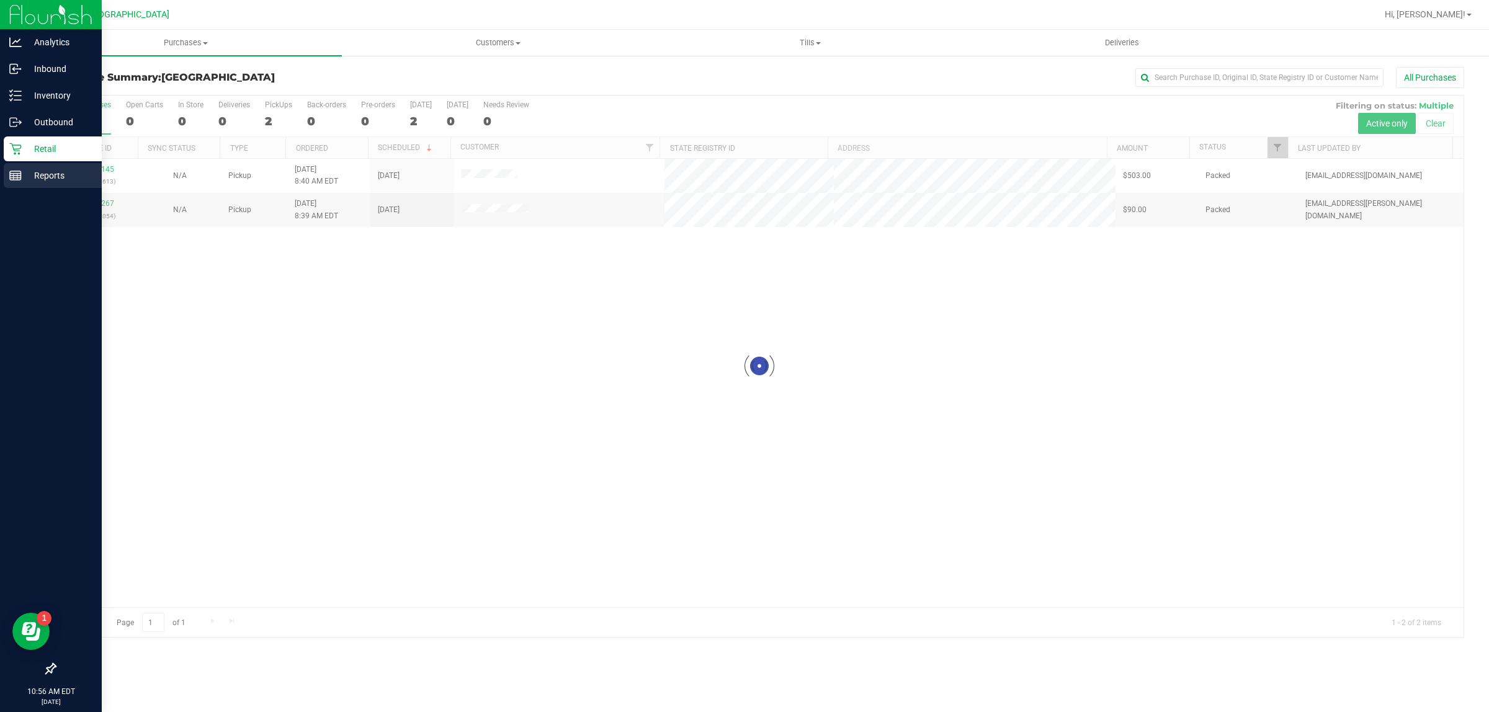
click at [14, 177] on line at bounding box center [14, 177] width 0 height 6
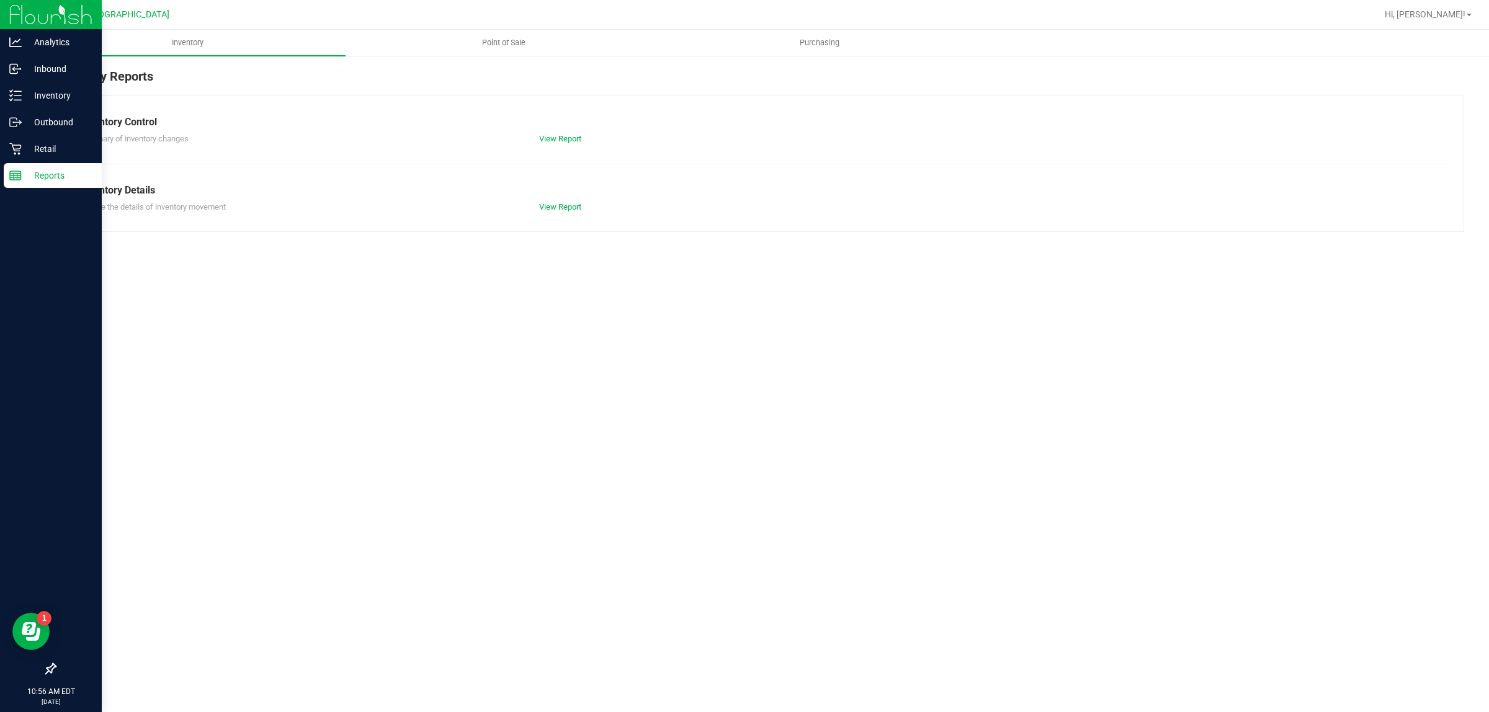
click at [506, 41] on span "Point of Sale" at bounding box center [503, 42] width 77 height 11
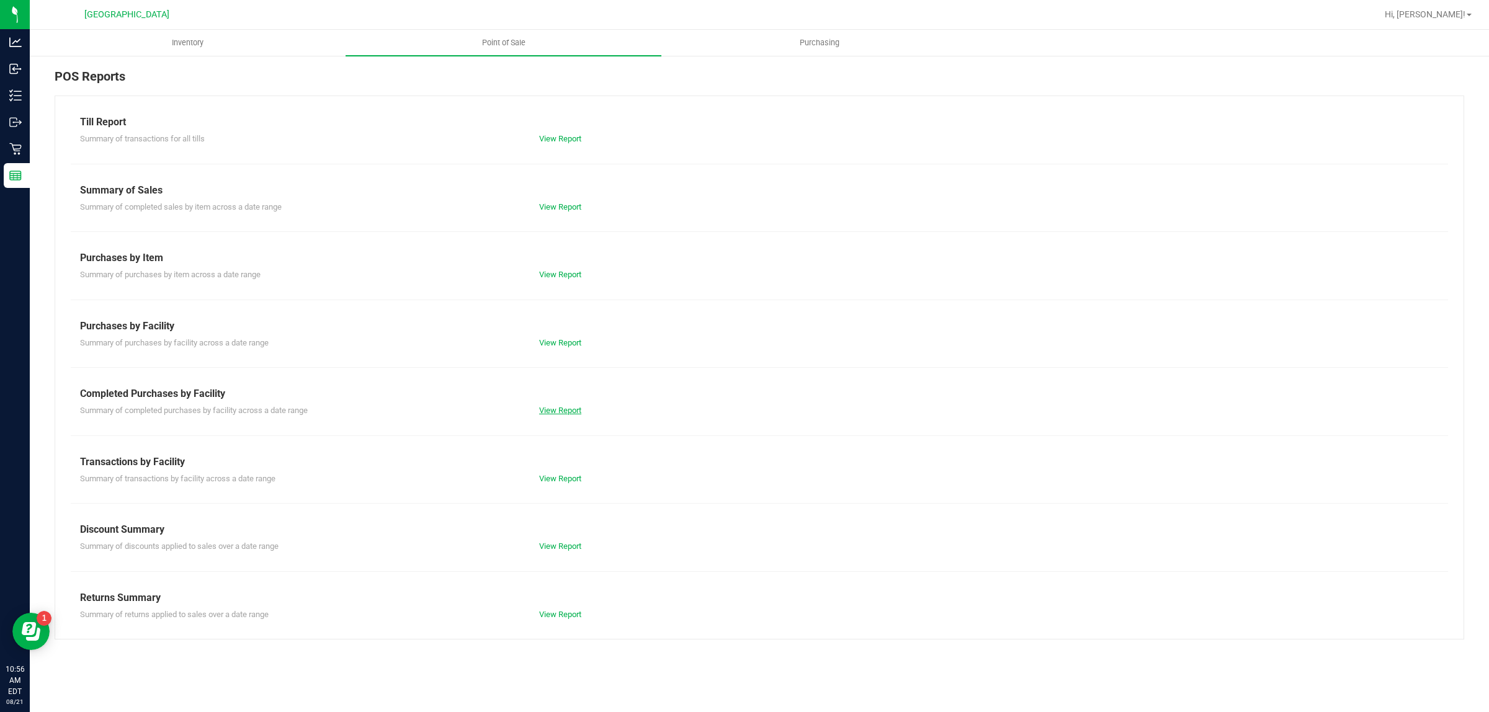
click at [565, 411] on link "View Report" at bounding box center [560, 410] width 42 height 9
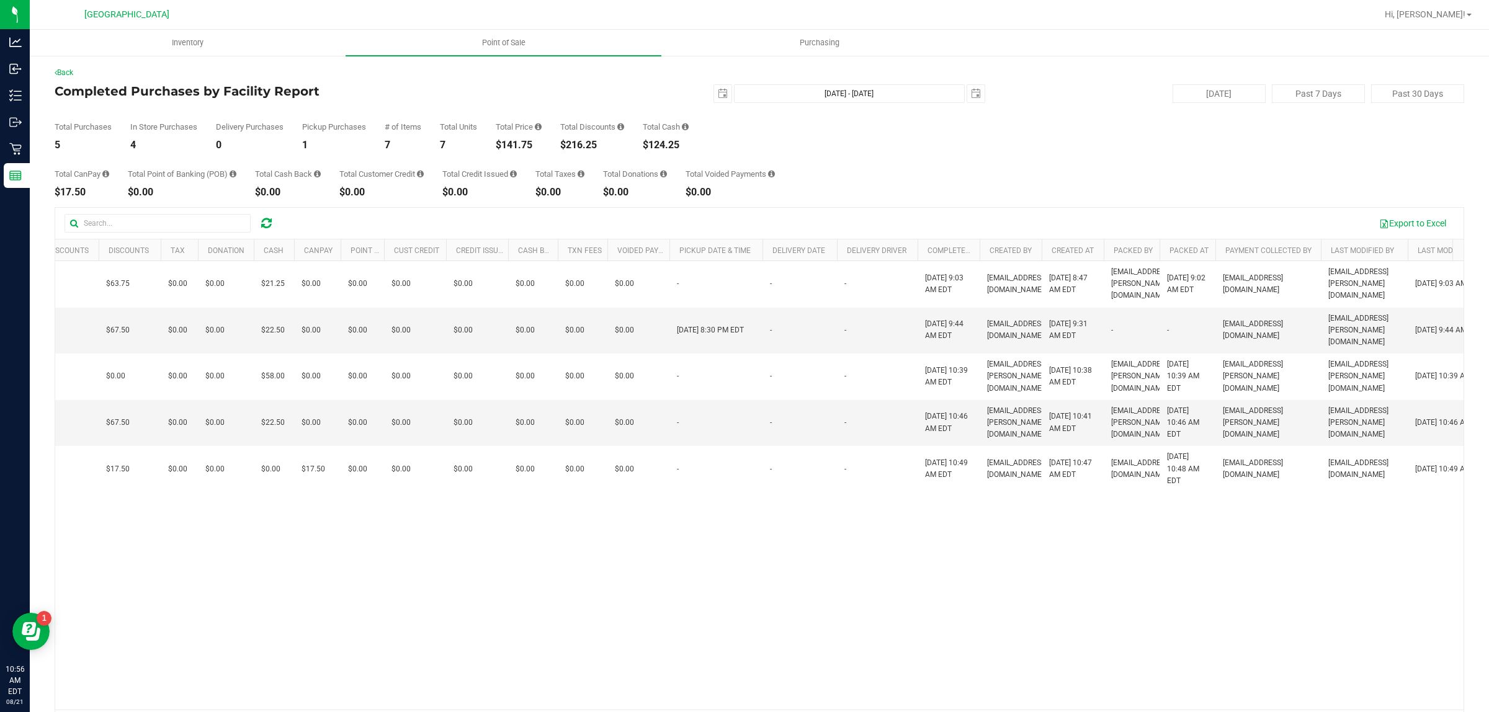
scroll to position [0, 389]
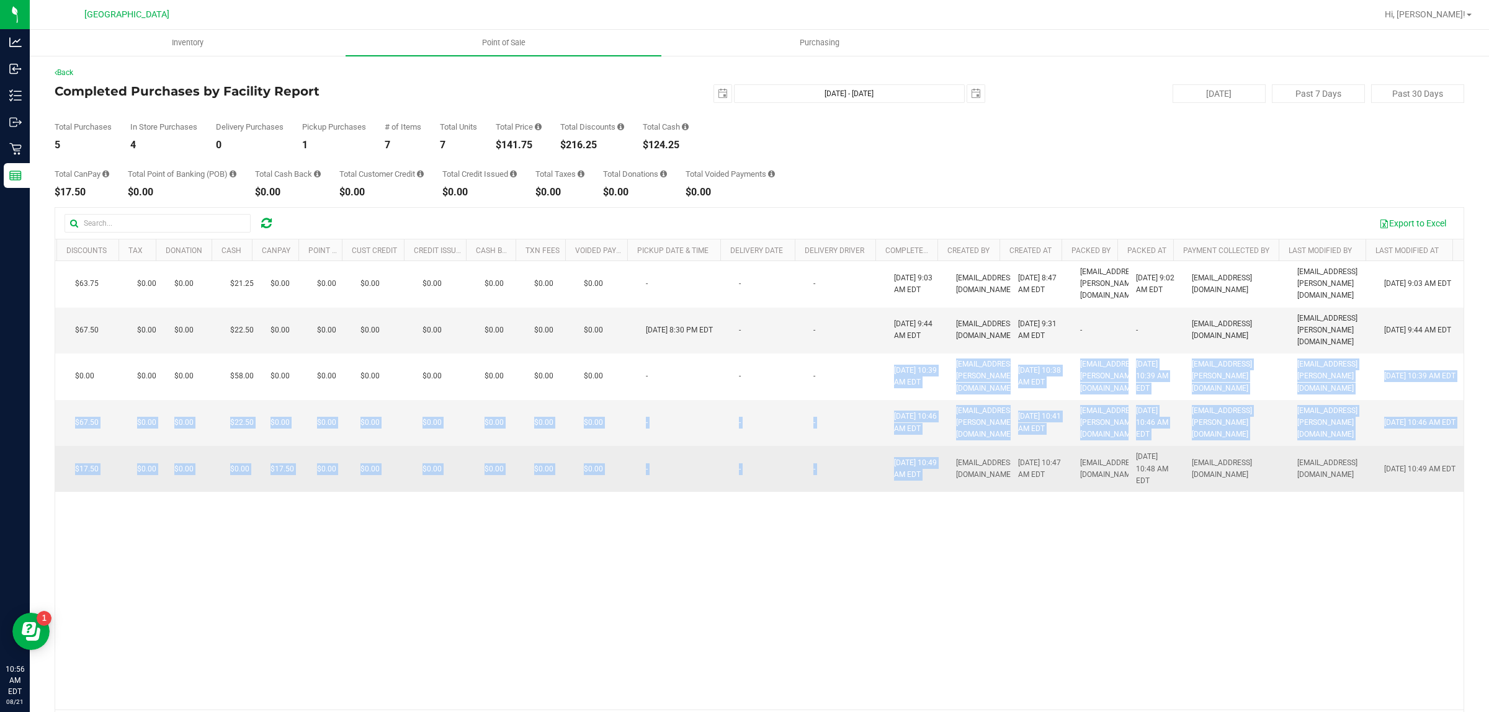
drag, startPoint x: 858, startPoint y: 360, endPoint x: 959, endPoint y: 482, distance: 158.2
click at [959, 482] on tbody "11821476 In-Store 2 $21.25 3 $63.75 $0.00 $0.00 $21.25 $0.00 $0.00 $0.00 $0.00 …" at bounding box center [576, 376] width 1775 height 231
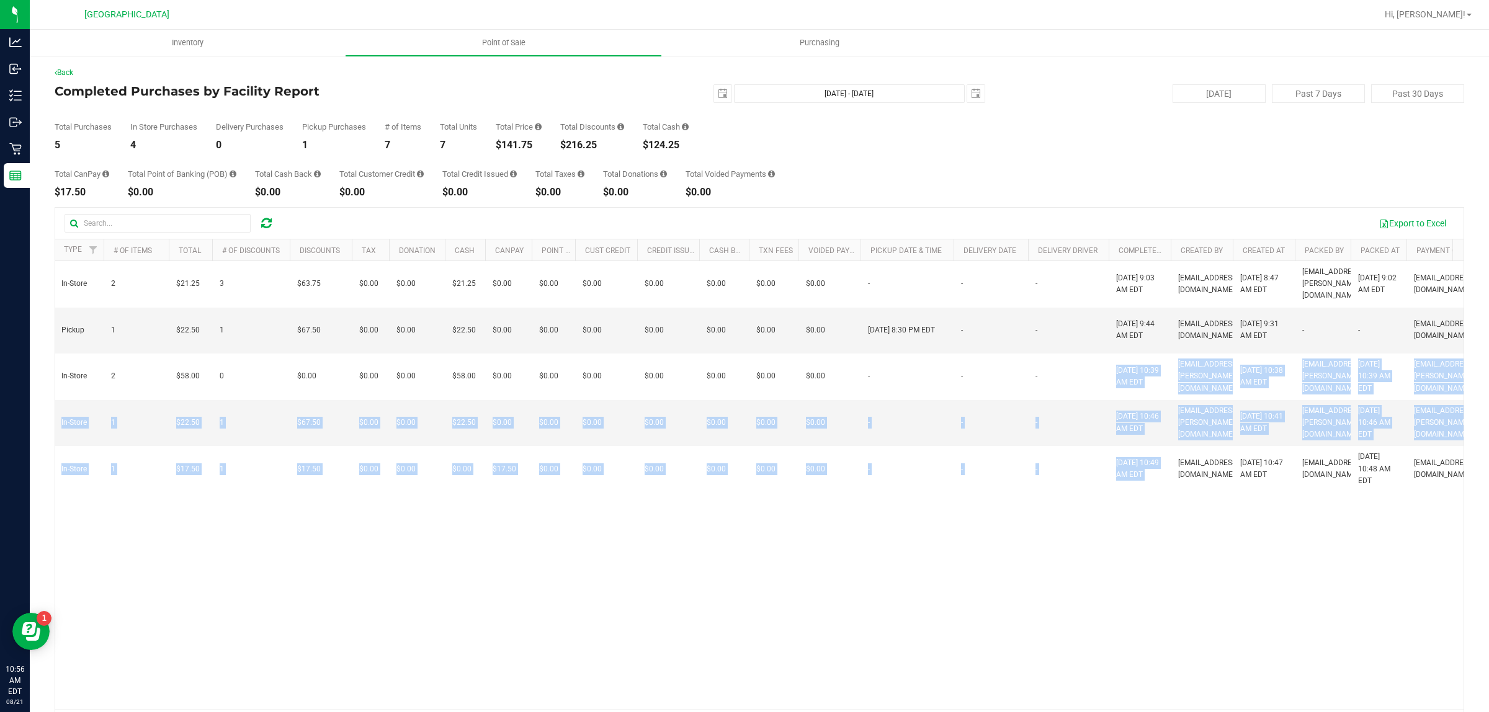
scroll to position [0, 0]
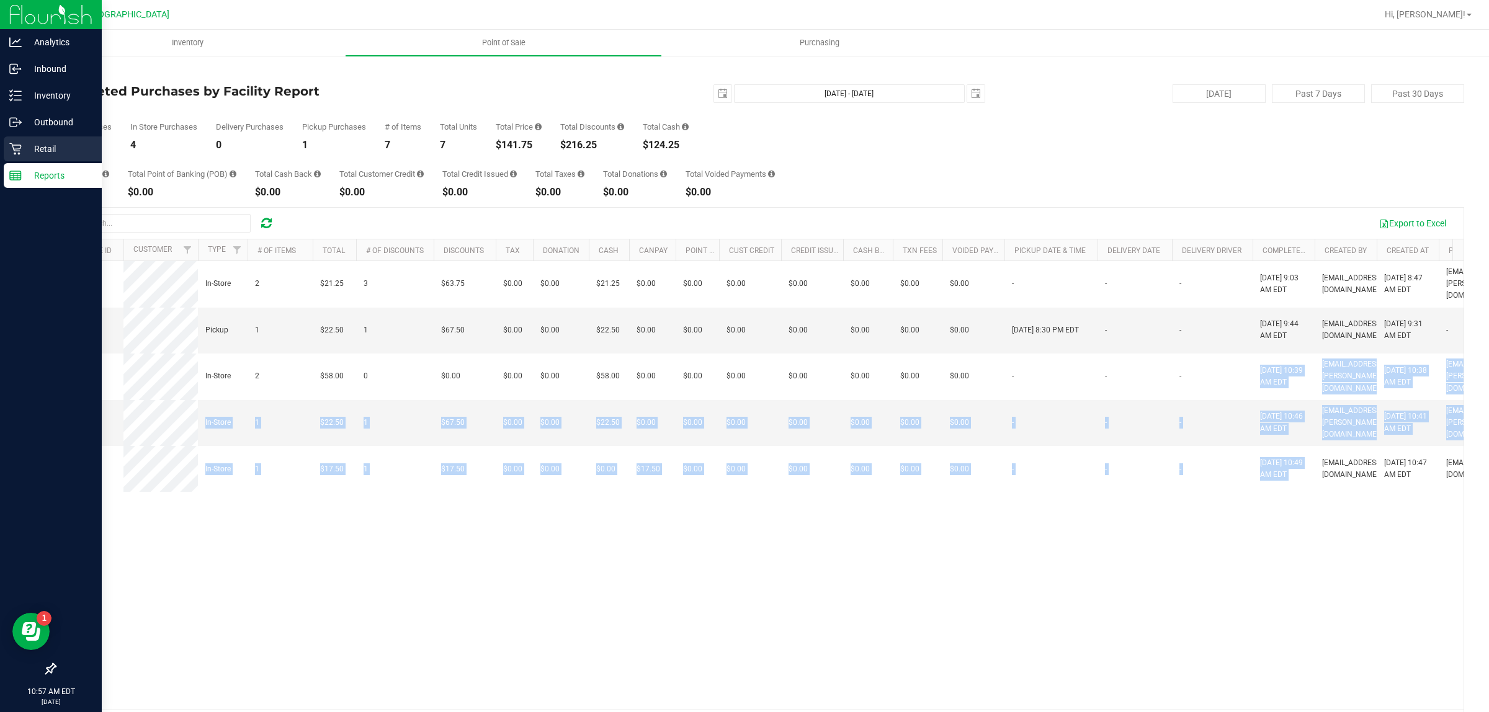
click at [0, 143] on link "Retail" at bounding box center [51, 150] width 102 height 27
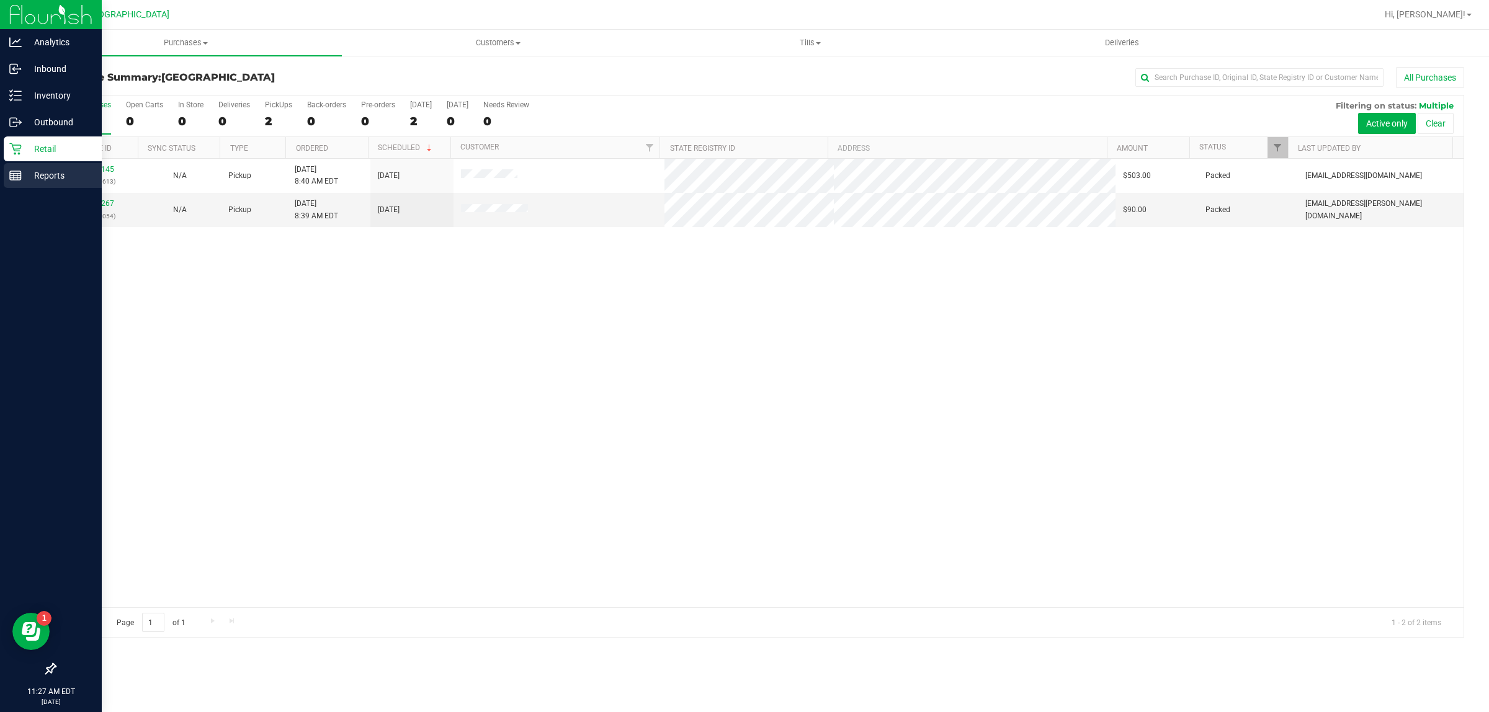
click at [14, 177] on line at bounding box center [14, 177] width 0 height 6
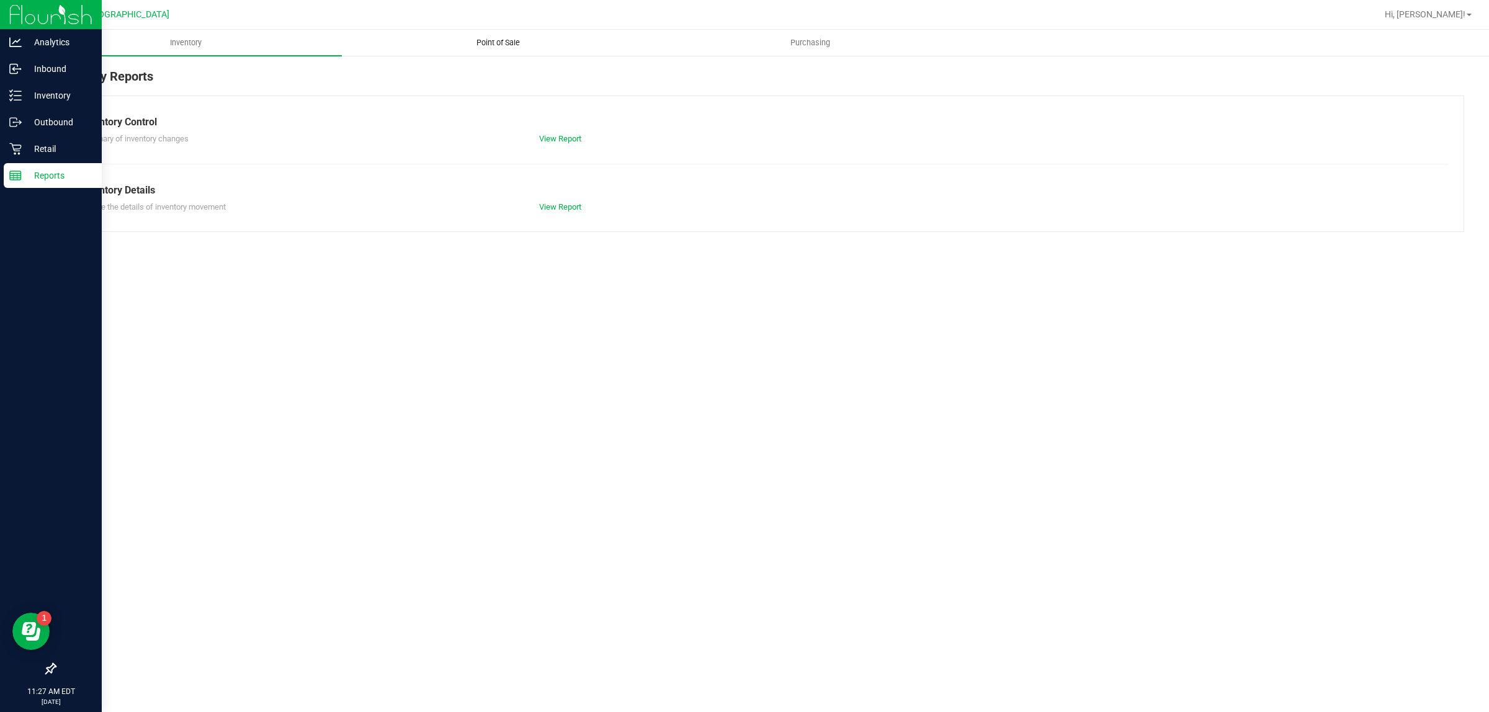
click at [498, 42] on span "Point of Sale" at bounding box center [498, 42] width 77 height 11
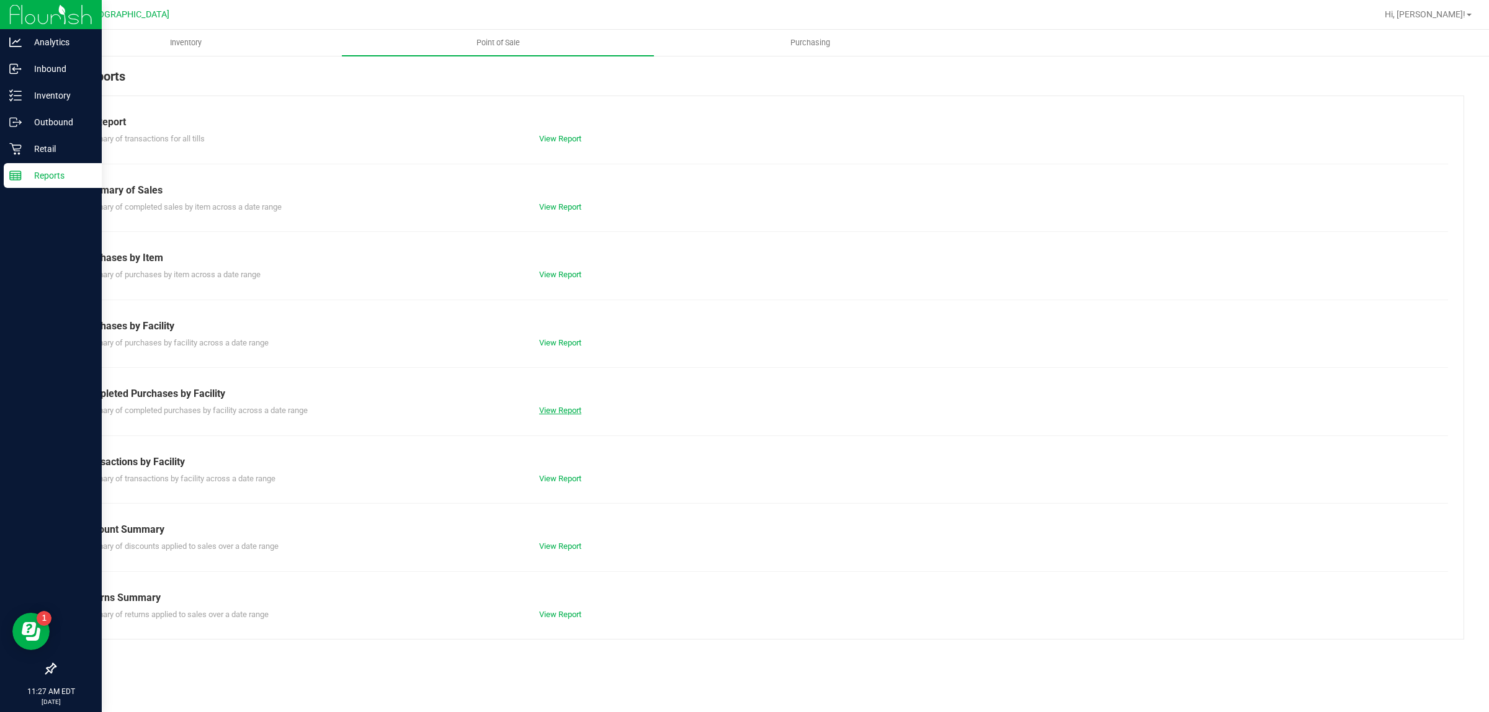
click at [566, 411] on link "View Report" at bounding box center [560, 410] width 42 height 9
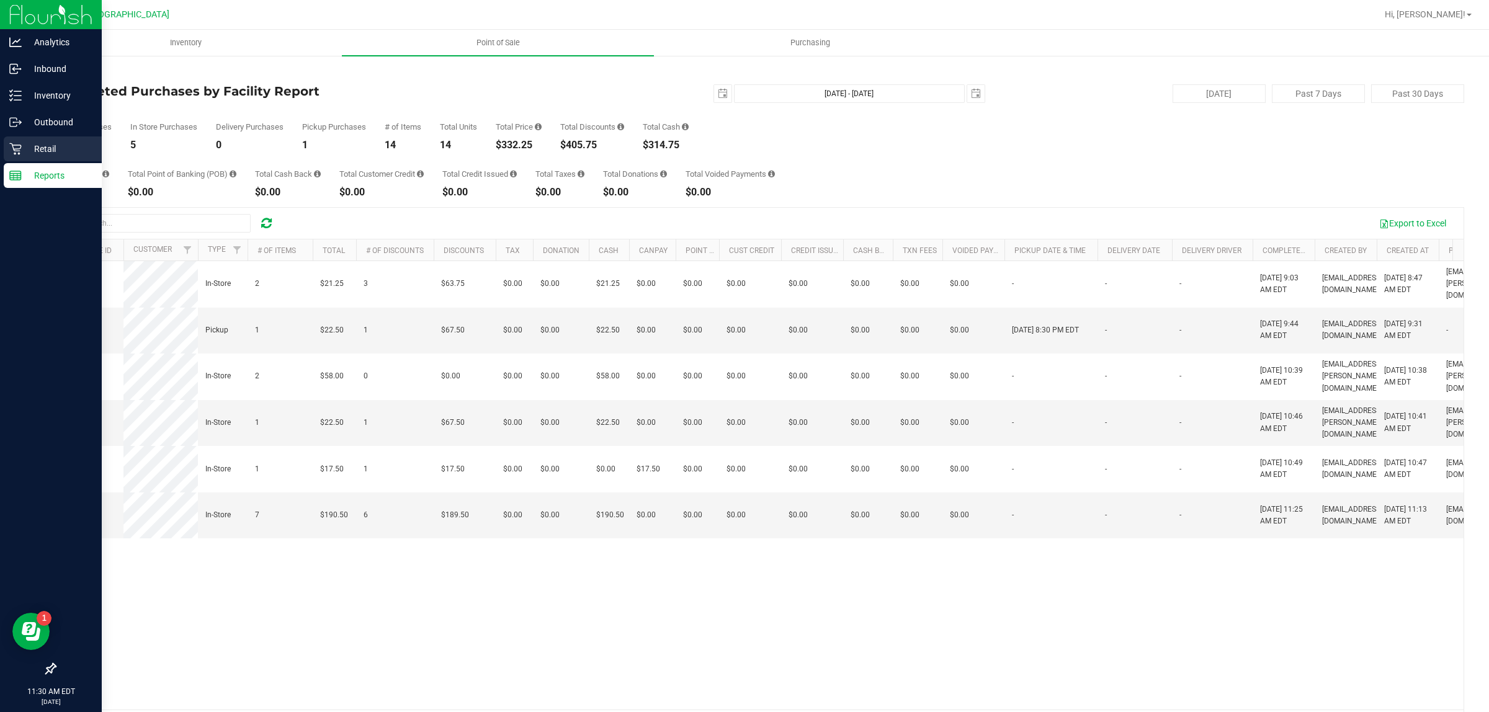
click at [33, 159] on div "Retail" at bounding box center [53, 149] width 98 height 25
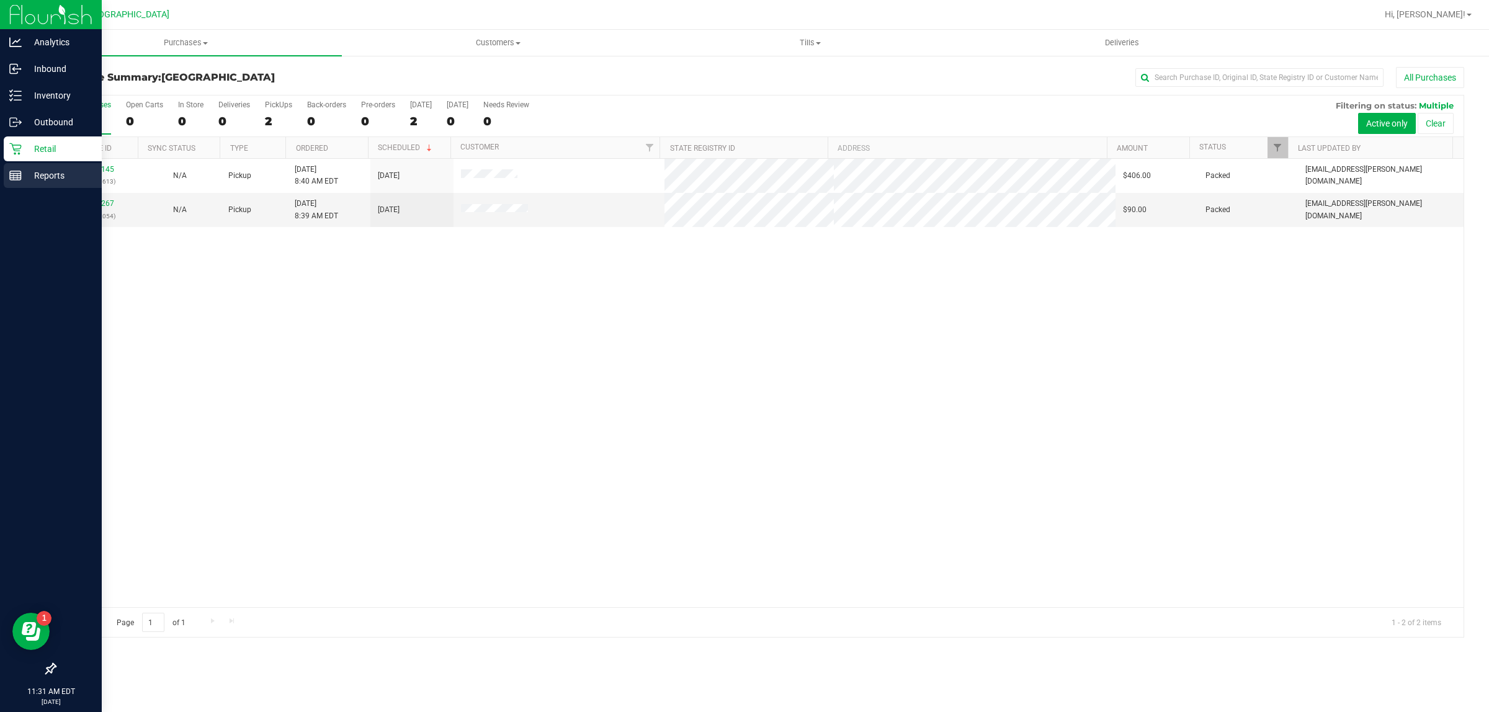
click at [32, 175] on p "Reports" at bounding box center [59, 175] width 74 height 15
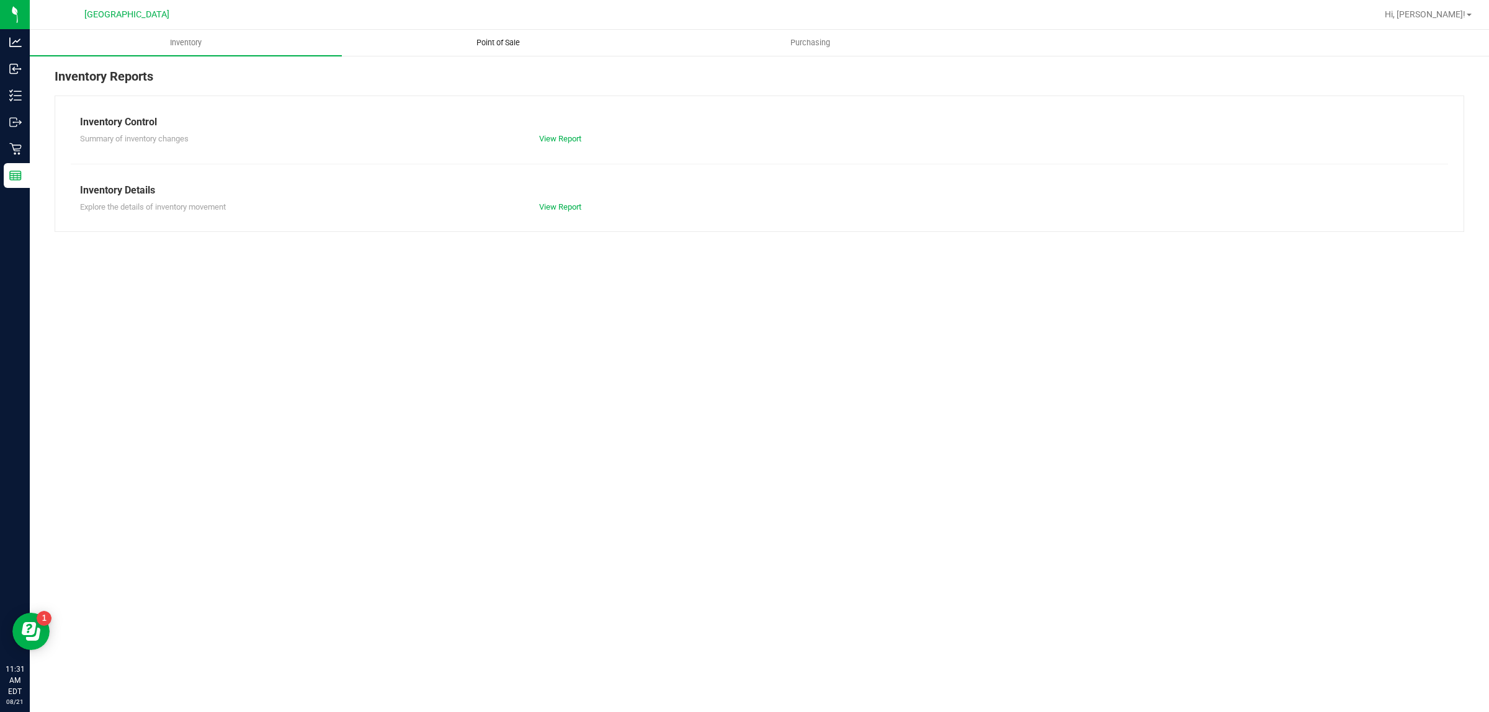
click at [501, 45] on span "Point of Sale" at bounding box center [498, 42] width 77 height 11
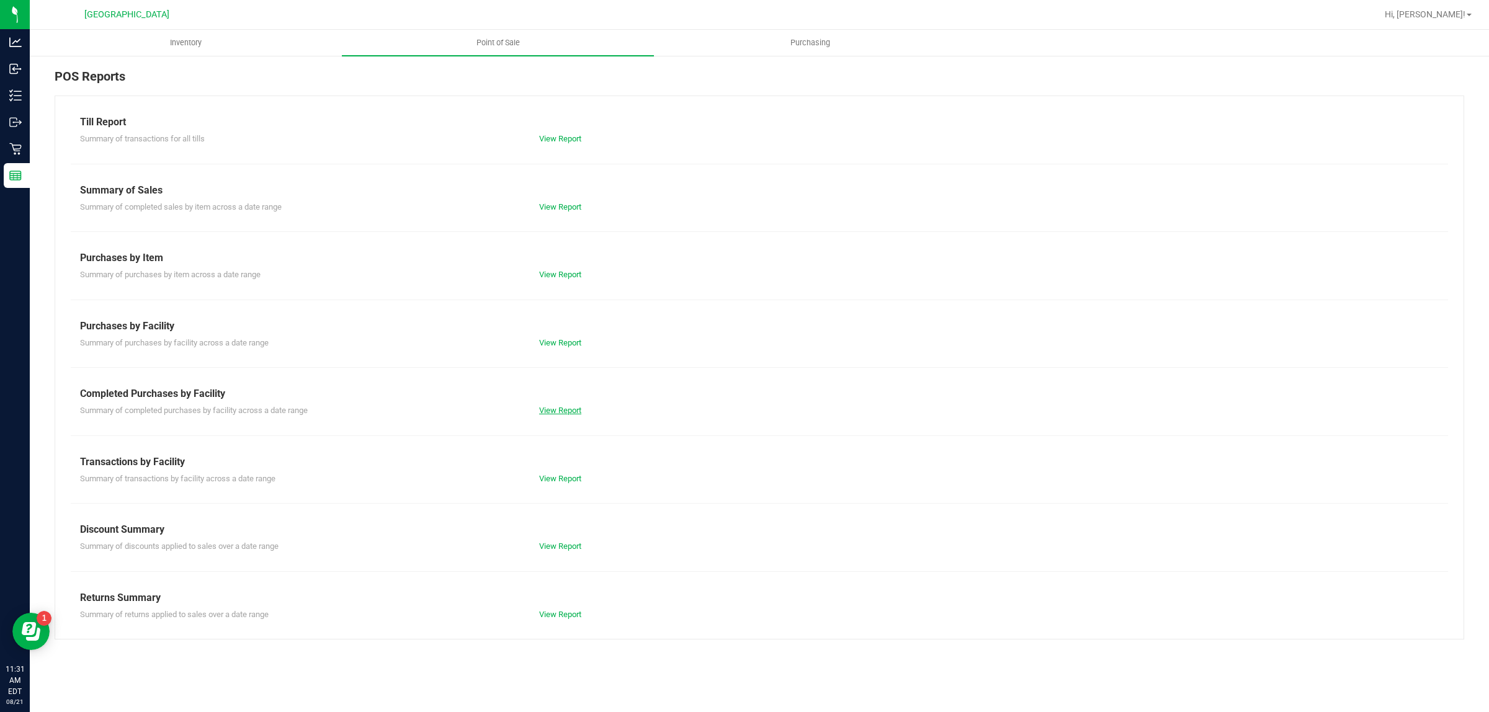
click at [562, 410] on link "View Report" at bounding box center [560, 410] width 42 height 9
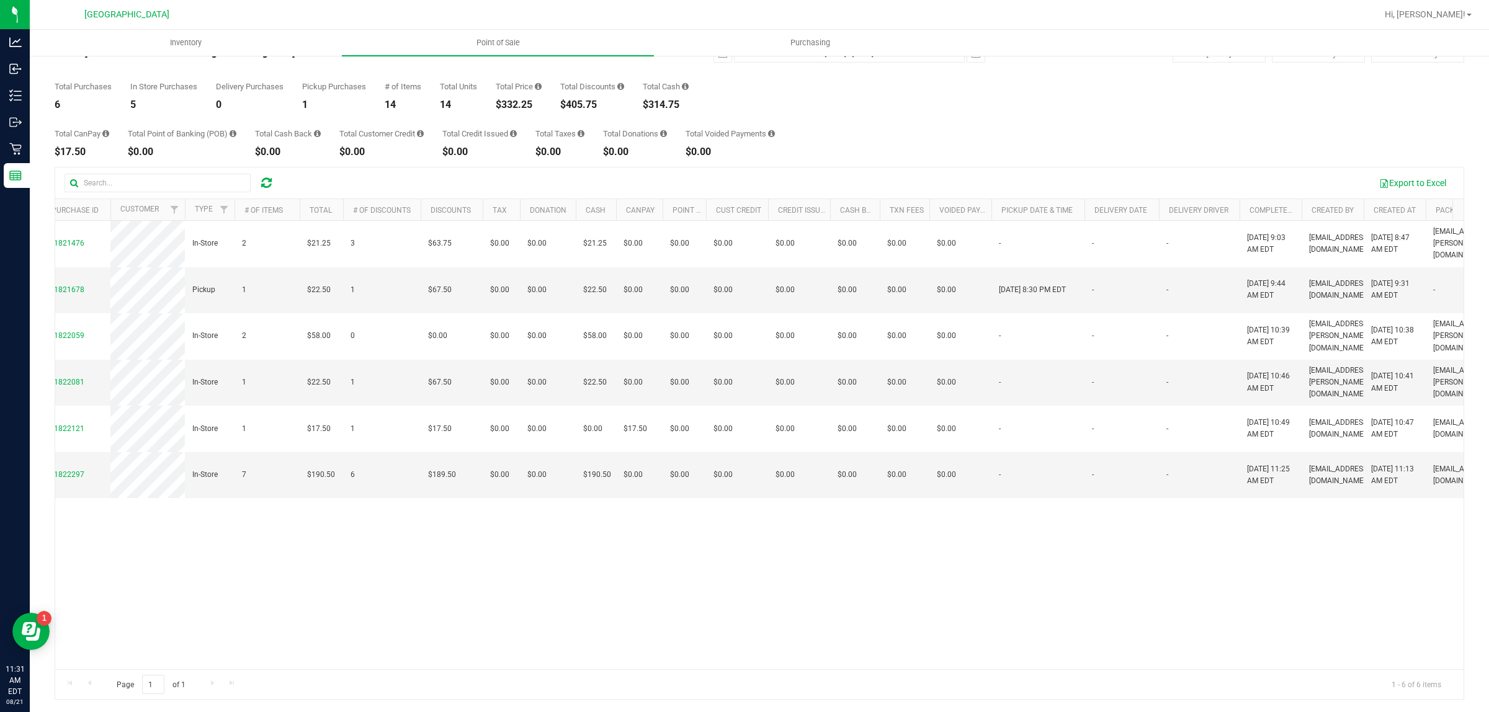
scroll to position [0, 10]
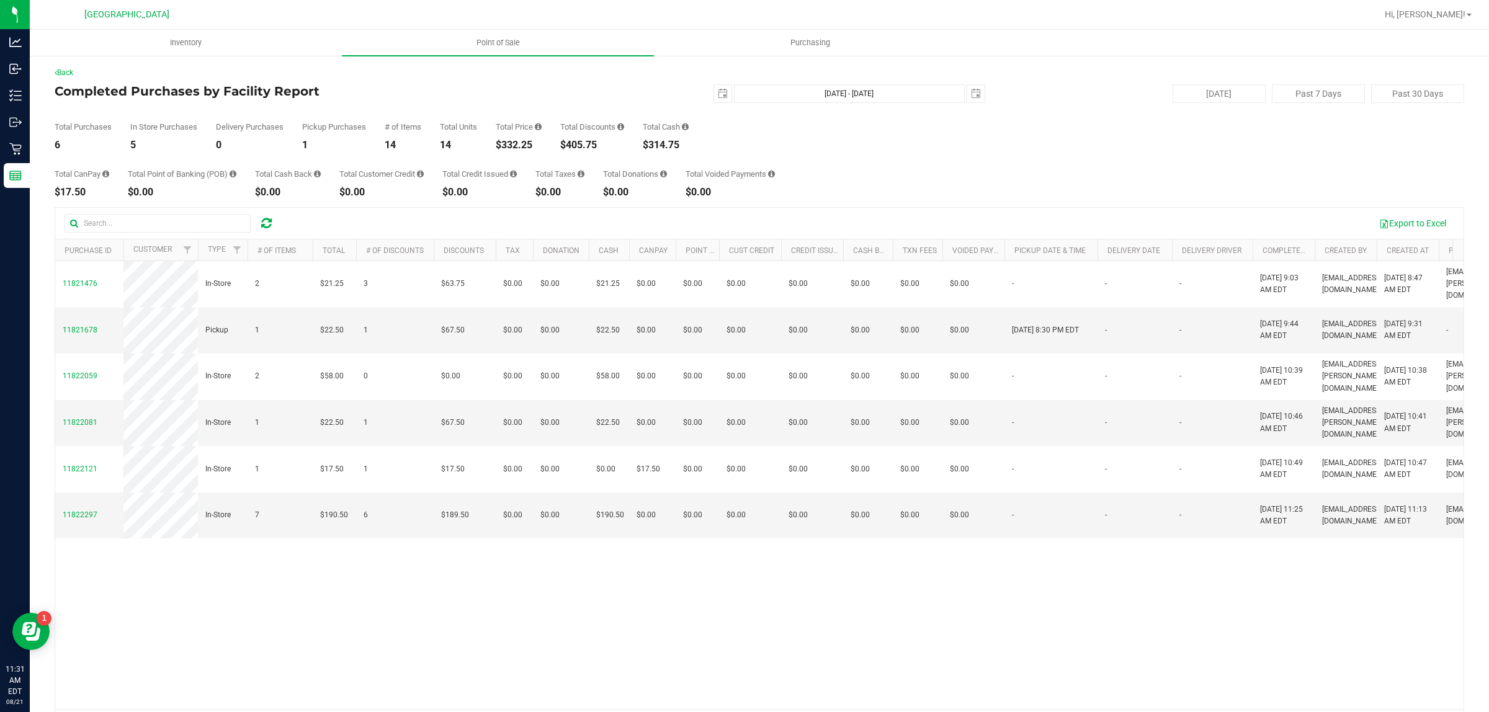
click at [1071, 169] on div "Total CanPay $17.50 Total Point of Banking (POB) $0.00 Total Cash Back $0.00 To…" at bounding box center [760, 173] width 1410 height 47
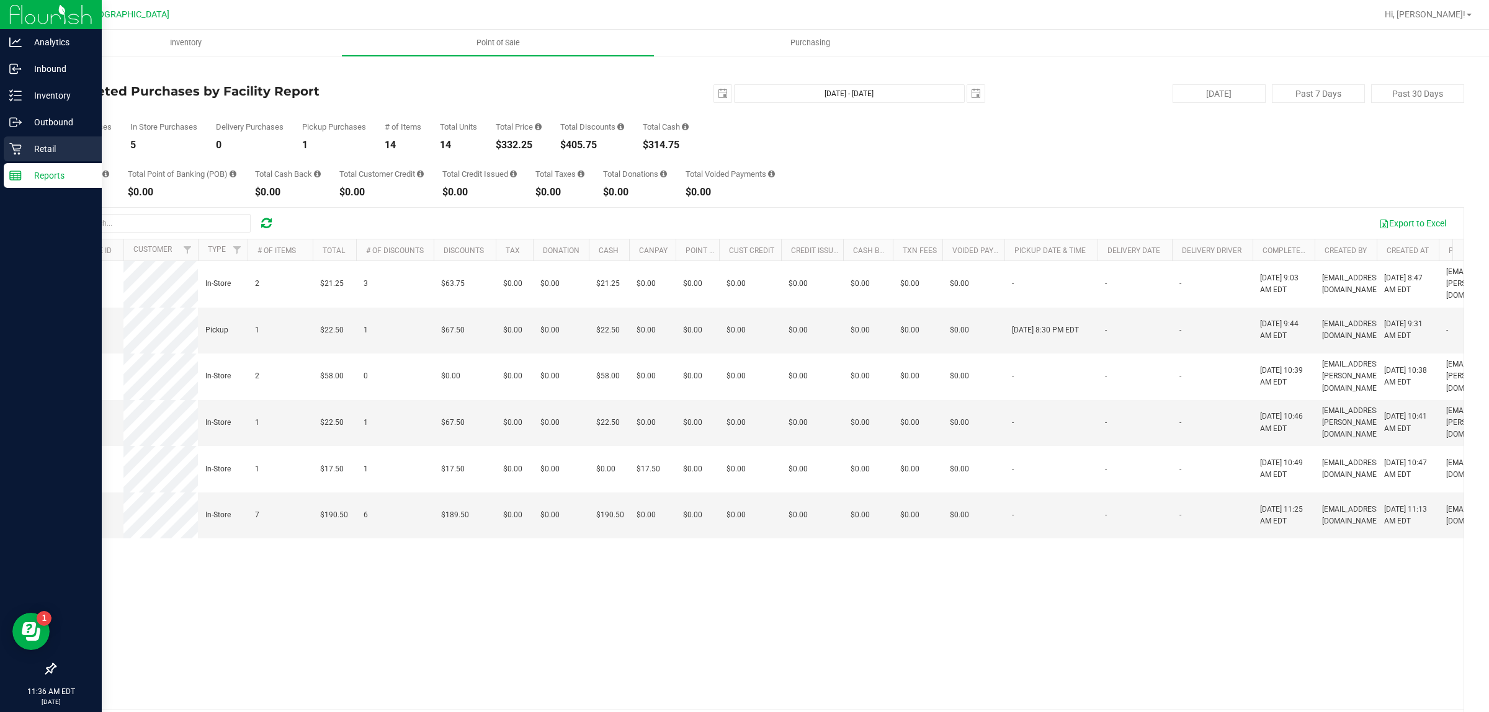
click at [22, 150] on p "Retail" at bounding box center [59, 148] width 74 height 15
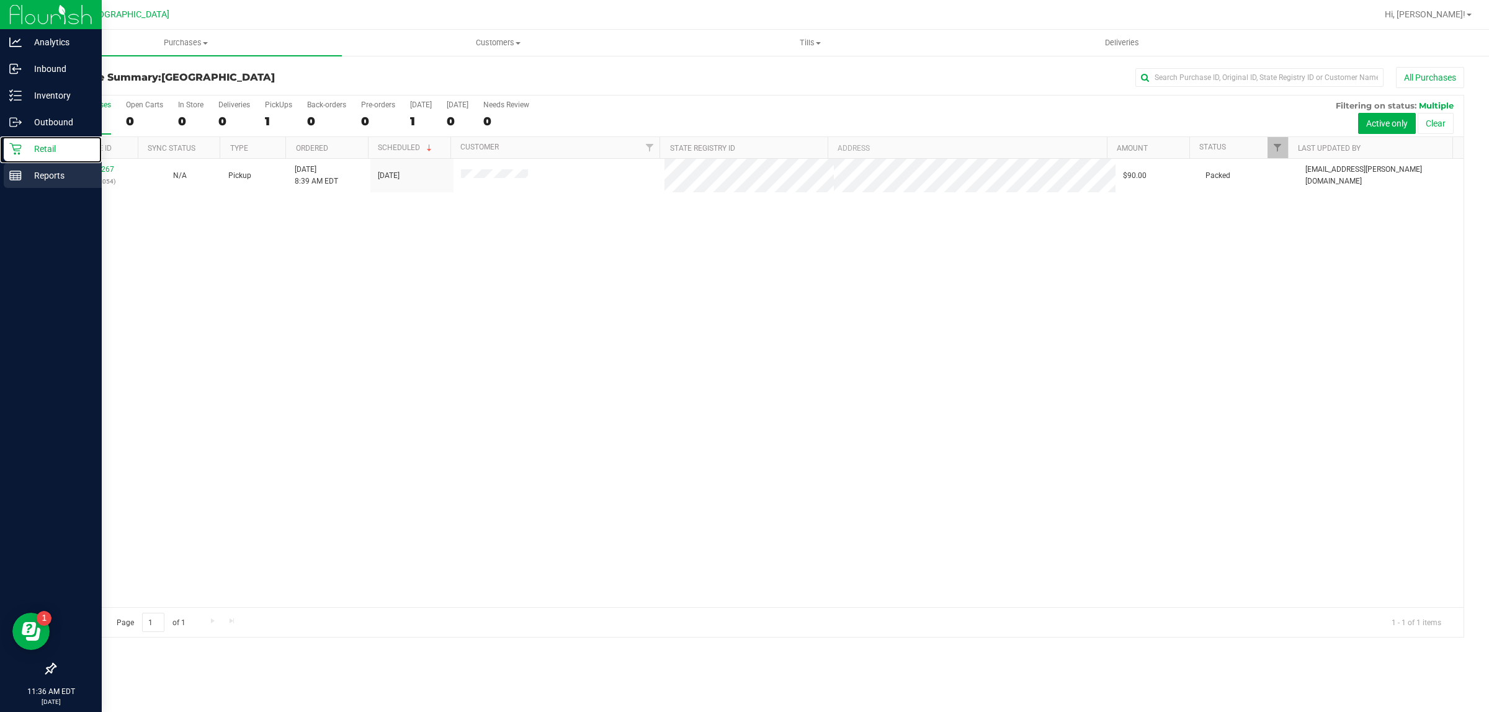
click at [26, 174] on p "Reports" at bounding box center [59, 175] width 74 height 15
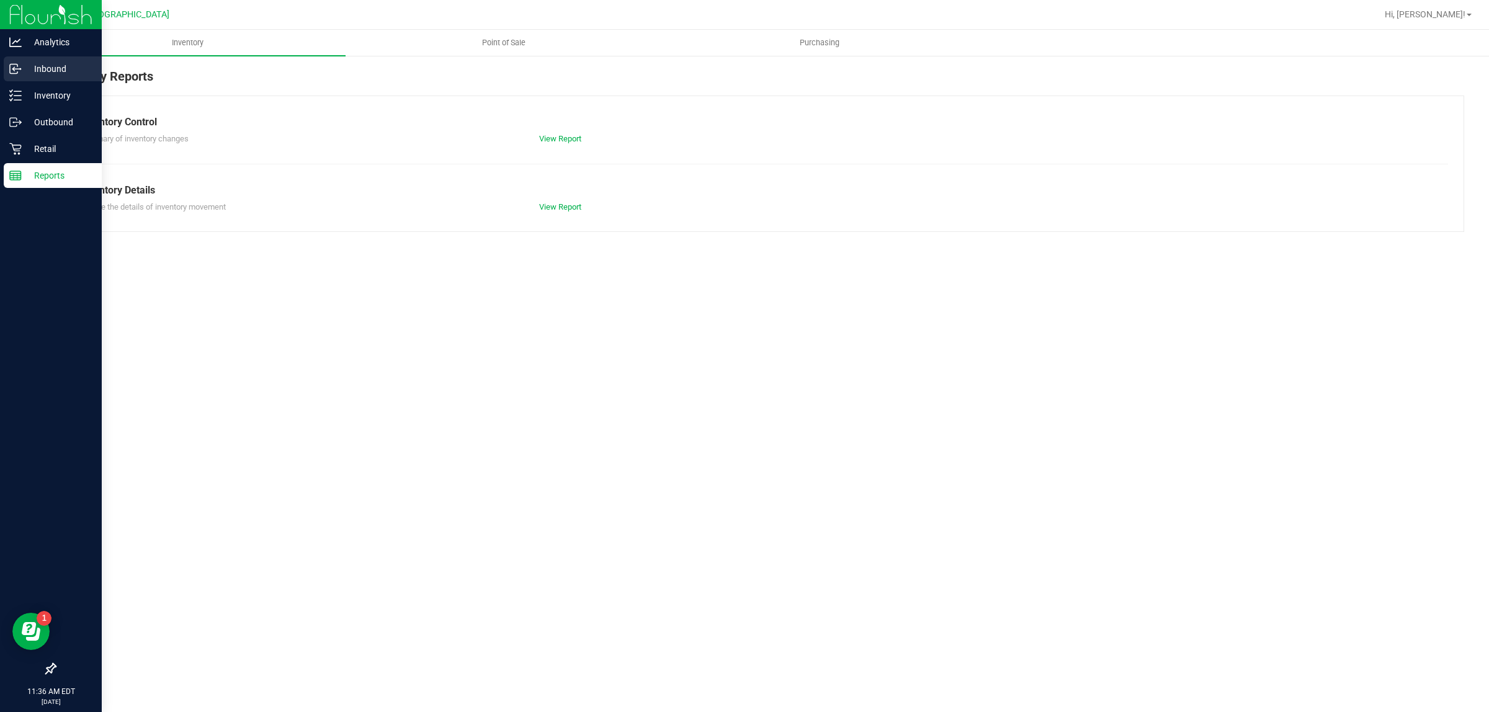
click at [58, 75] on p "Inbound" at bounding box center [59, 68] width 74 height 15
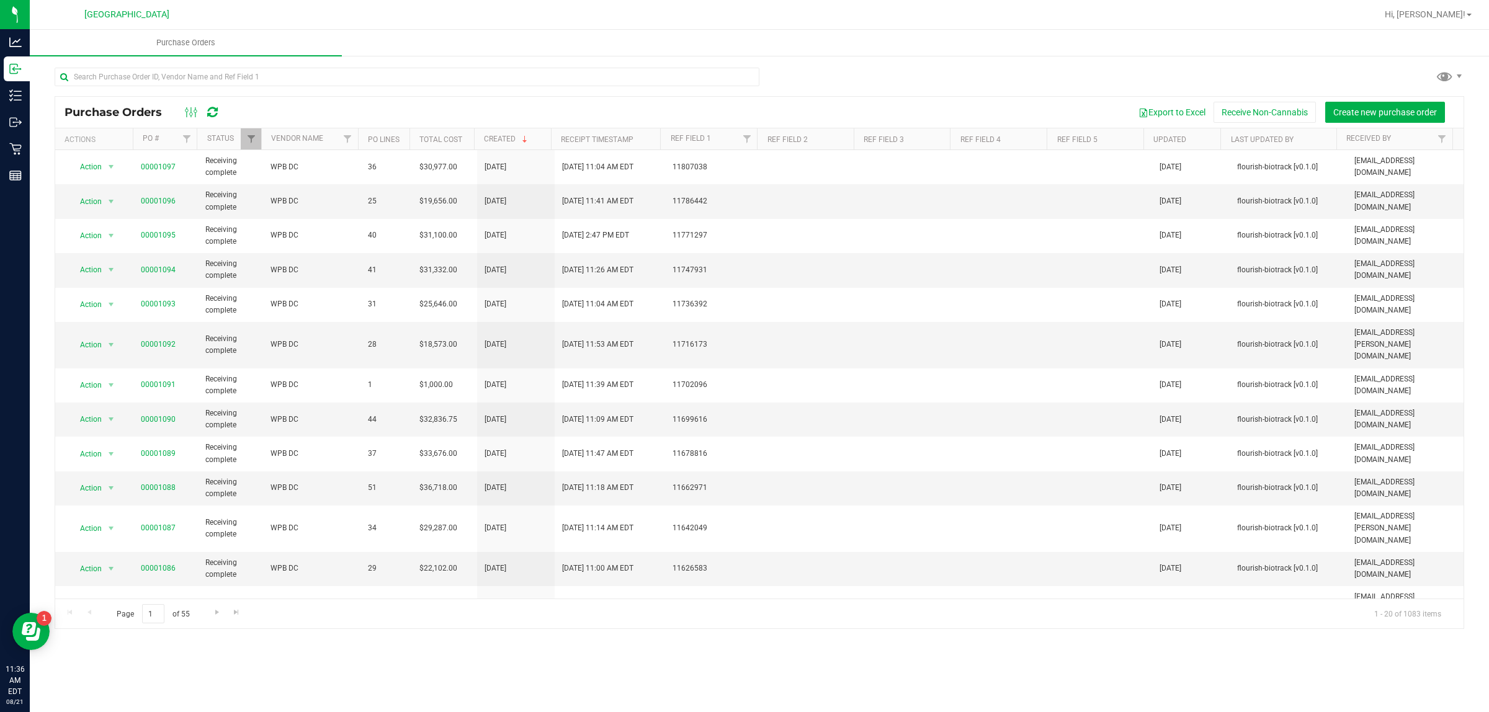
click at [361, 666] on div "Purchase Orders Purchase Orders Export to Excel Receive Non-Cannabis Create new…" at bounding box center [760, 371] width 1460 height 683
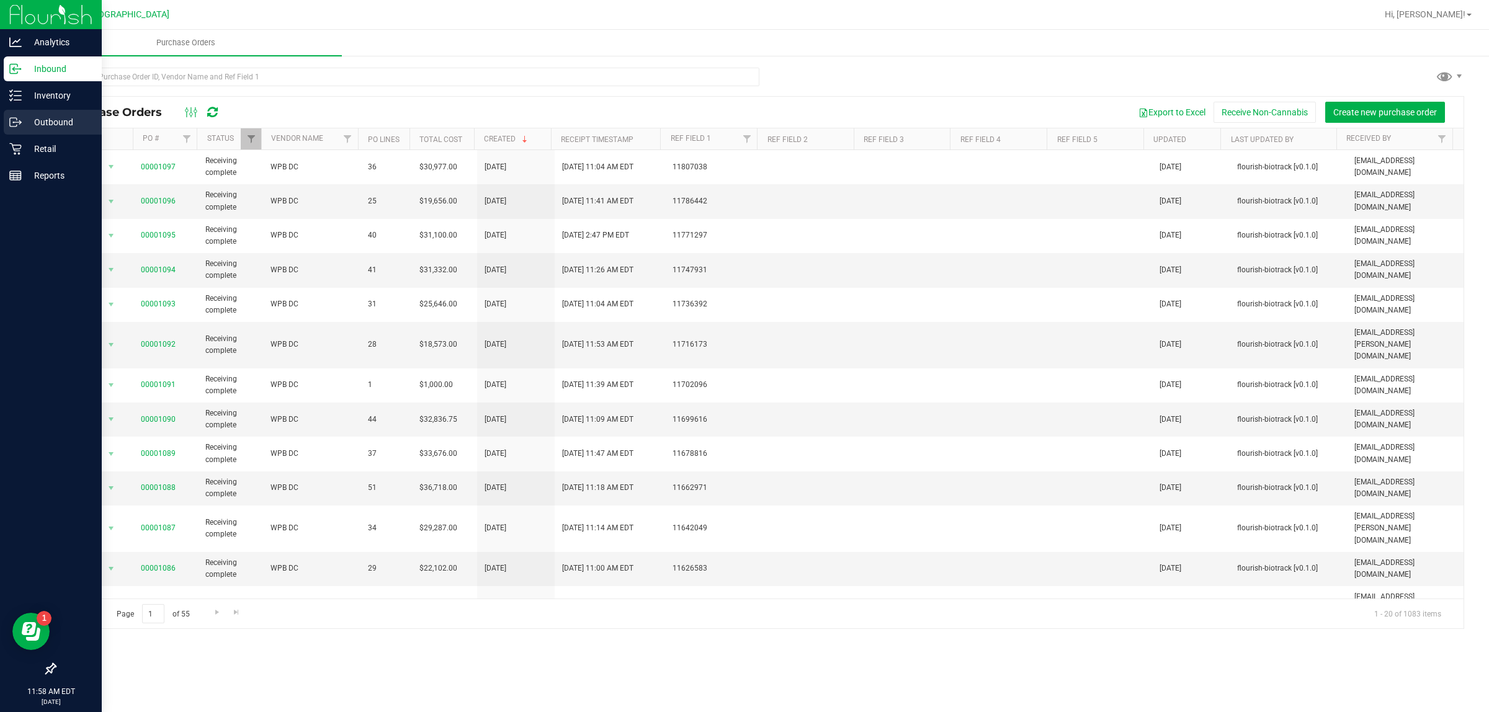
click at [17, 128] on icon at bounding box center [15, 122] width 12 height 12
click at [11, 153] on icon at bounding box center [15, 149] width 12 height 12
